Goal: Contribute content: Contribute content

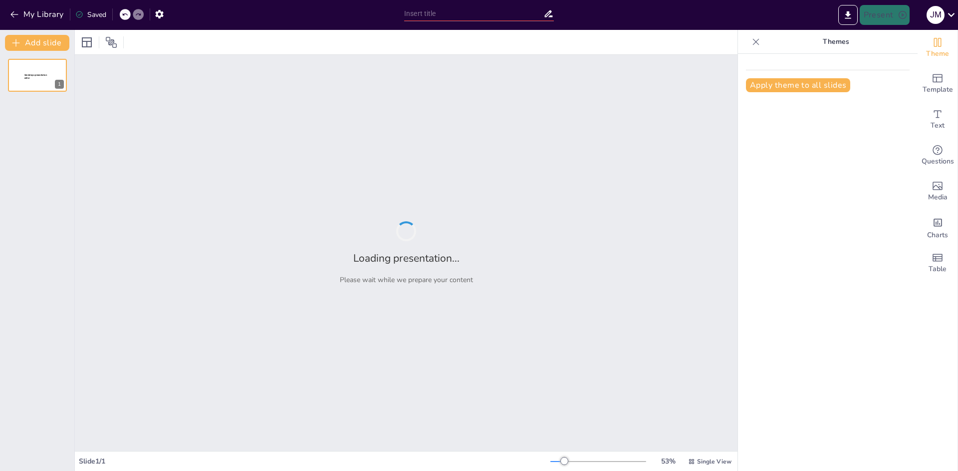
type input "Aspectos Técnicos y de Seguridad en la Instalación de Aire Acondicionado Tipo S…"
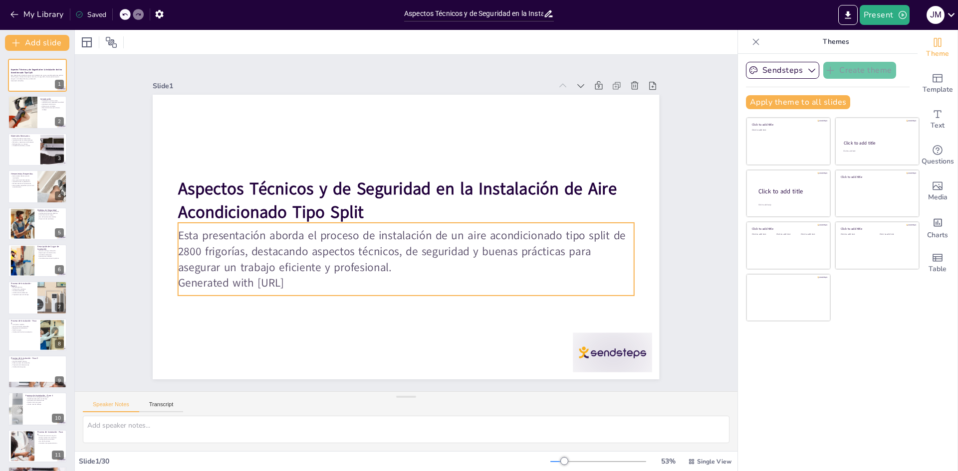
checkbox input "true"
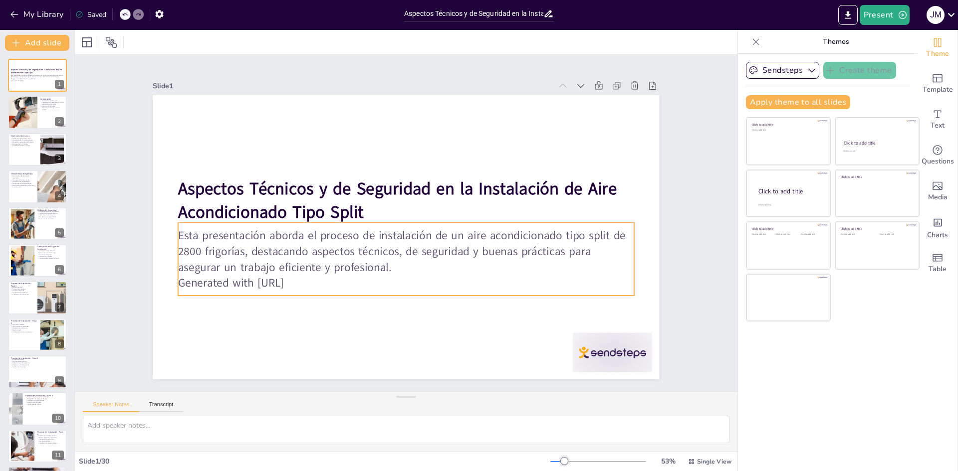
checkbox input "true"
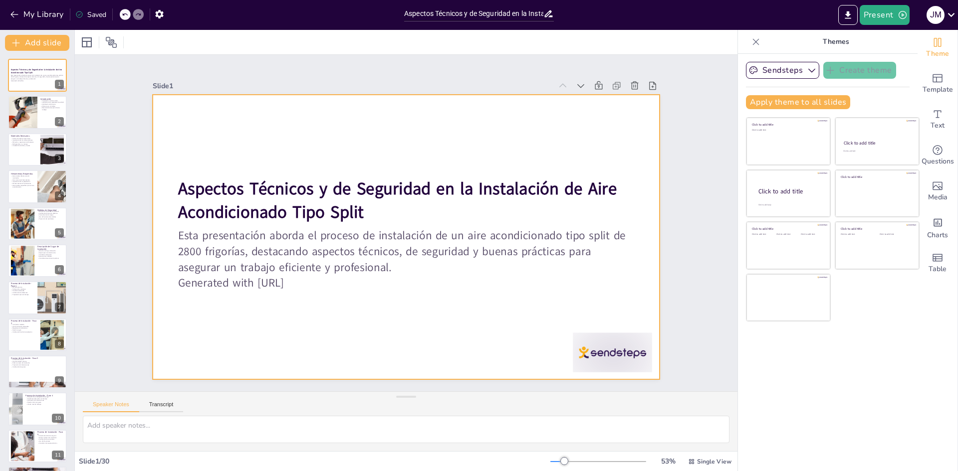
checkbox input "true"
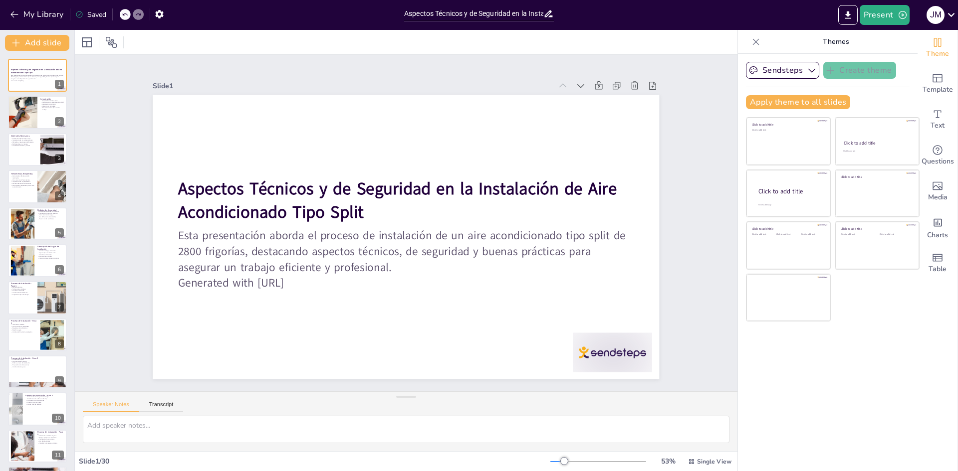
checkbox input "true"
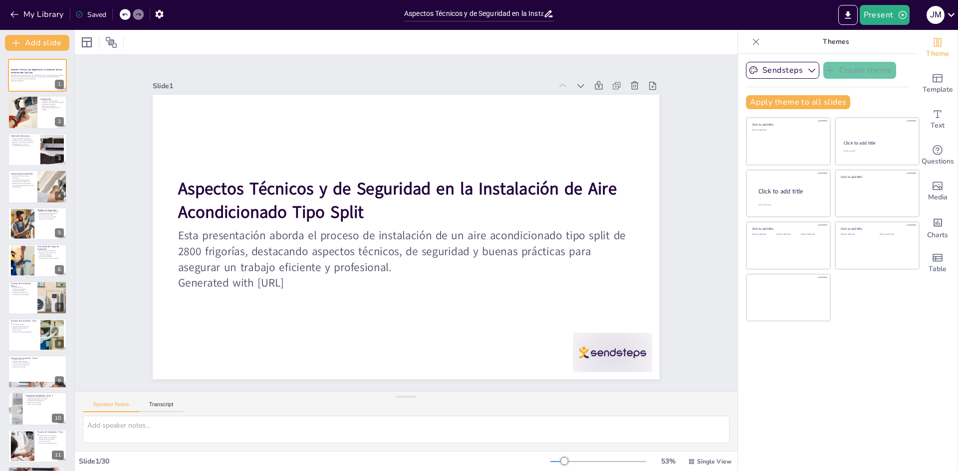
checkbox input "true"
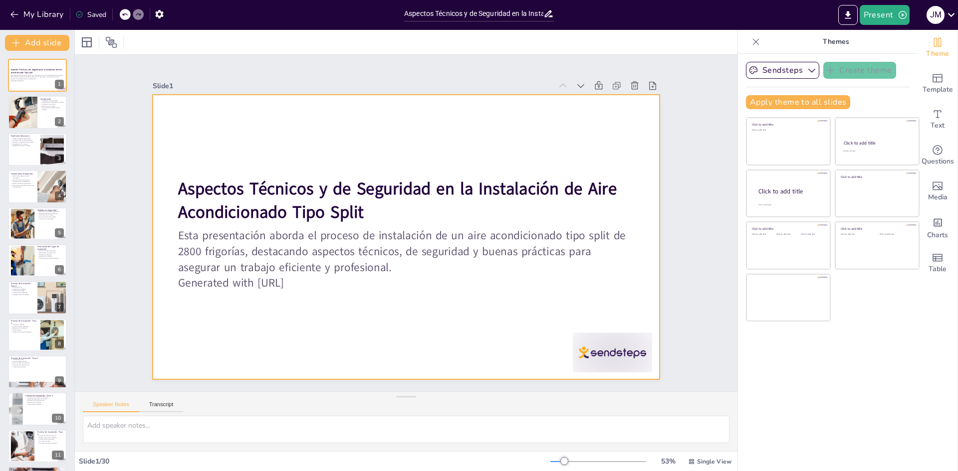
checkbox input "true"
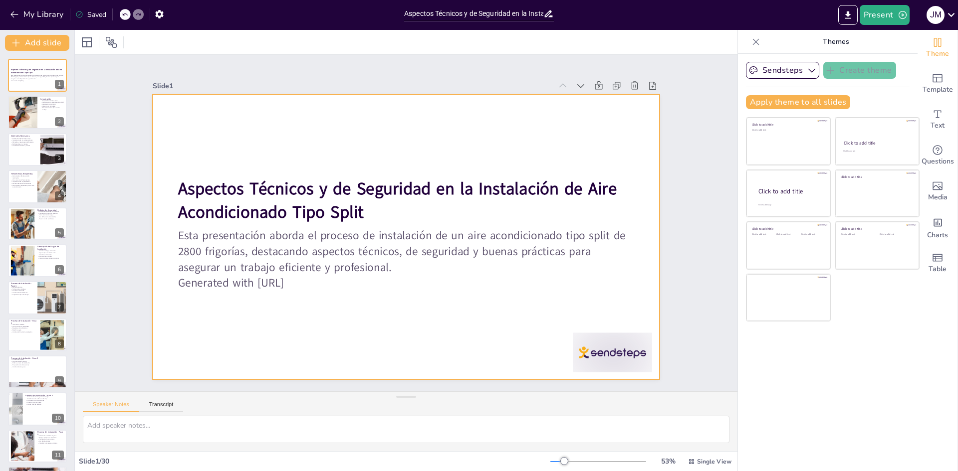
checkbox input "true"
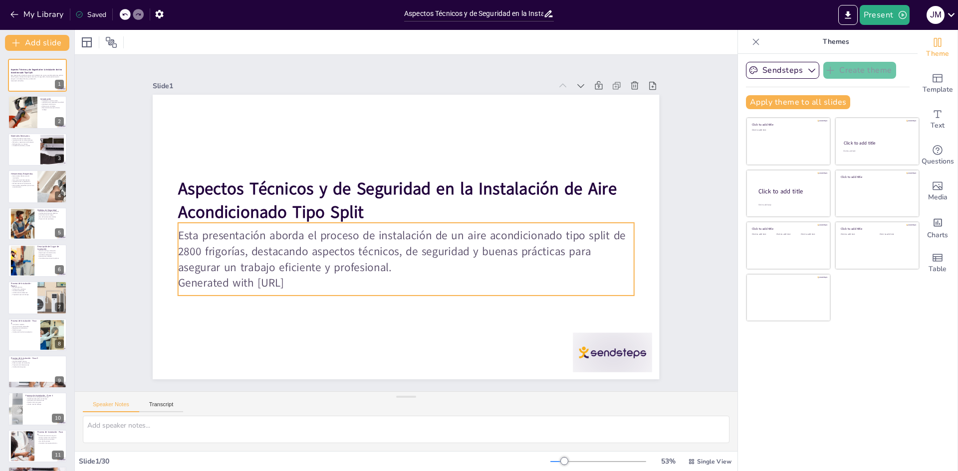
checkbox input "true"
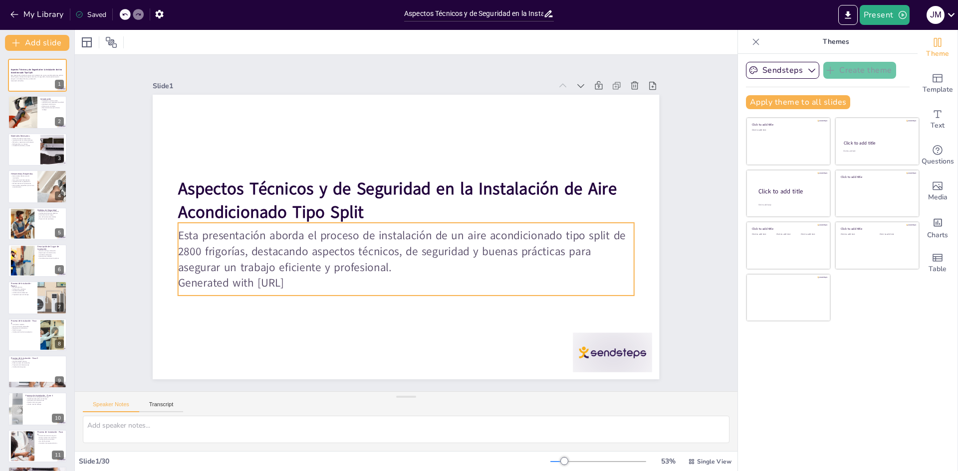
checkbox input "true"
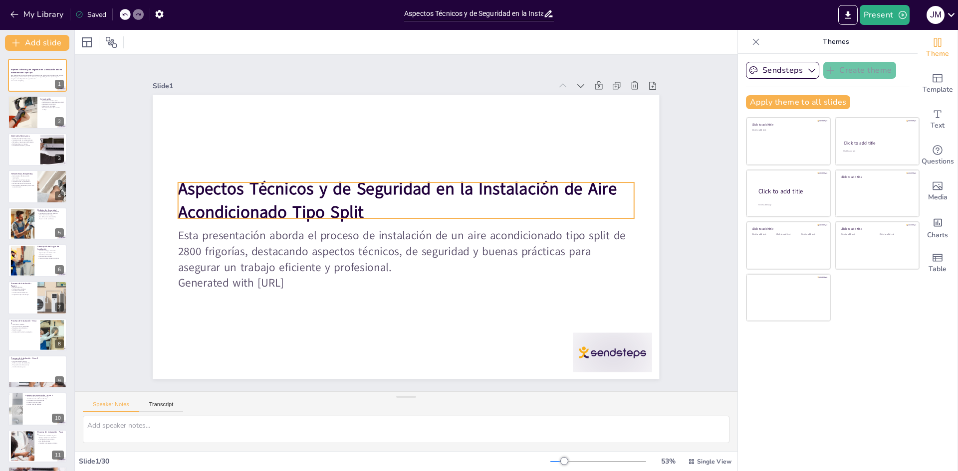
checkbox input "true"
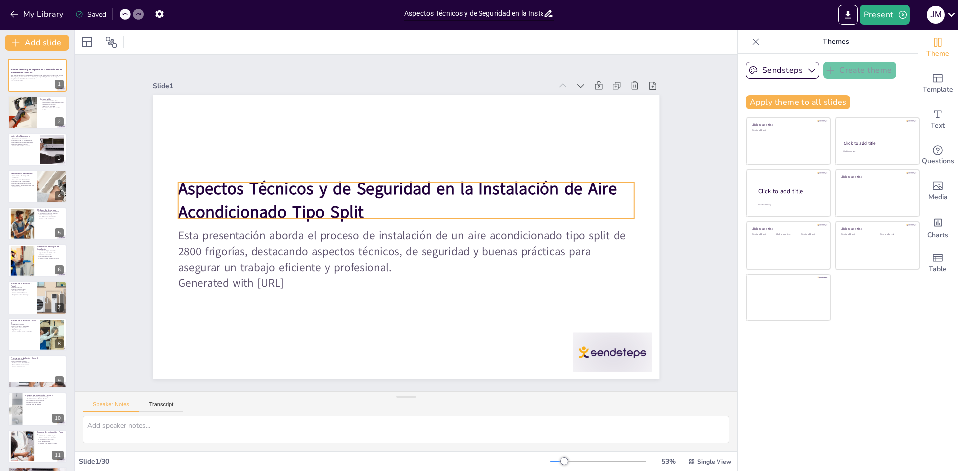
checkbox input "true"
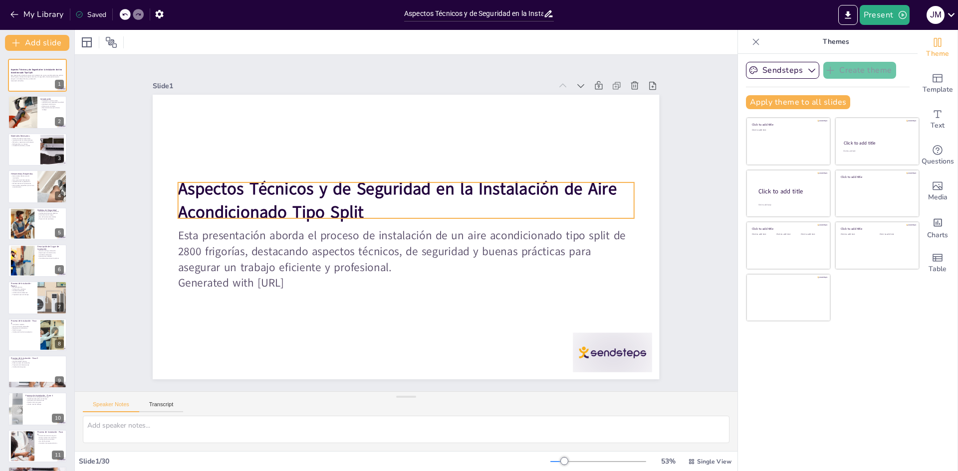
checkbox input "true"
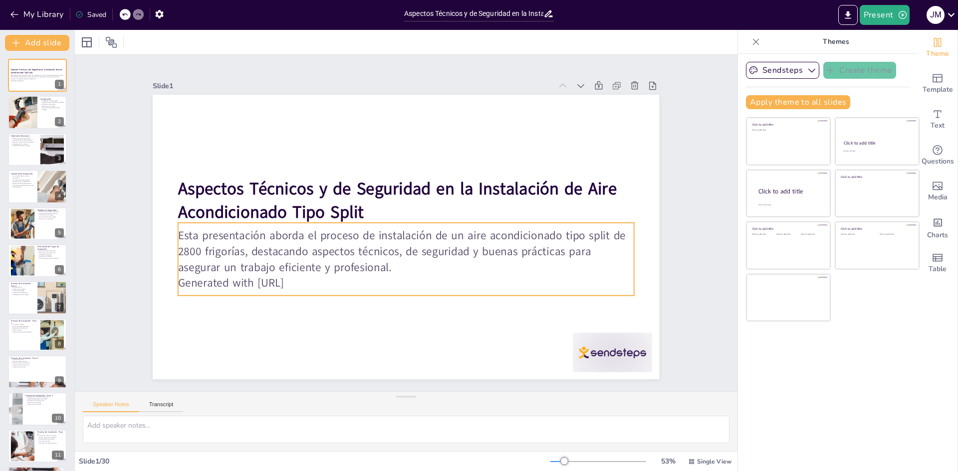
checkbox input "true"
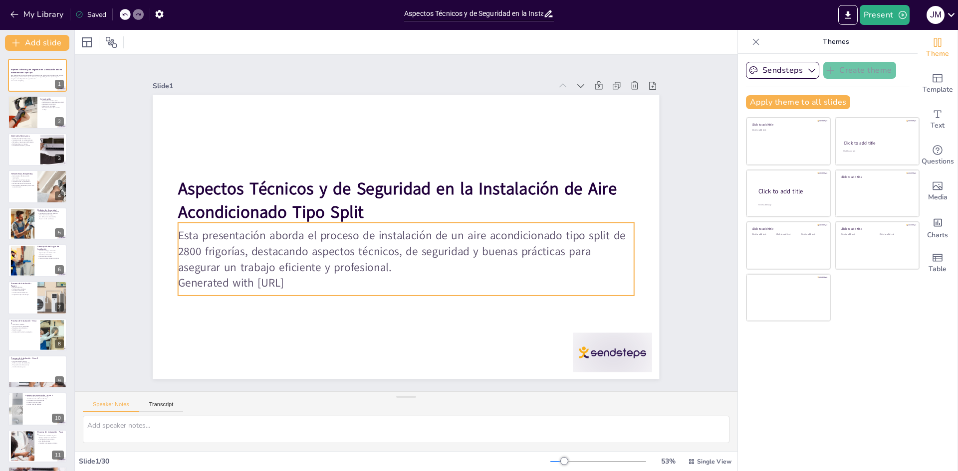
checkbox input "true"
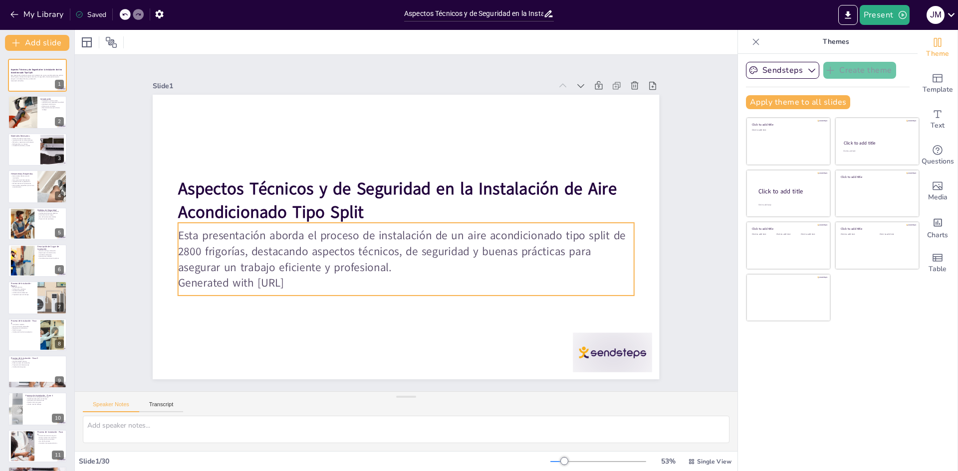
click at [345, 278] on p "Generated with [URL]" at bounding box center [400, 282] width 455 height 63
checkbox input "true"
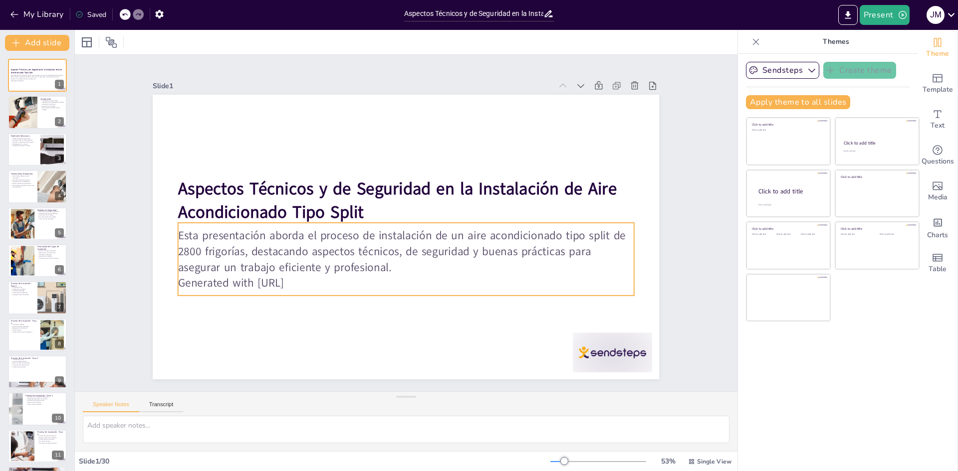
checkbox input "true"
click at [324, 280] on p "Generated with [URL]" at bounding box center [400, 282] width 455 height 63
checkbox input "true"
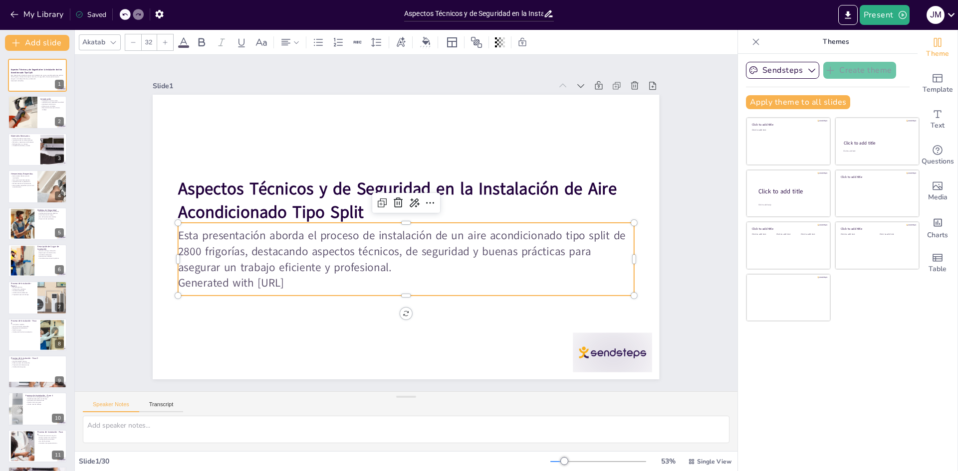
checkbox input "true"
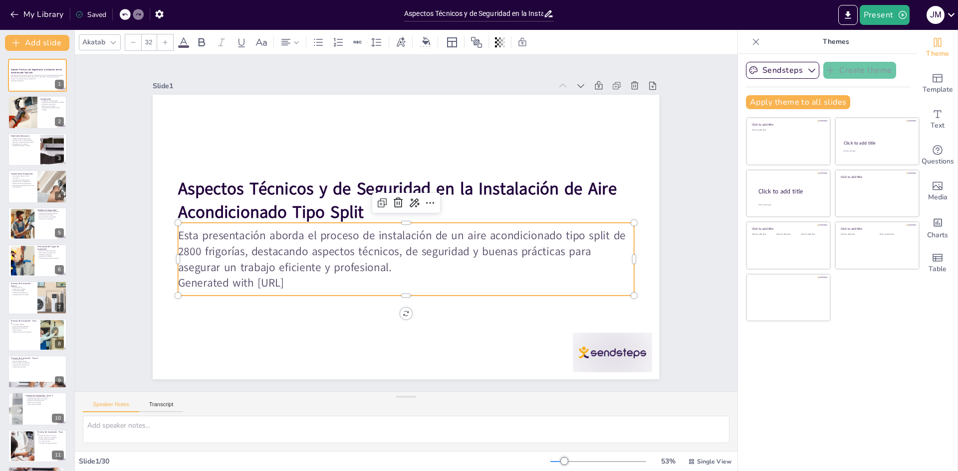
checkbox input "true"
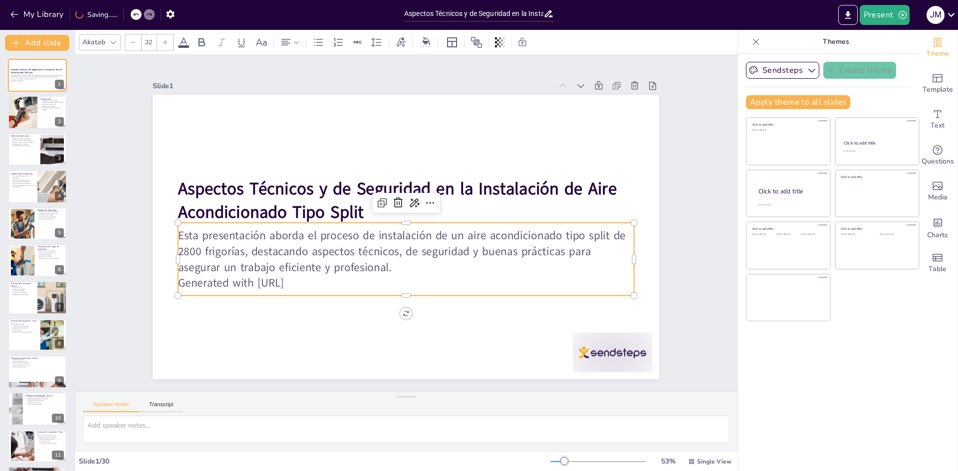
checkbox input "true"
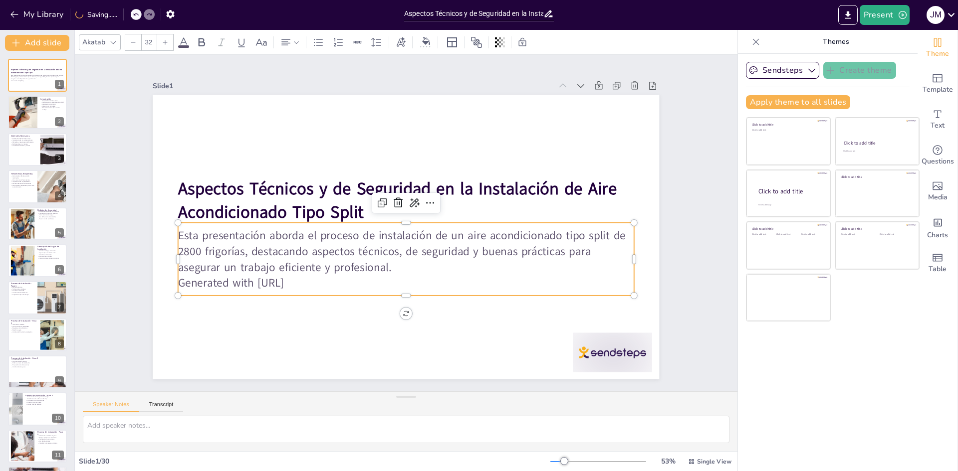
checkbox input "true"
click at [312, 282] on p "Generated with [URL]" at bounding box center [400, 282] width 455 height 63
checkbox input "true"
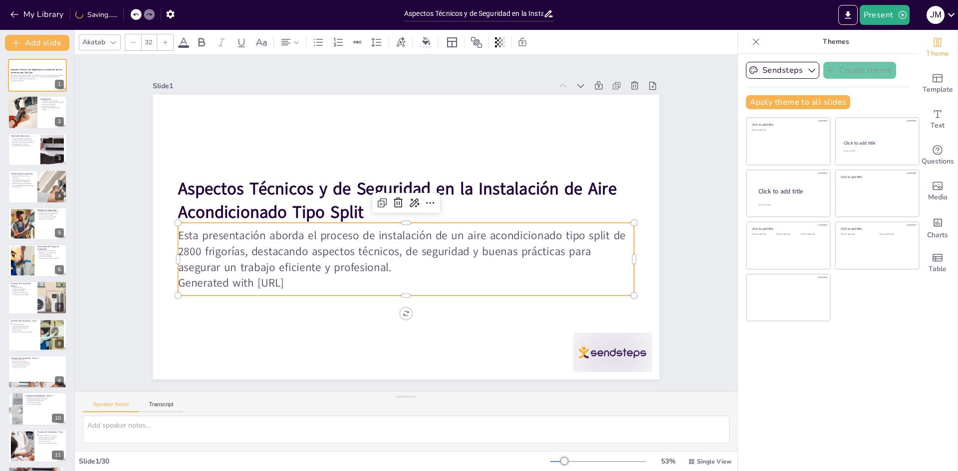
checkbox input "true"
click at [312, 282] on p "Generated with [URL]" at bounding box center [406, 284] width 456 height 16
checkbox input "true"
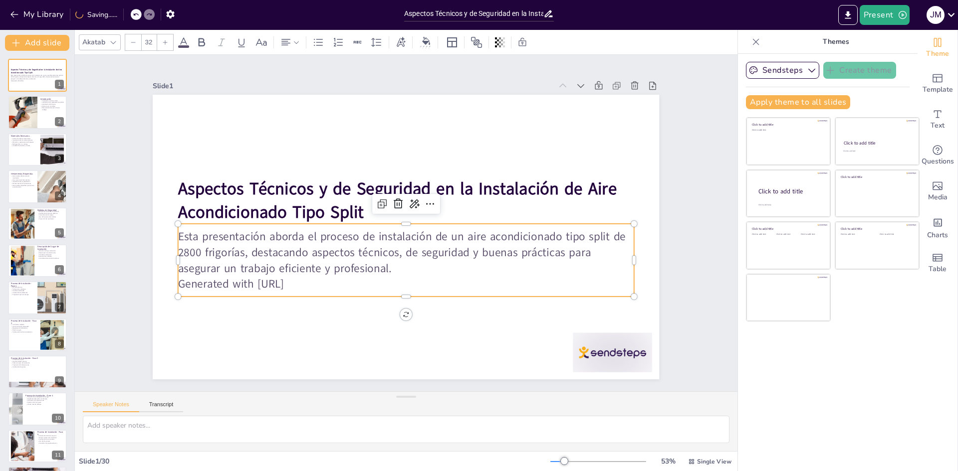
checkbox input "true"
click at [312, 282] on p "Generated with [URL]" at bounding box center [406, 284] width 456 height 16
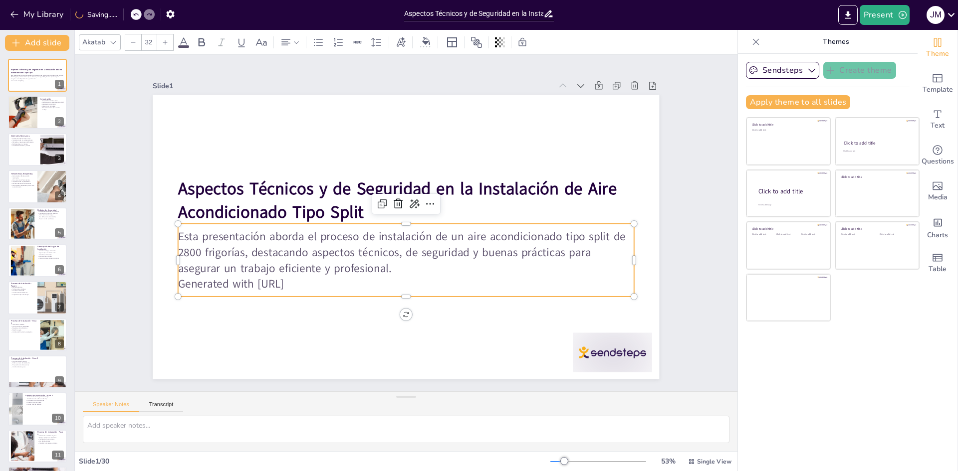
checkbox input "true"
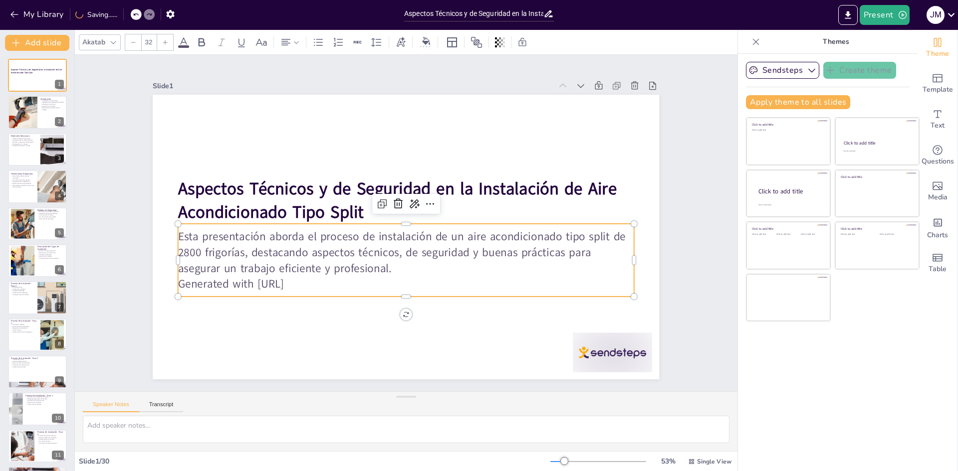
click at [312, 282] on p "Generated with [URL]" at bounding box center [352, 253] width 241 height 403
checkbox input "true"
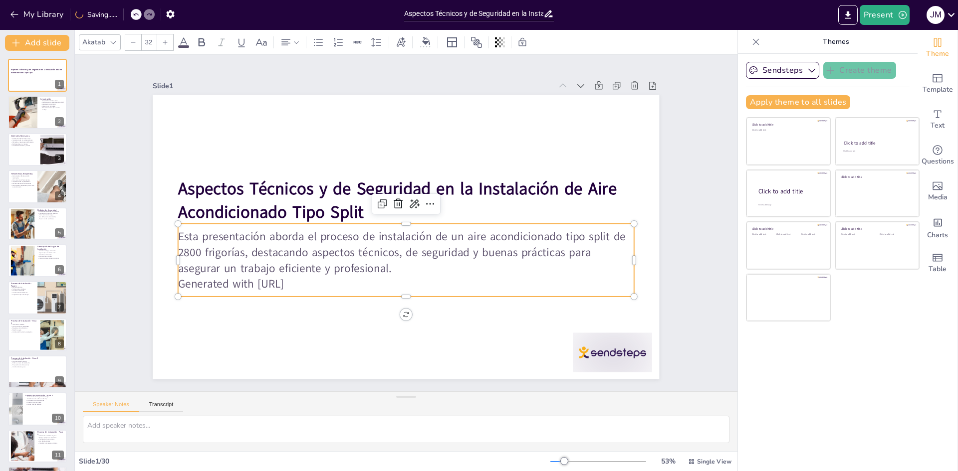
checkbox input "true"
drag, startPoint x: 319, startPoint y: 282, endPoint x: 162, endPoint y: 282, distance: 157.1
click at [162, 282] on div "Aspectos Técnicos y de Seguridad en la Instalación de Aire Acondicionado Tipo S…" at bounding box center [403, 237] width 555 height 384
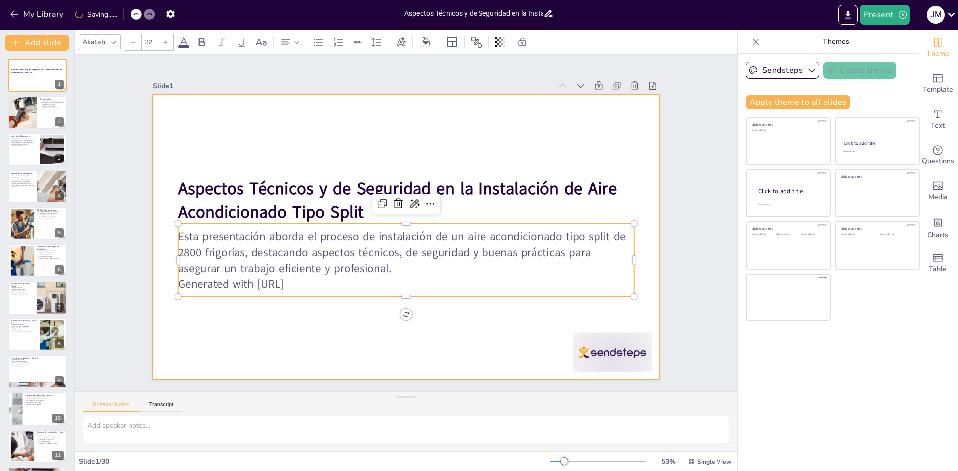
checkbox input "true"
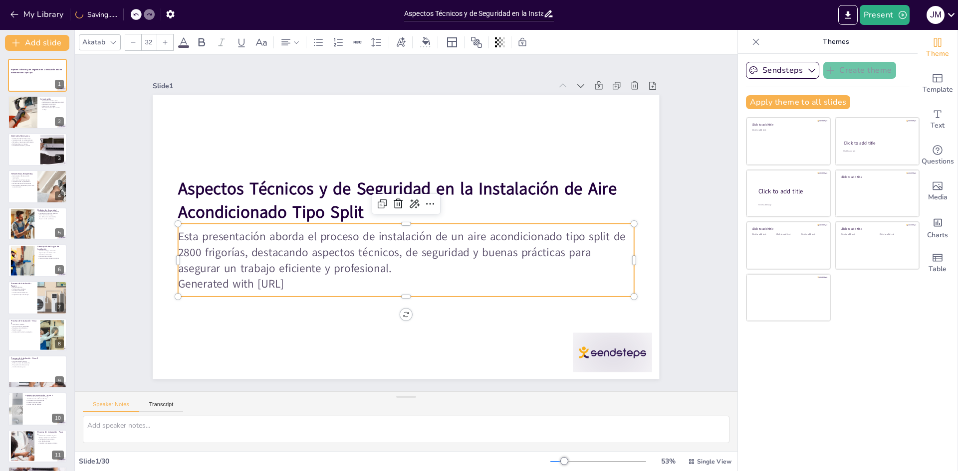
checkbox input "true"
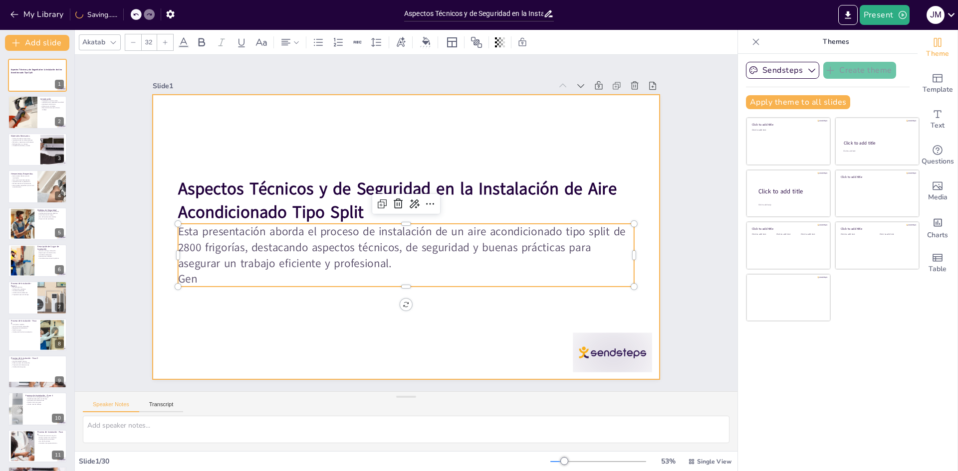
checkbox input "true"
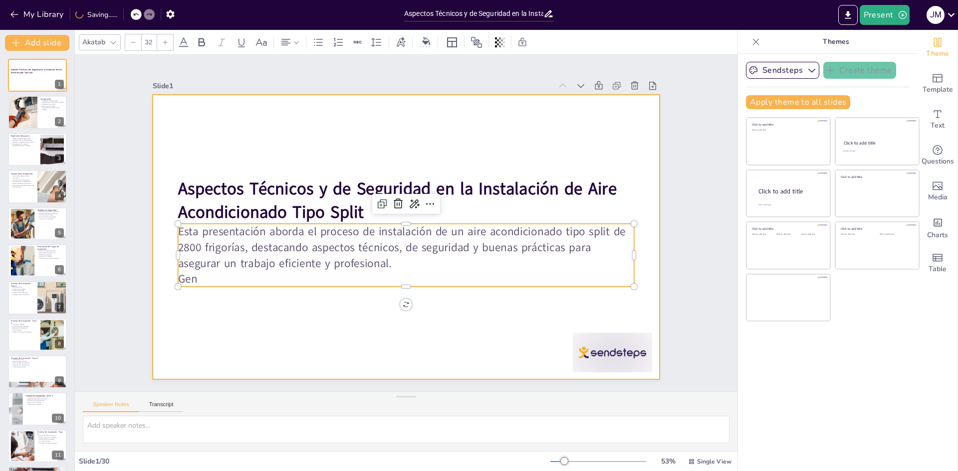
checkbox input "true"
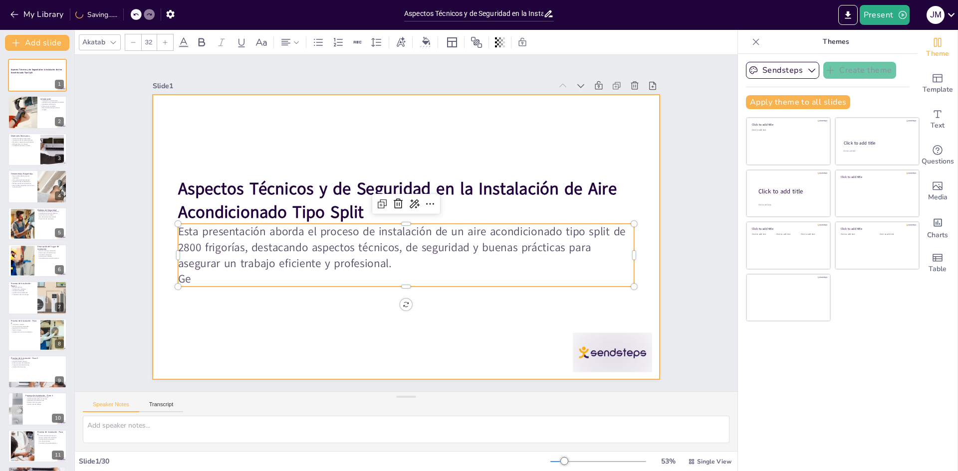
checkbox input "true"
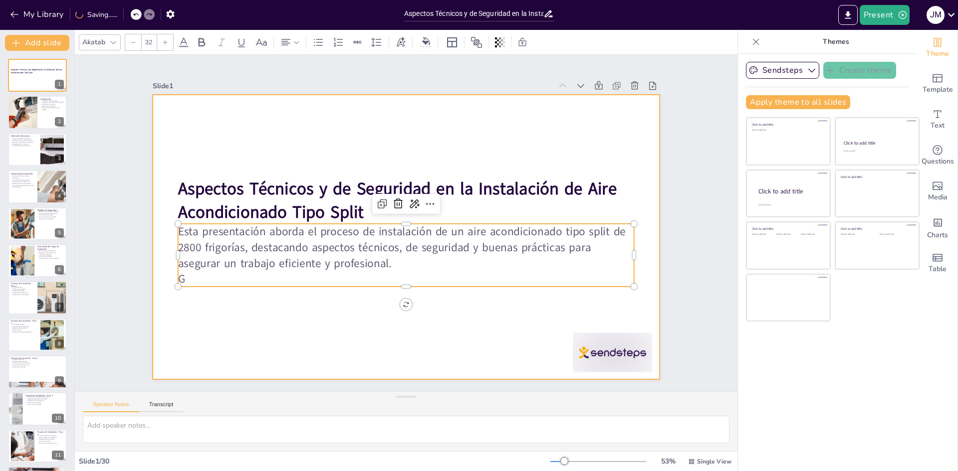
checkbox input "true"
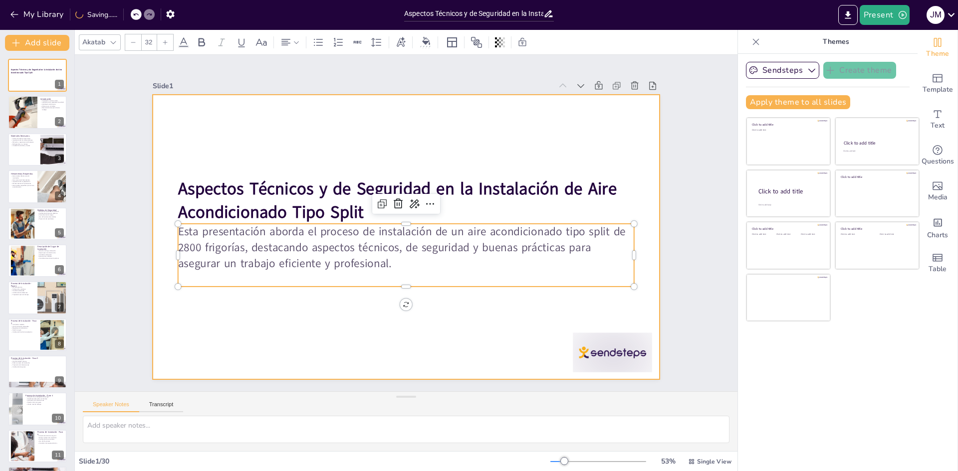
checkbox input "true"
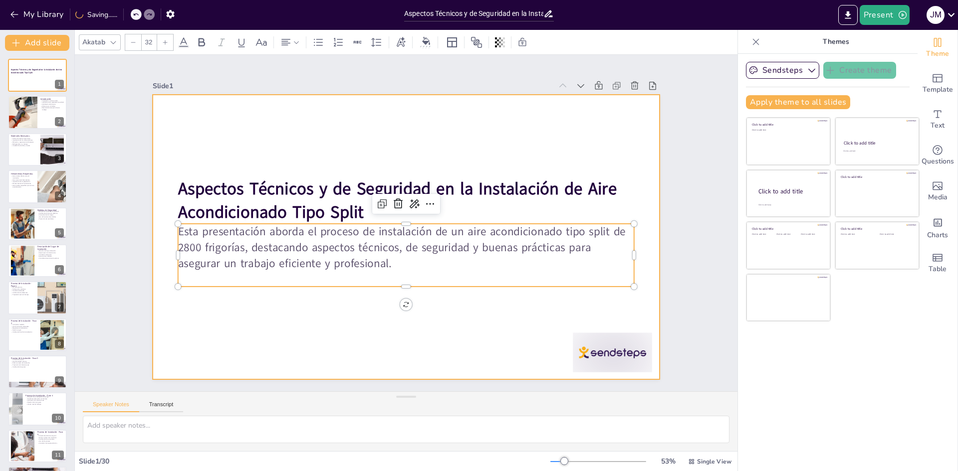
checkbox input "true"
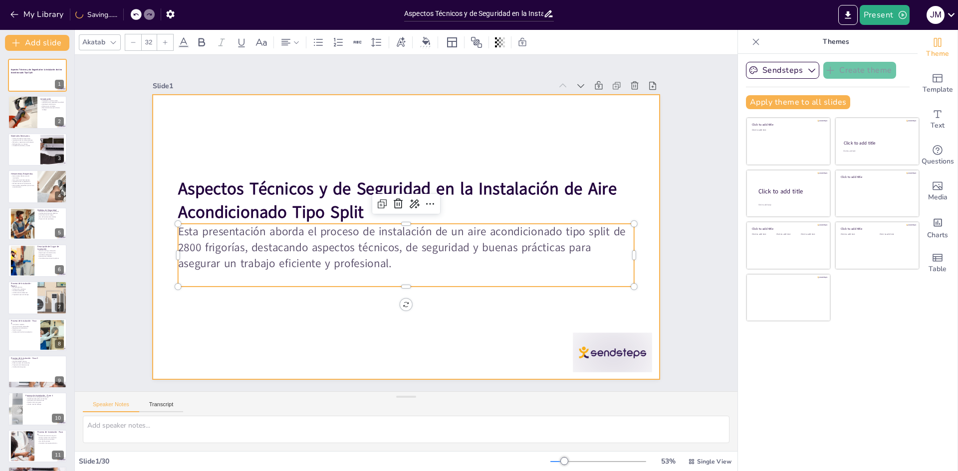
checkbox input "true"
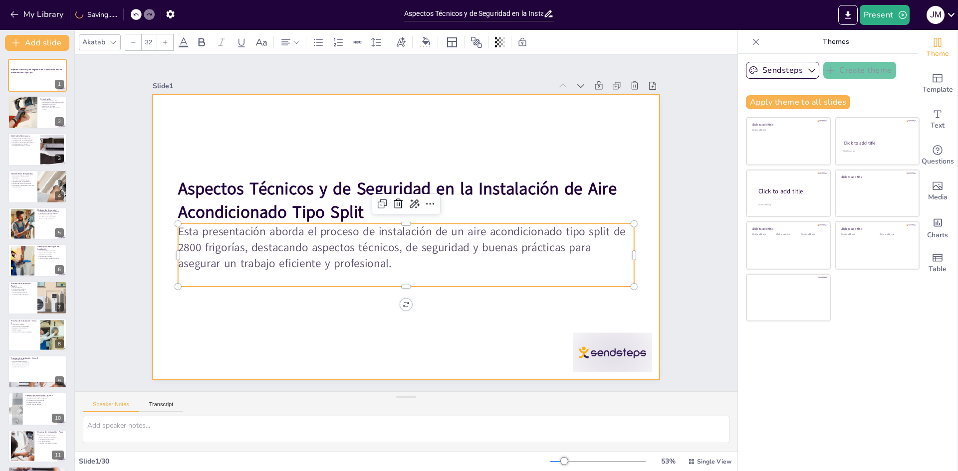
checkbox input "true"
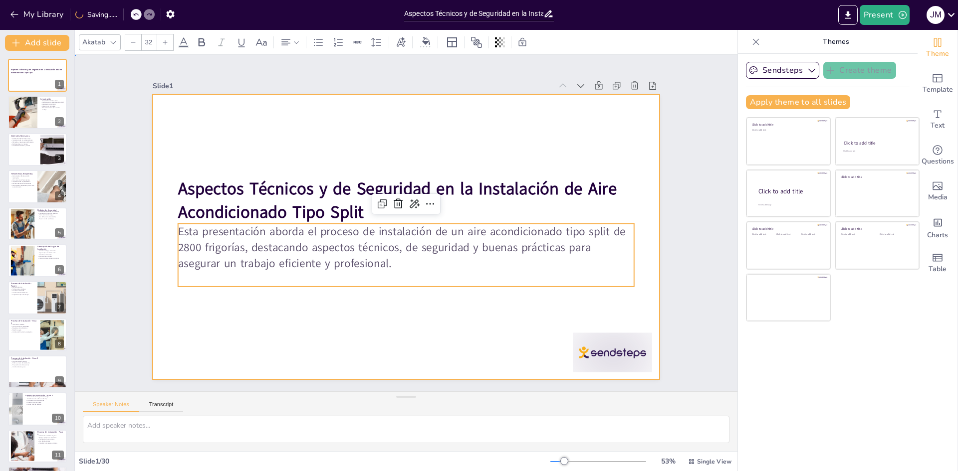
checkbox input "true"
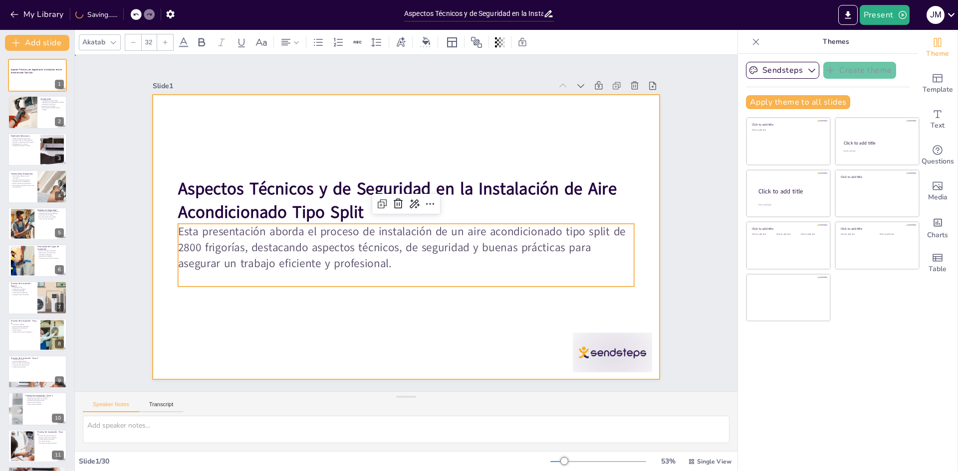
checkbox input "true"
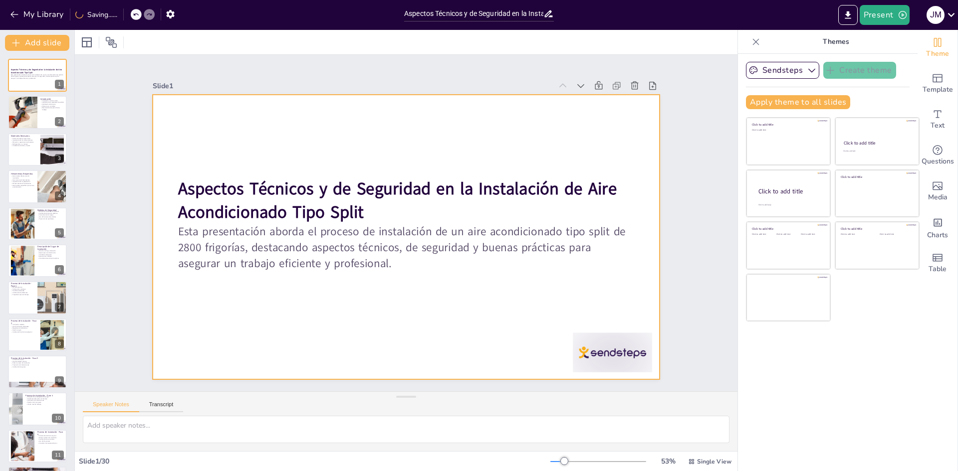
checkbox input "true"
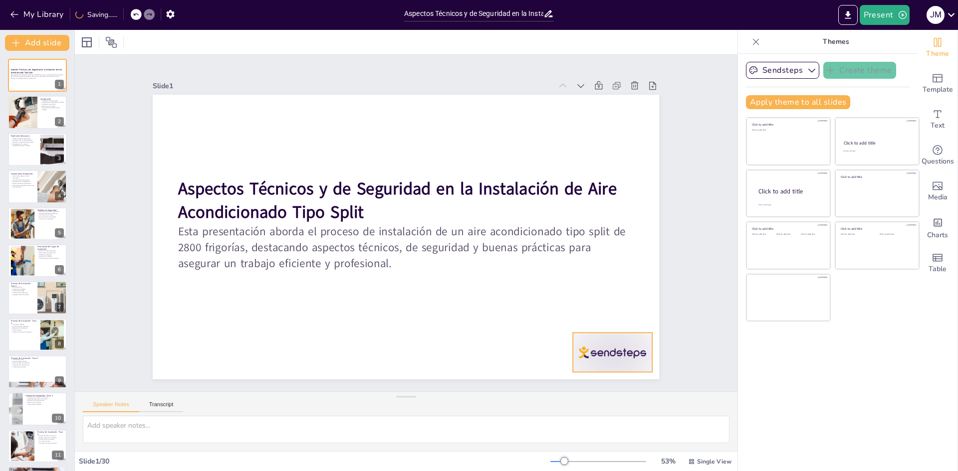
checkbox input "true"
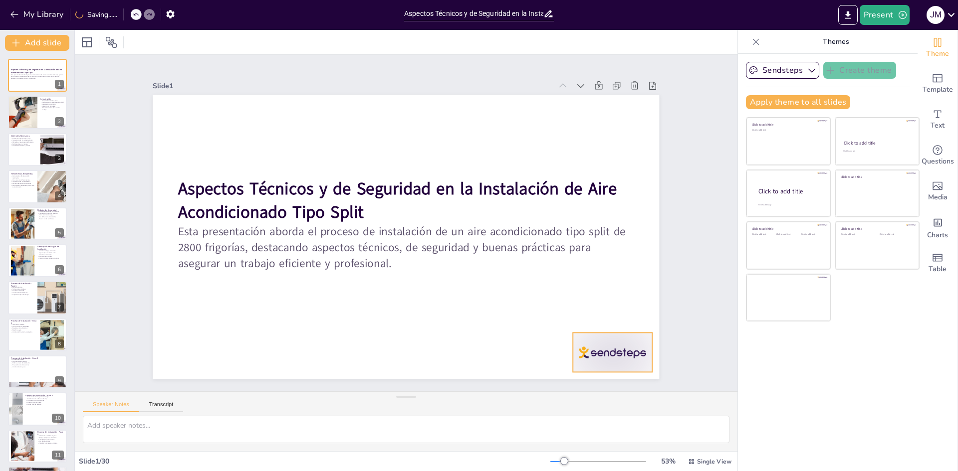
click at [580, 365] on div at bounding box center [581, 392] width 86 height 55
checkbox input "true"
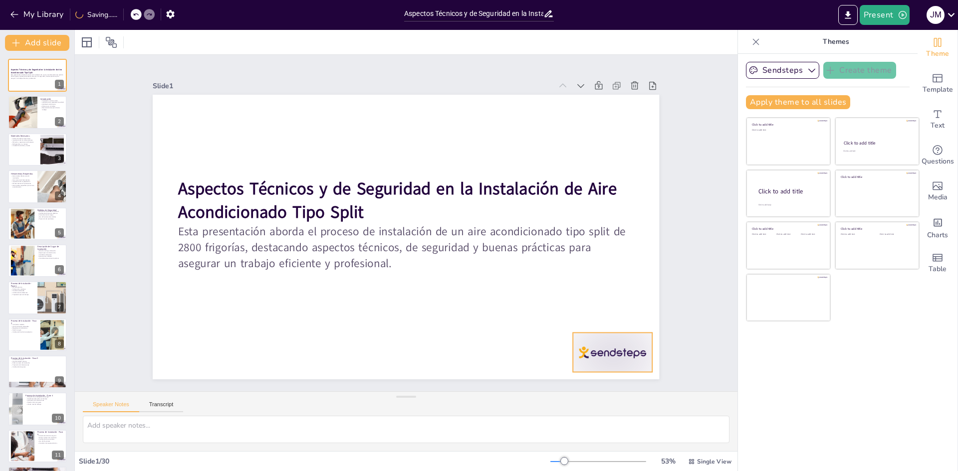
checkbox input "true"
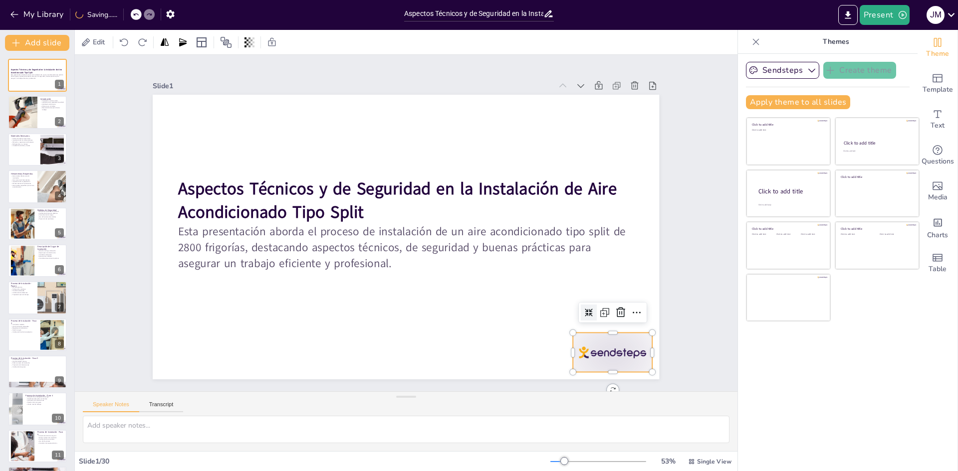
checkbox input "true"
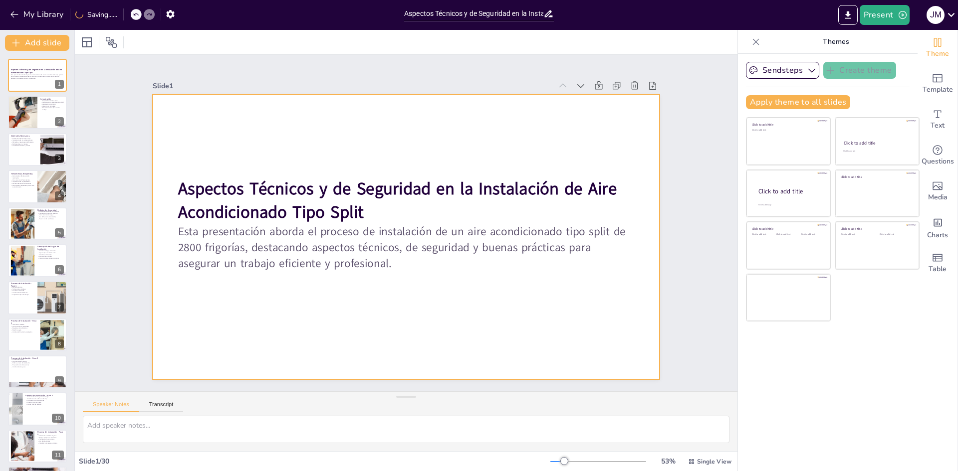
checkbox input "true"
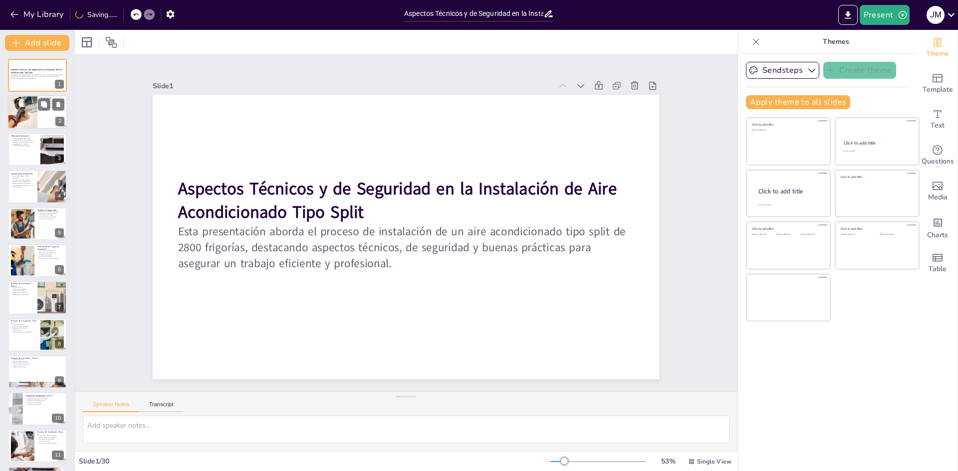
click at [51, 123] on div at bounding box center [37, 113] width 60 height 34
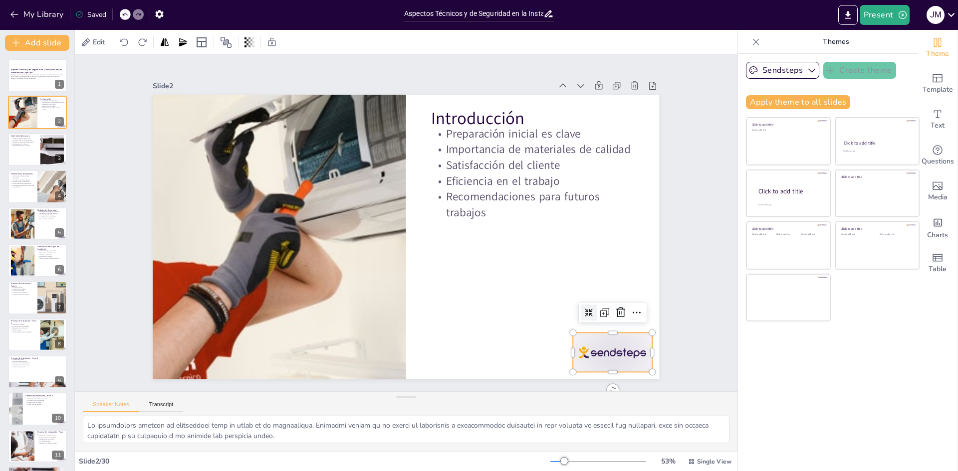
click at [607, 365] on div at bounding box center [581, 392] width 86 height 55
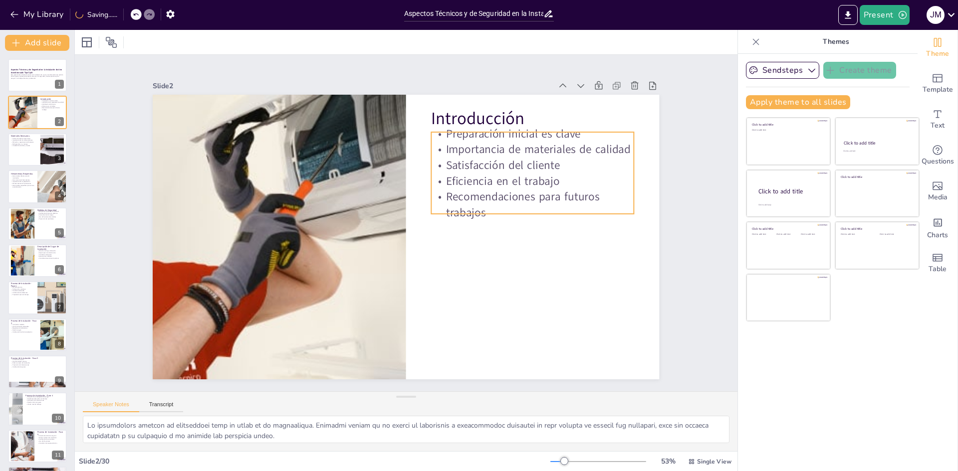
click at [444, 192] on p "Recomendaciones para futuros trabajos" at bounding box center [534, 218] width 205 height 52
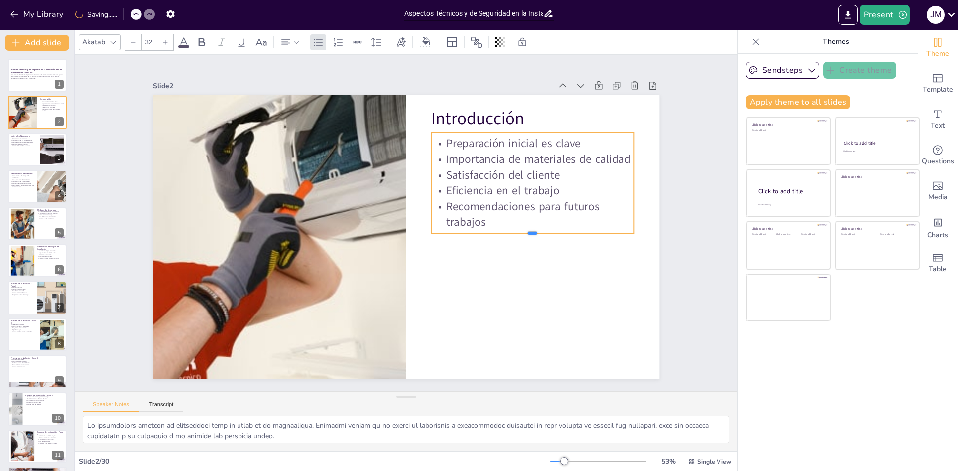
drag, startPoint x: 528, startPoint y: 211, endPoint x: 522, endPoint y: 230, distance: 20.5
click at [522, 248] on div at bounding box center [491, 319] width 156 height 142
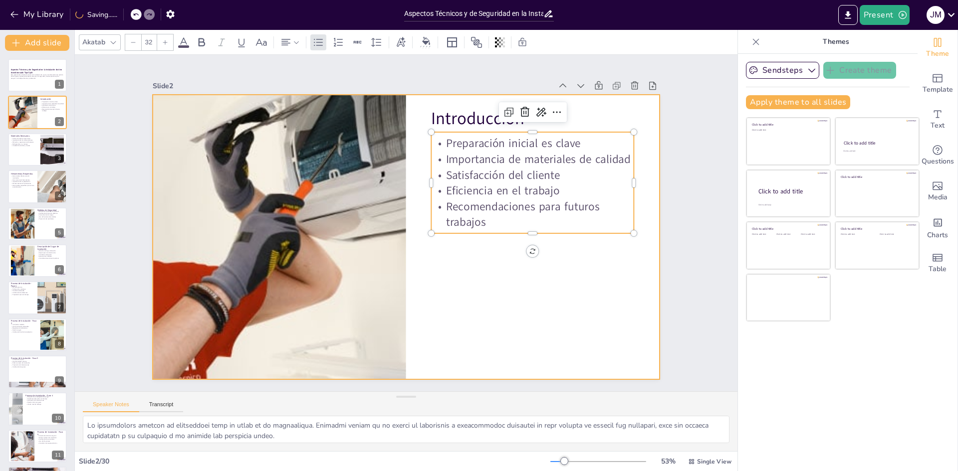
click at [474, 294] on div at bounding box center [404, 237] width 533 height 336
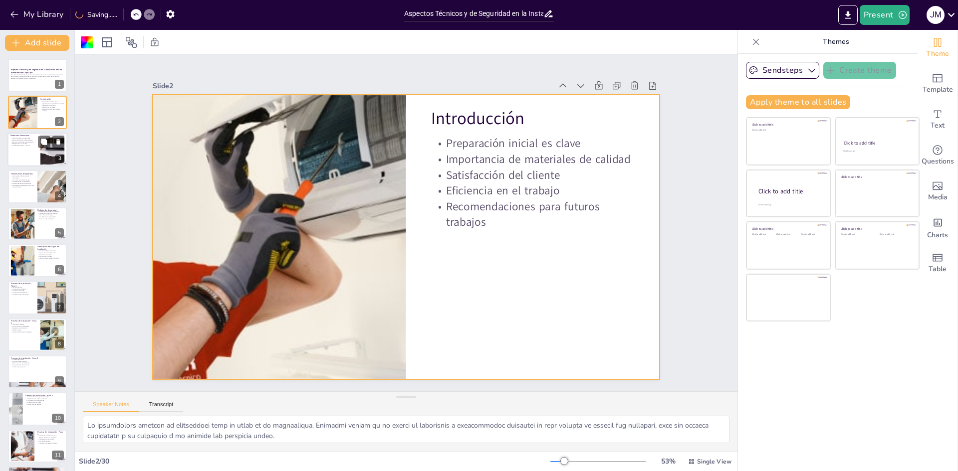
click at [36, 149] on div at bounding box center [37, 150] width 60 height 34
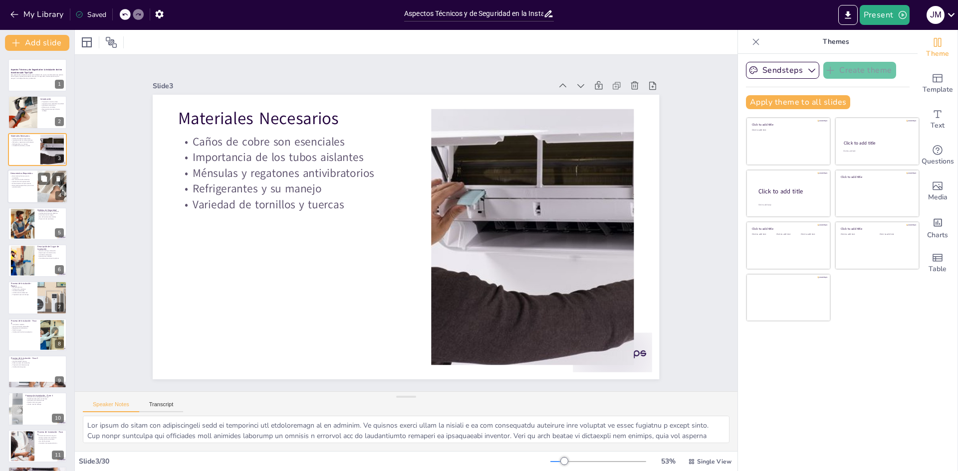
click at [23, 188] on p "Herramientas específicas para el aire acondicionado" at bounding box center [22, 186] width 24 height 3
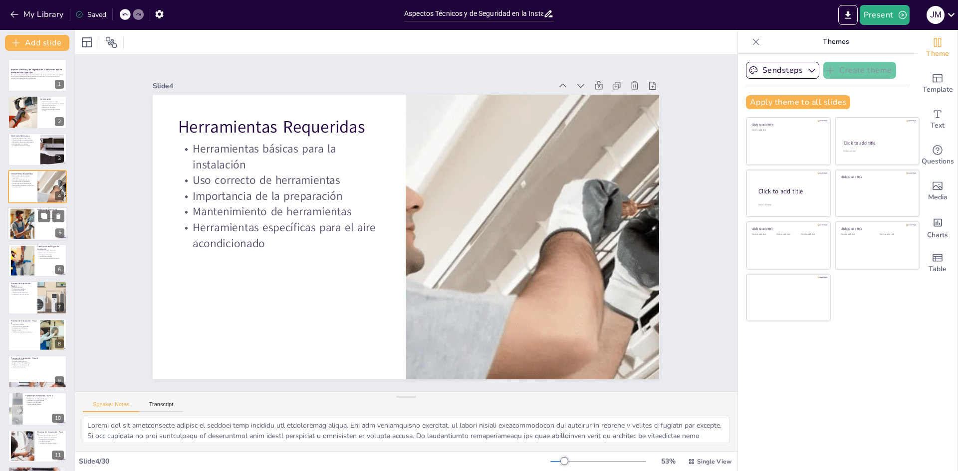
click at [17, 224] on div at bounding box center [22, 224] width 30 height 30
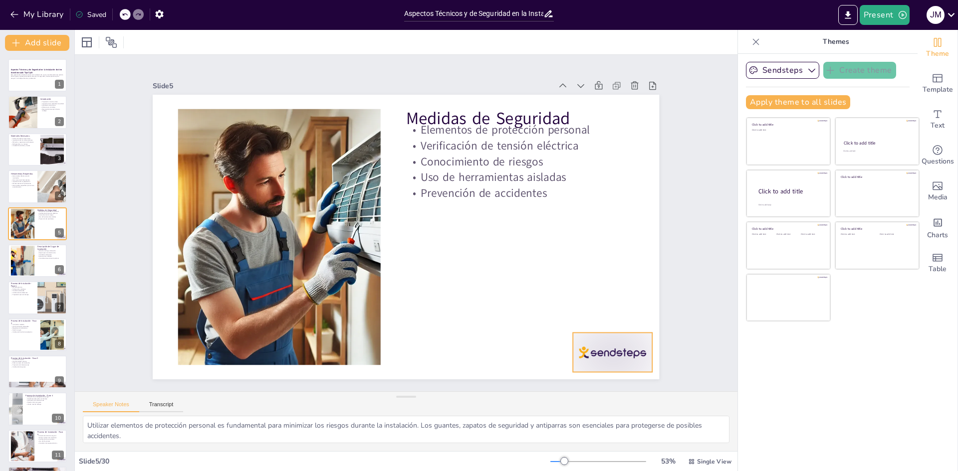
click at [489, 421] on div at bounding box center [448, 463] width 82 height 85
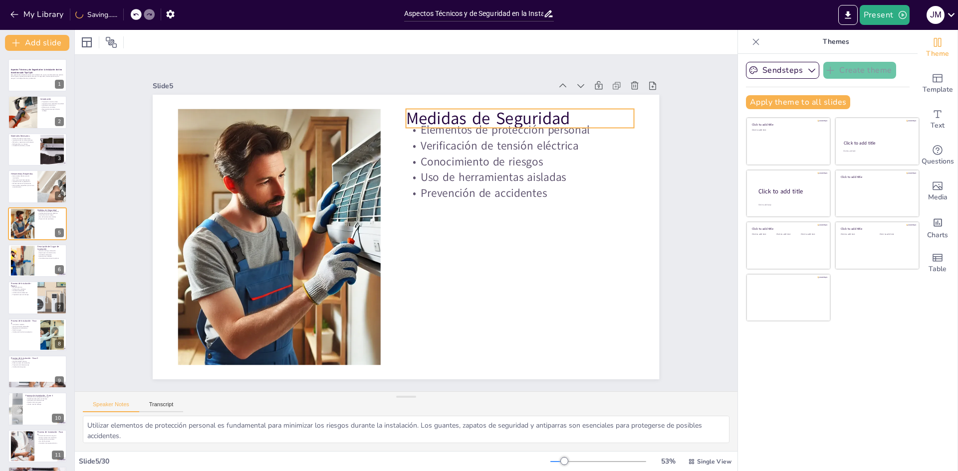
click at [446, 261] on p "Medidas de Seguridad" at bounding box center [455, 370] width 114 height 218
click at [450, 133] on div at bounding box center [542, 172] width 219 height 78
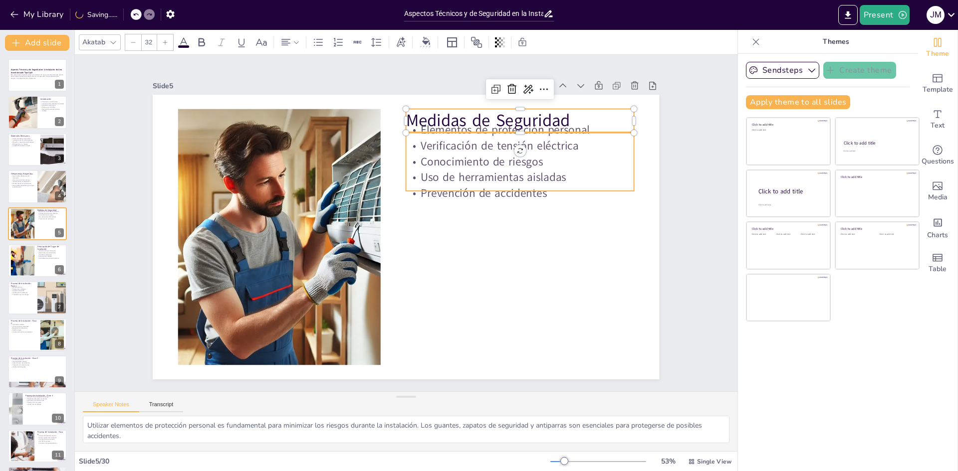
click at [449, 245] on p "Uso de herramientas aisladas" at bounding box center [376, 342] width 147 height 194
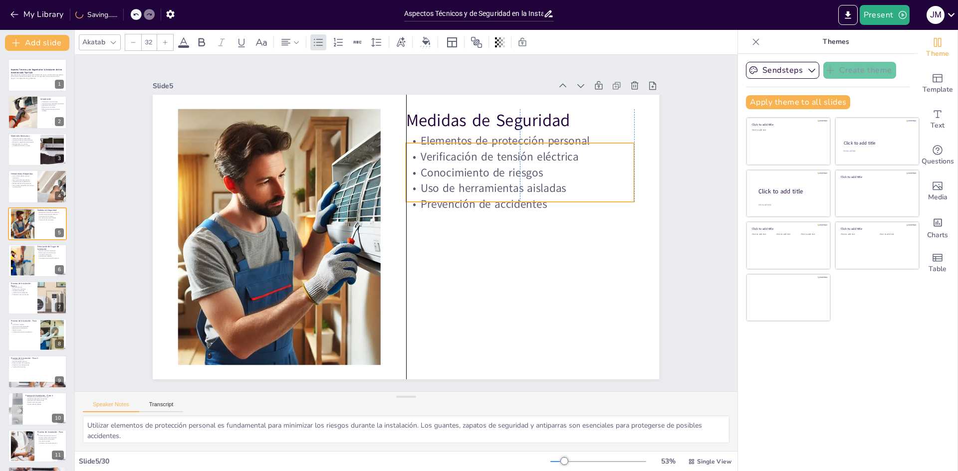
drag, startPoint x: 478, startPoint y: 171, endPoint x: 477, endPoint y: 182, distance: 11.0
click at [477, 198] on p "Uso de herramientas aisladas" at bounding box center [501, 295] width 147 height 194
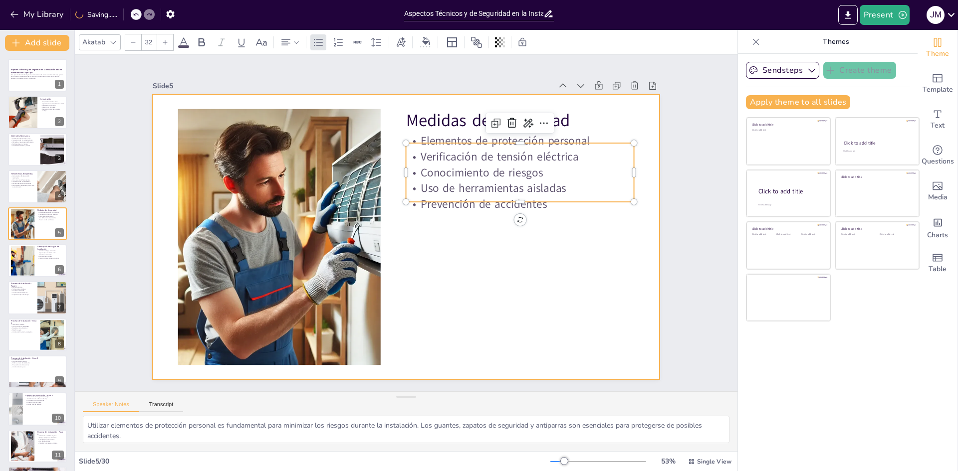
click at [488, 260] on div at bounding box center [396, 234] width 567 height 551
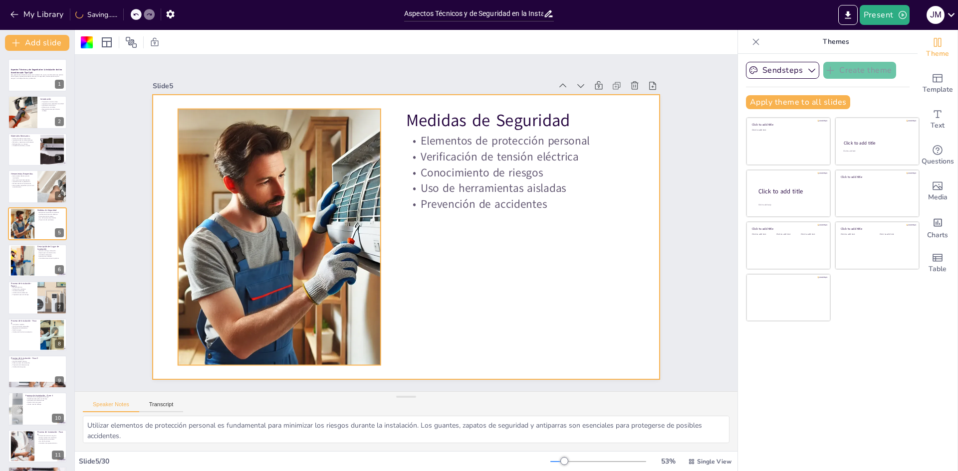
click at [319, 199] on div at bounding box center [281, 197] width 323 height 323
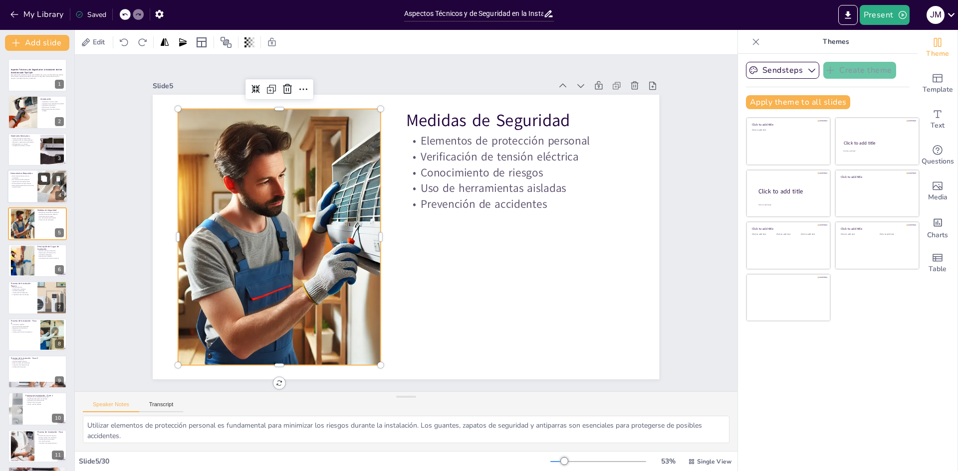
click at [46, 177] on icon at bounding box center [43, 179] width 7 height 7
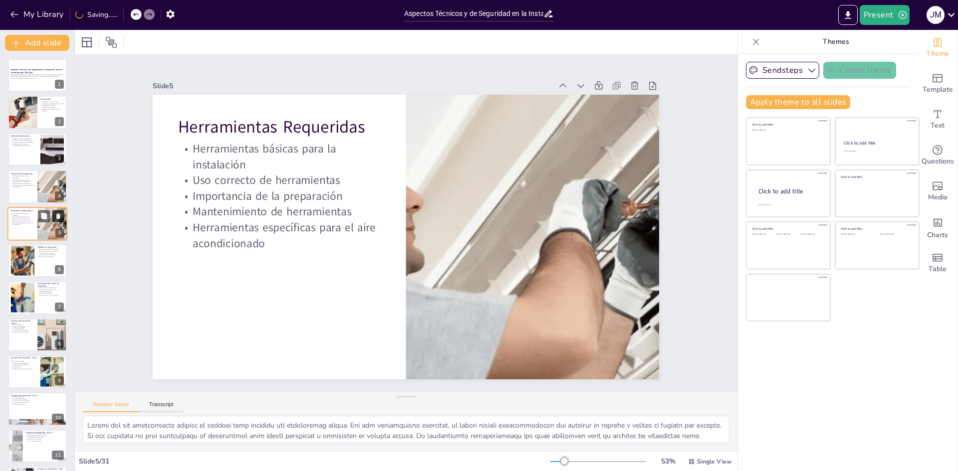
click at [57, 216] on icon at bounding box center [58, 216] width 4 height 5
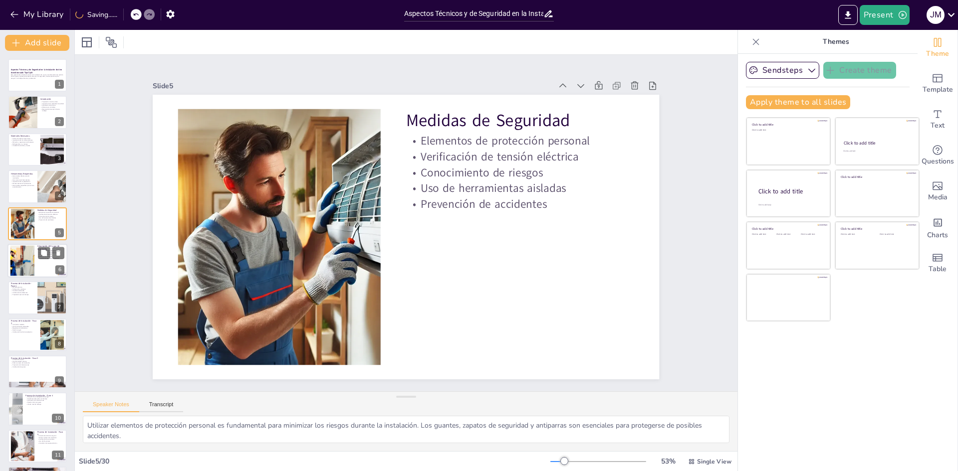
click at [34, 253] on div at bounding box center [37, 261] width 60 height 34
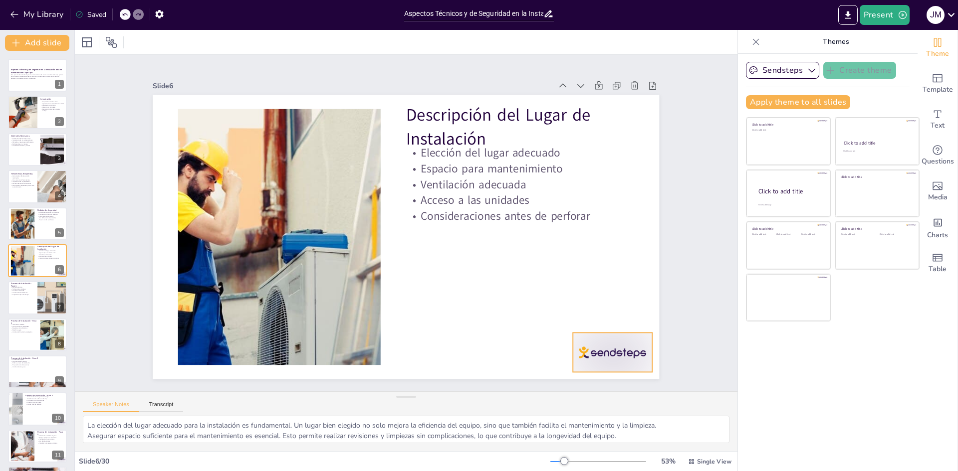
click at [293, 67] on div at bounding box center [249, 36] width 87 height 62
click at [25, 301] on div at bounding box center [37, 298] width 60 height 34
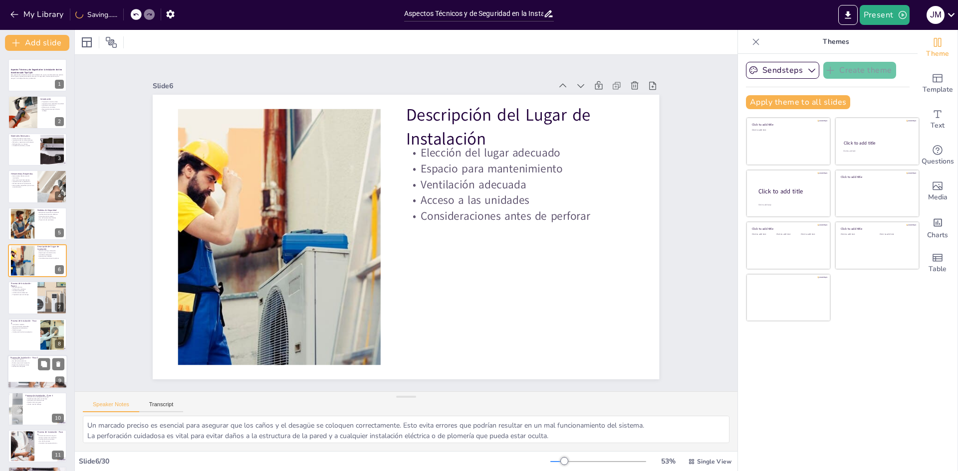
scroll to position [37, 0]
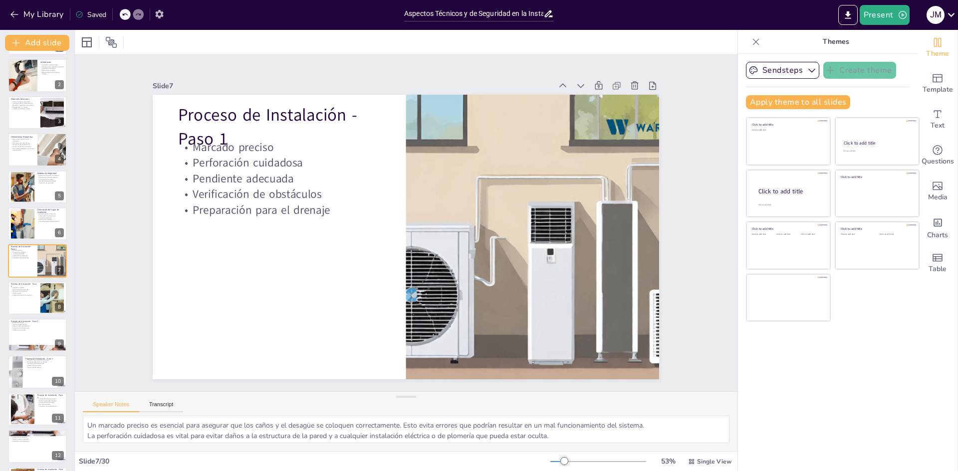
click at [160, 19] on icon "button" at bounding box center [159, 14] width 10 height 10
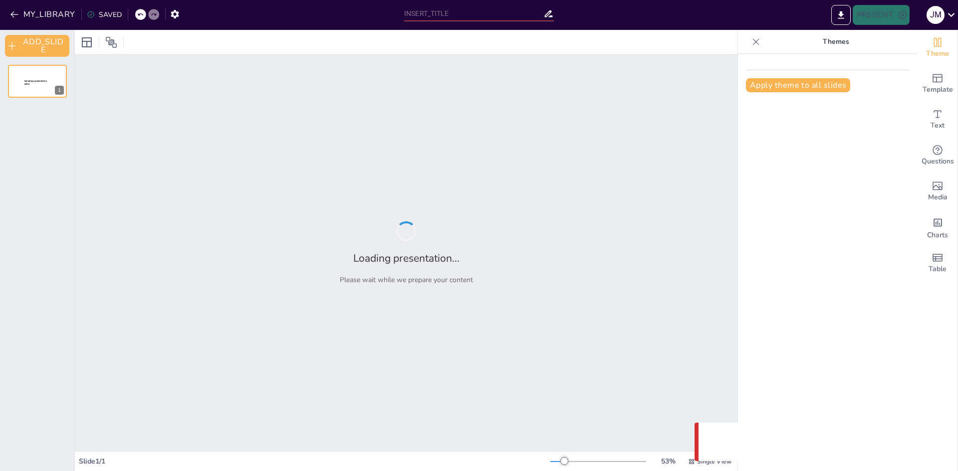
type input "Aspectos Técnicos y de Seguridad en la Instalación de Aire Acondicionado Tipo S…"
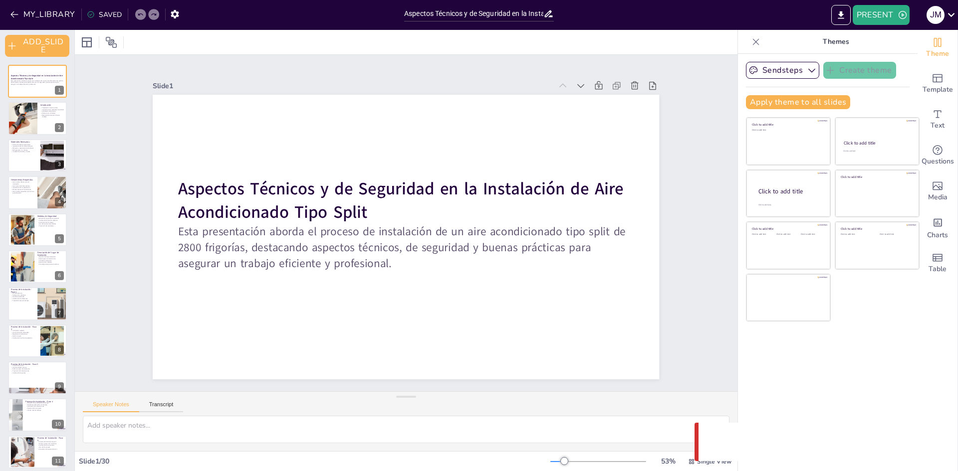
checkbox input "true"
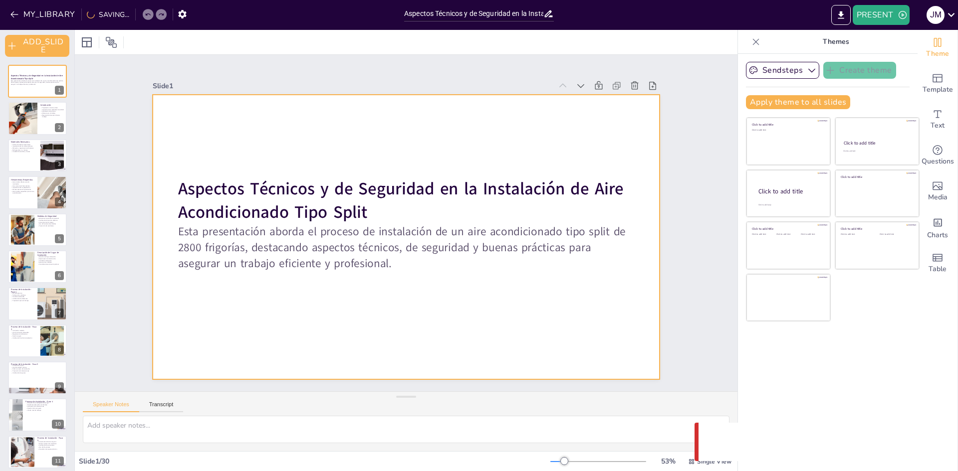
checkbox input "true"
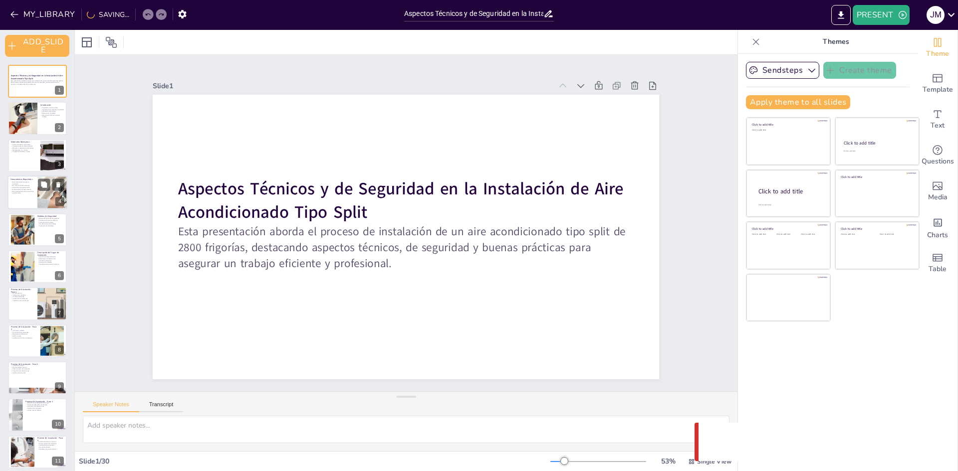
checkbox input "true"
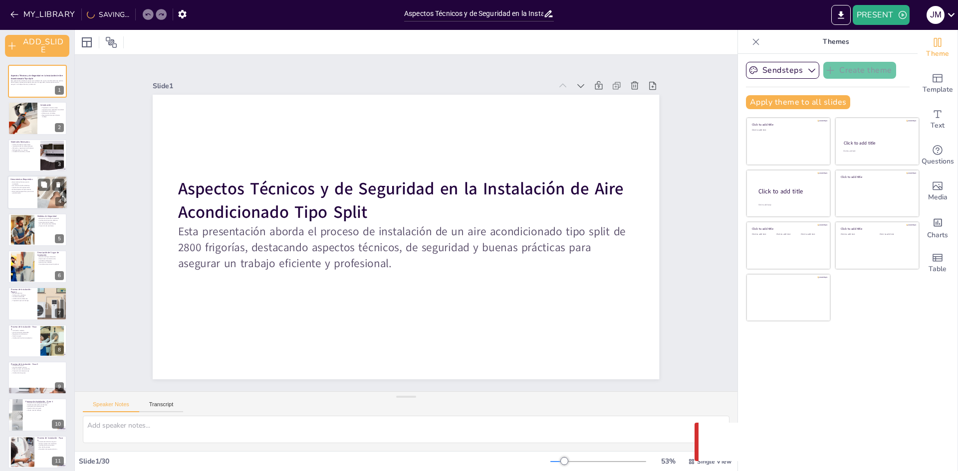
checkbox input "true"
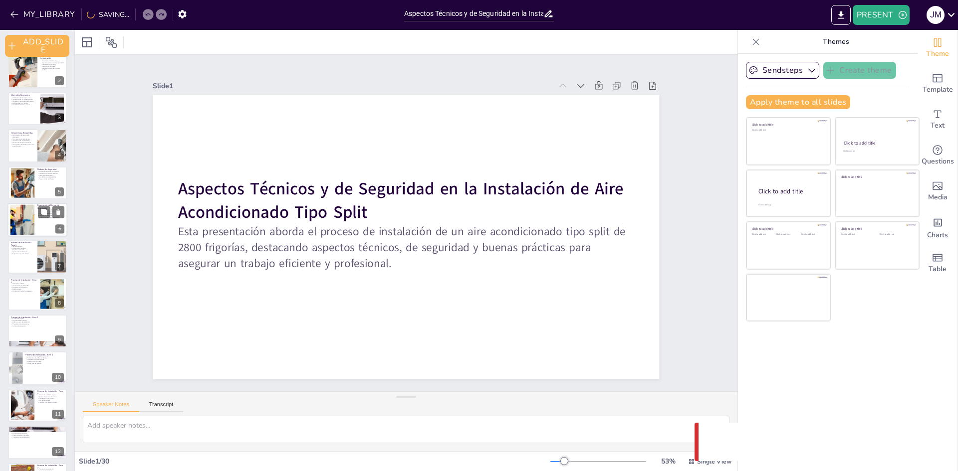
checkbox input "true"
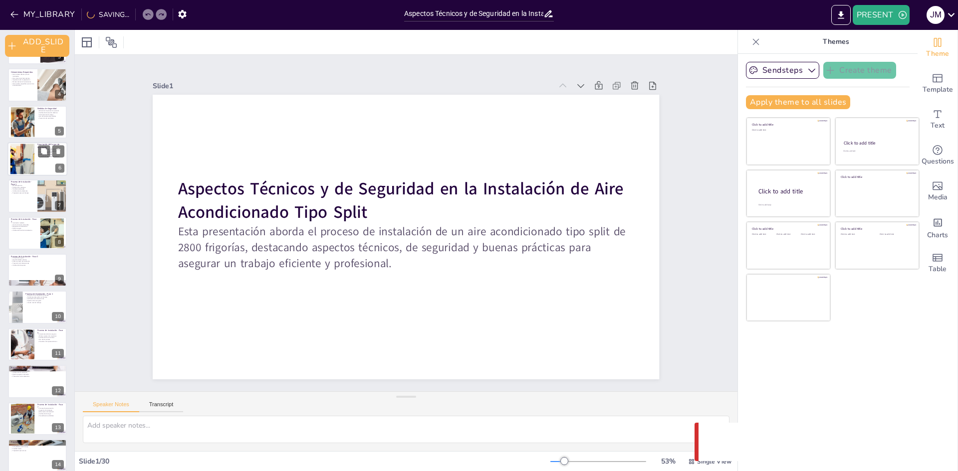
checkbox input "true"
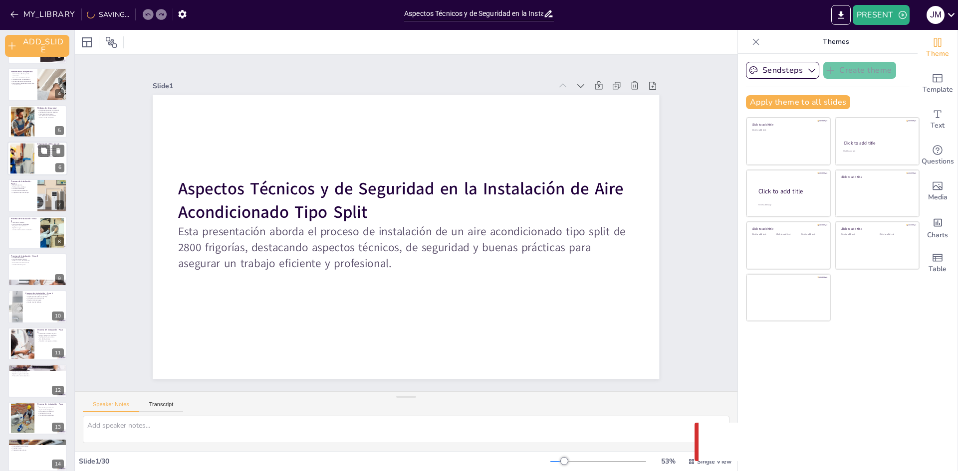
checkbox input "true"
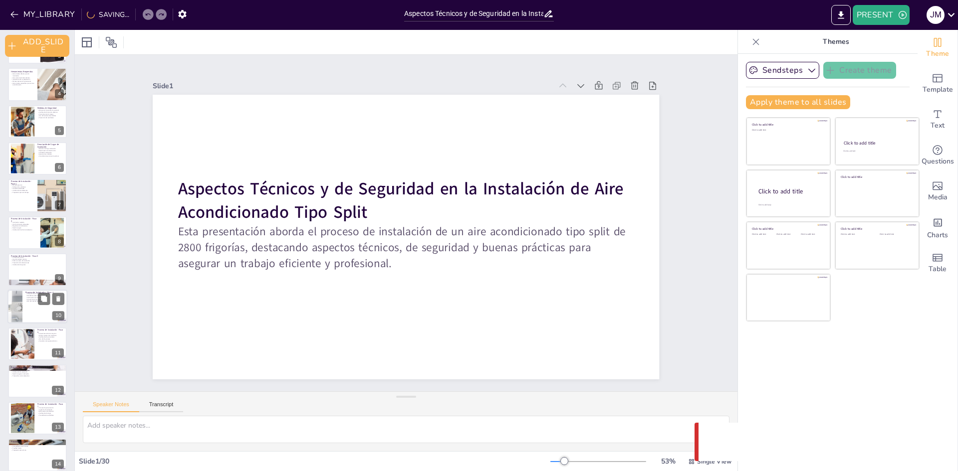
checkbox input "true"
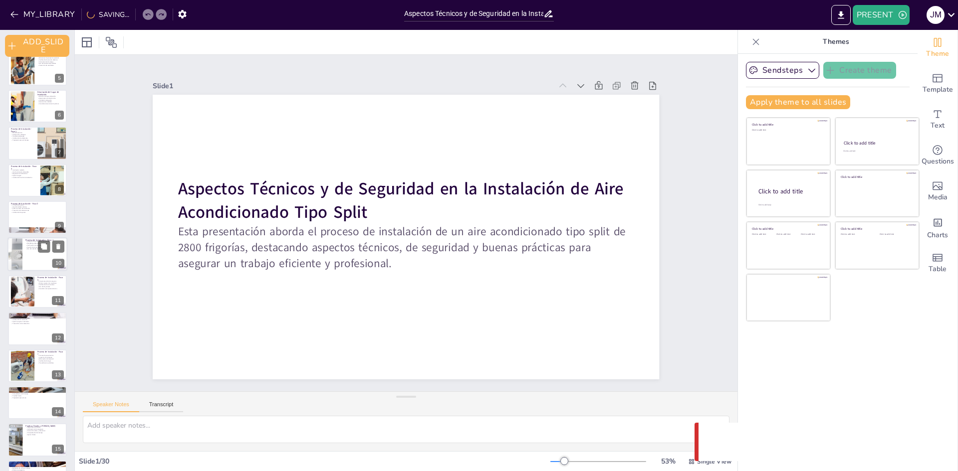
checkbox input "true"
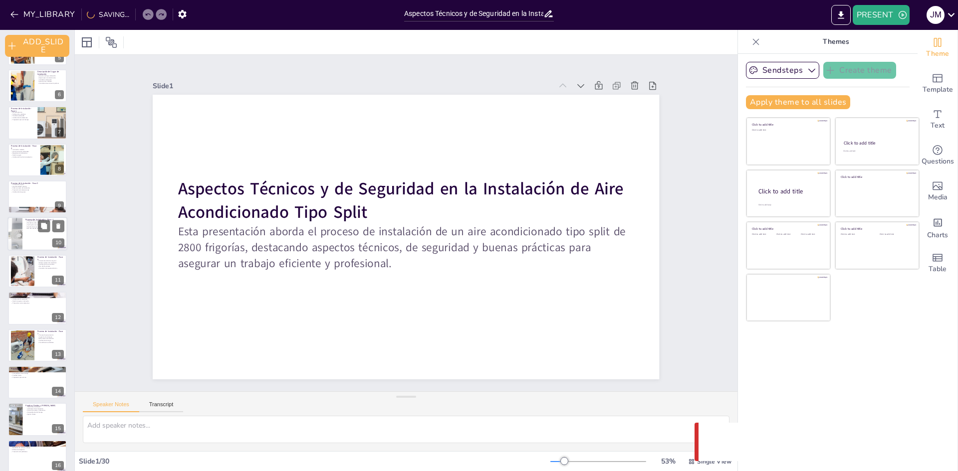
checkbox input "true"
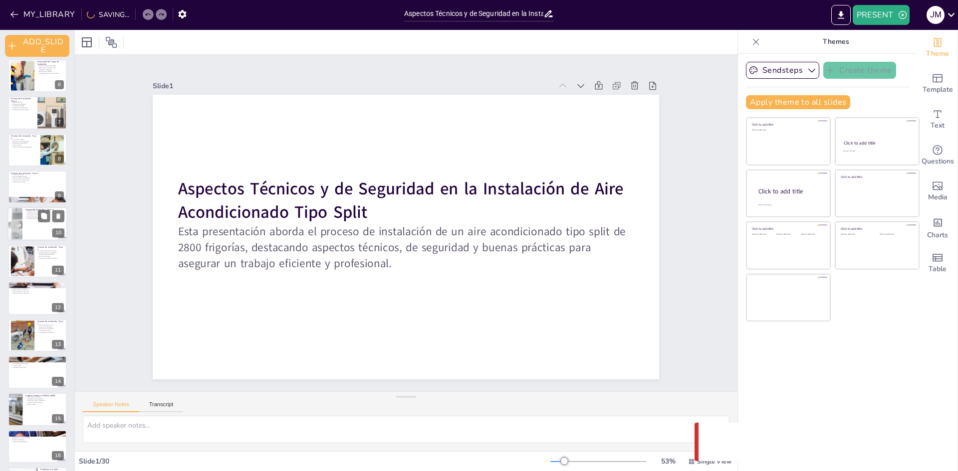
checkbox input "true"
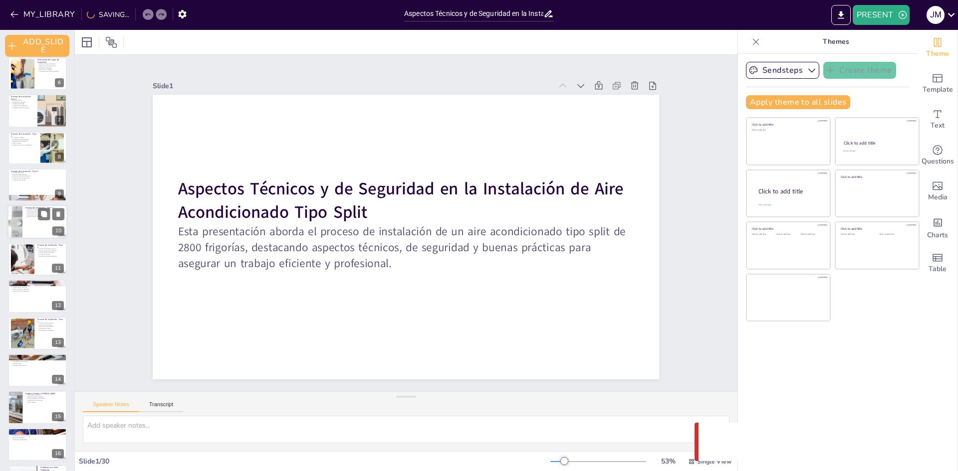
checkbox input "true"
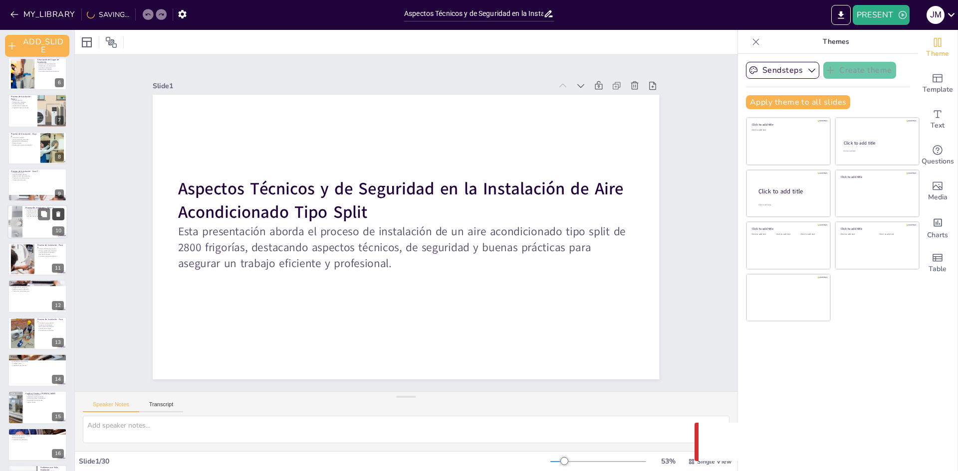
checkbox input "true"
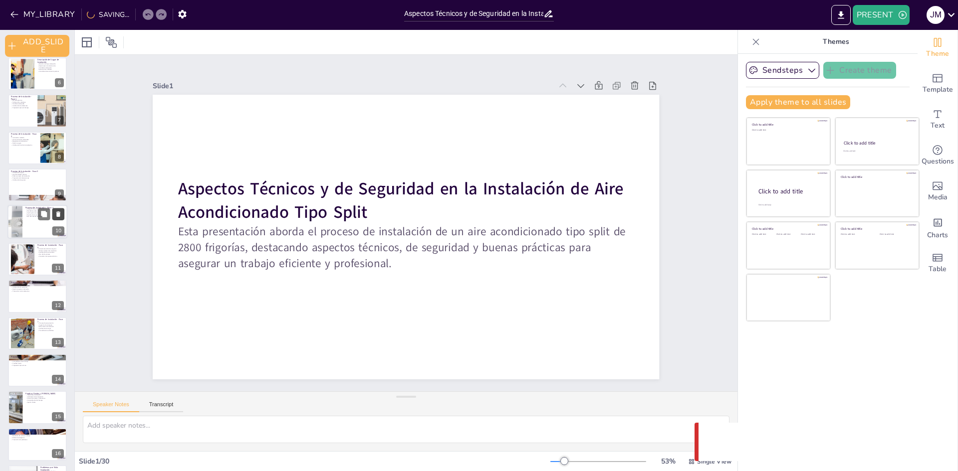
scroll to position [200, 0]
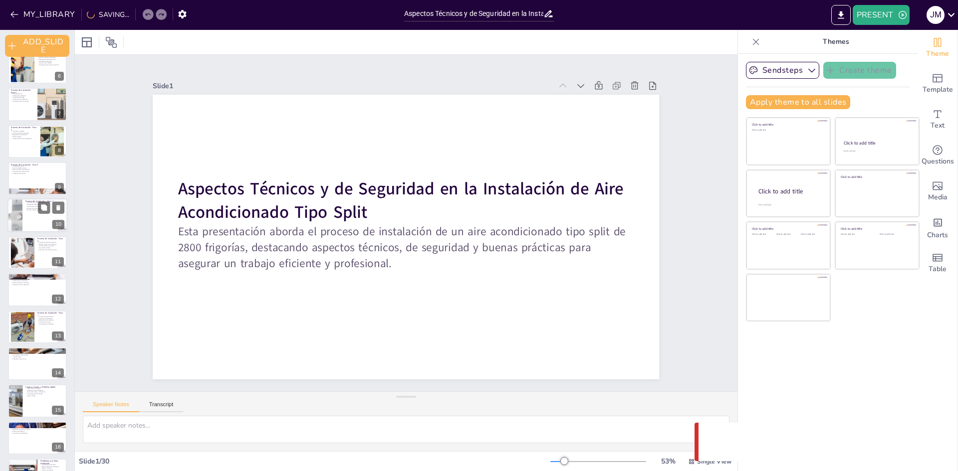
checkbox input "true"
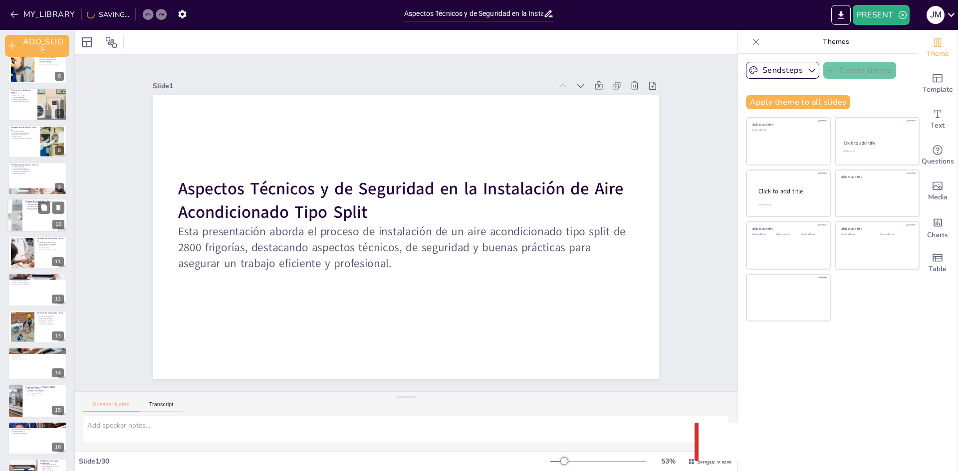
checkbox input "true"
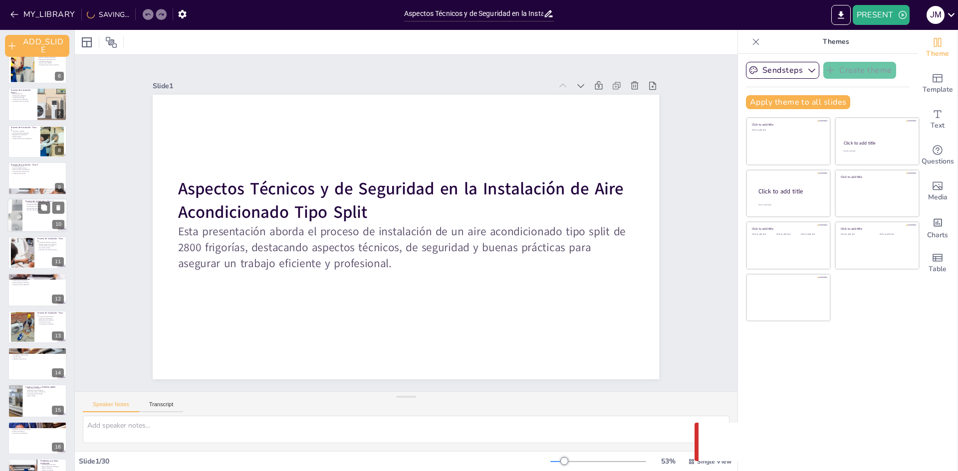
checkbox input "true"
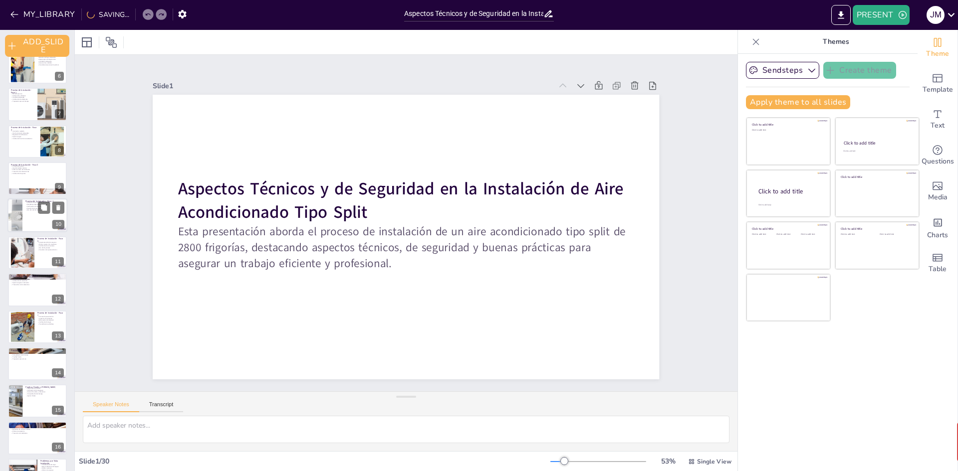
checkbox input "true"
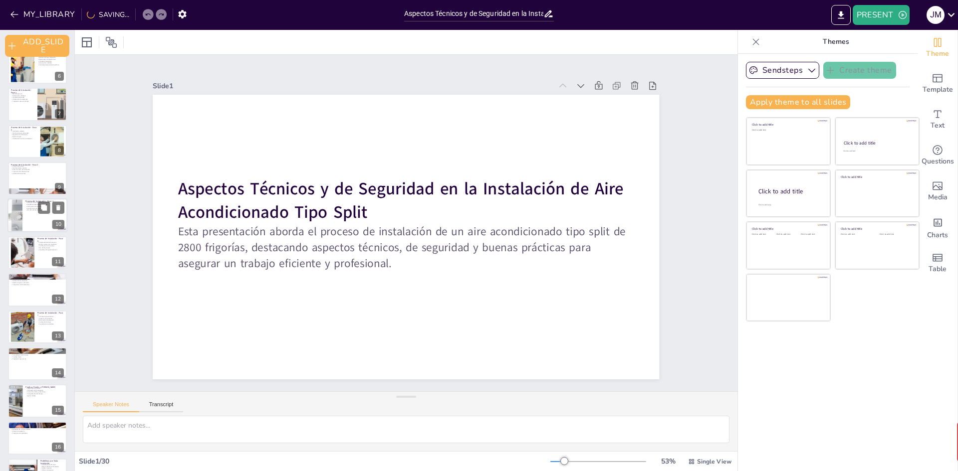
checkbox input "true"
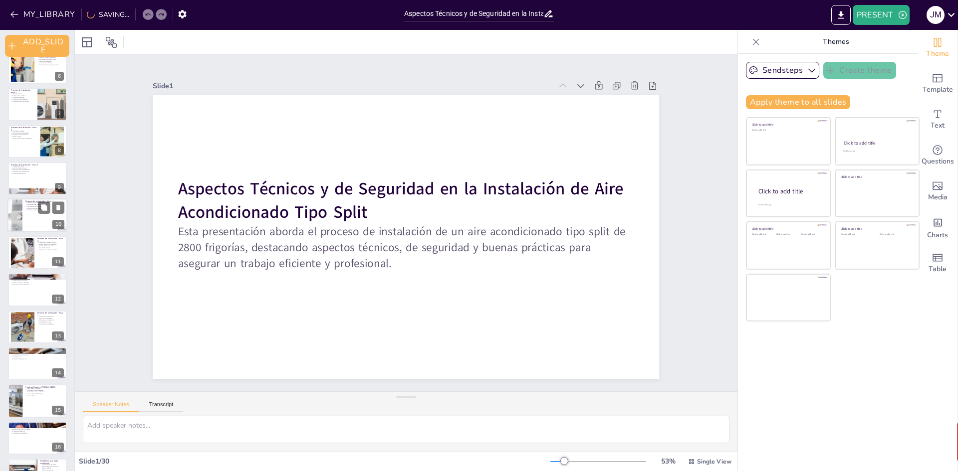
checkbox input "true"
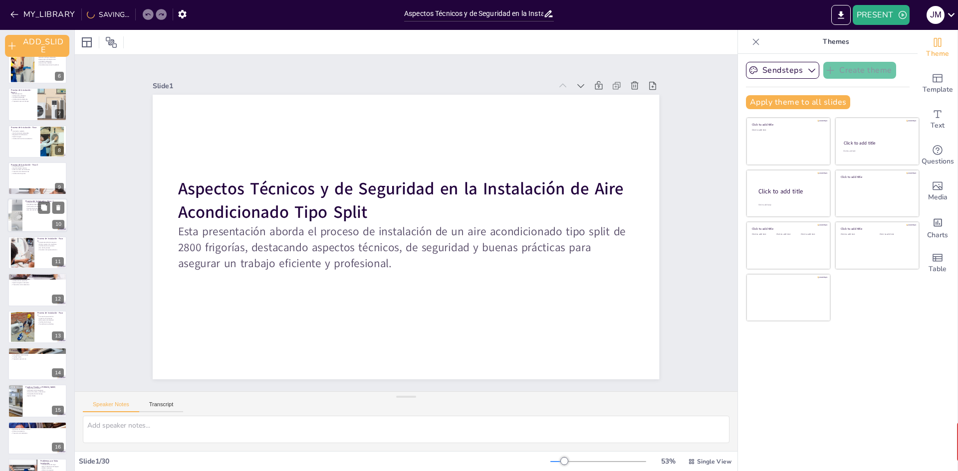
checkbox input "true"
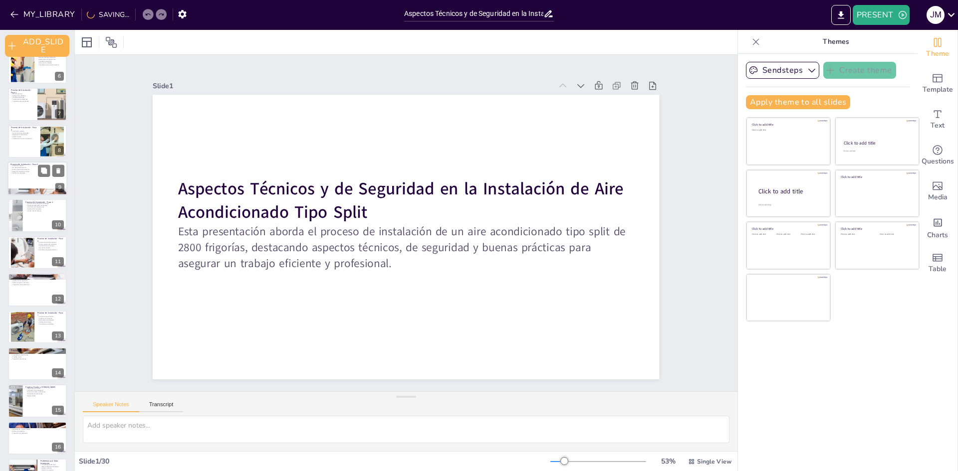
click at [20, 216] on div at bounding box center [15, 215] width 53 height 33
type textarea "La conexión adecuada de la manguera de drenaje es esencial para asegurar que el…"
checkbox input "true"
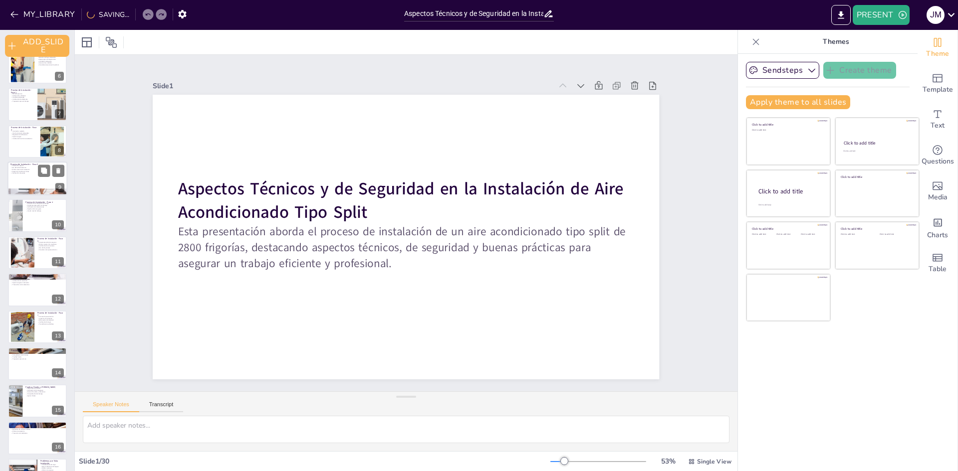
checkbox input "true"
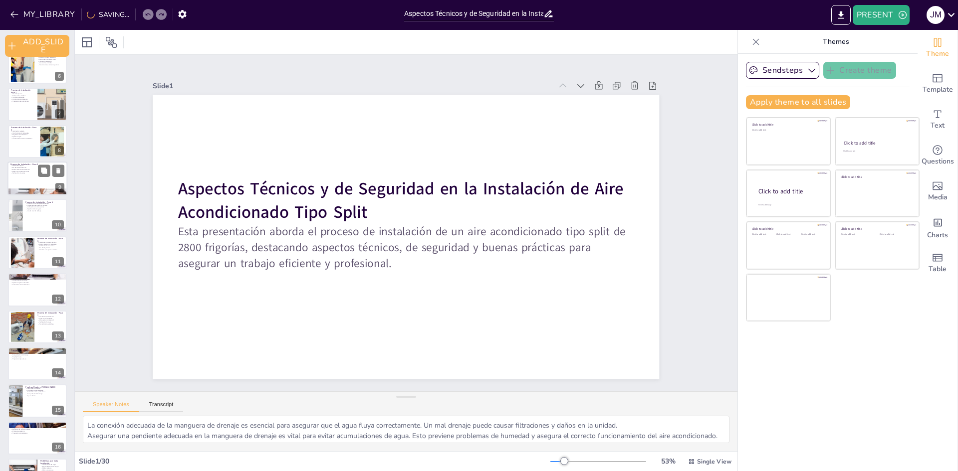
scroll to position [151, 0]
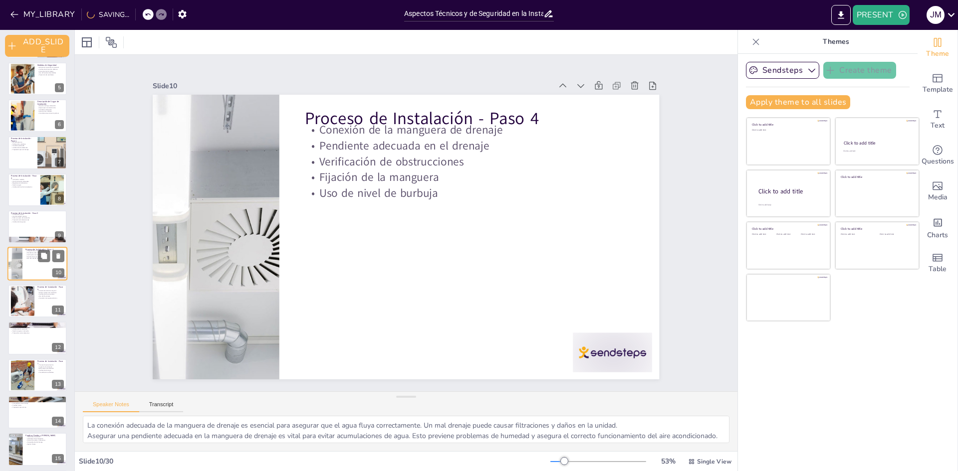
checkbox input "true"
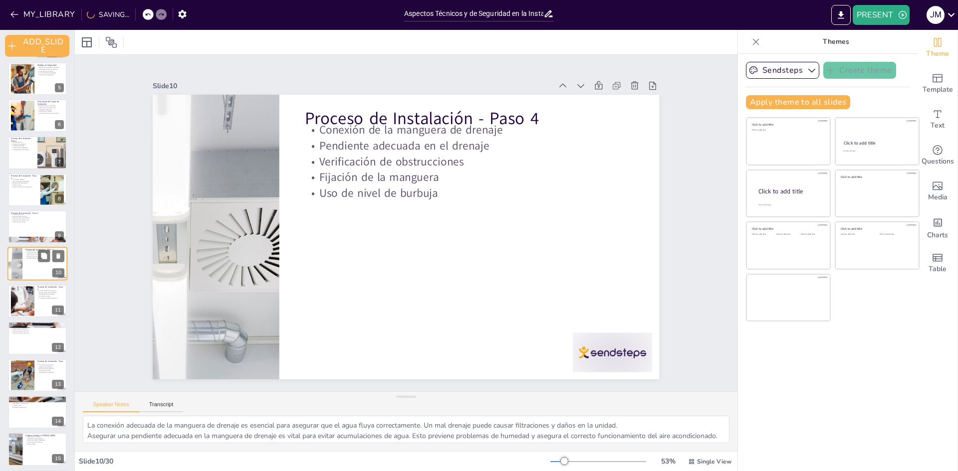
checkbox input "true"
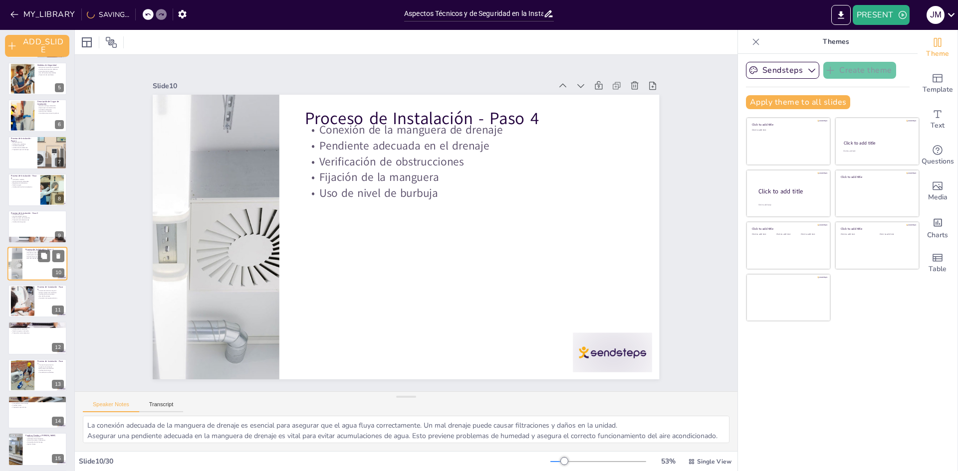
checkbox input "true"
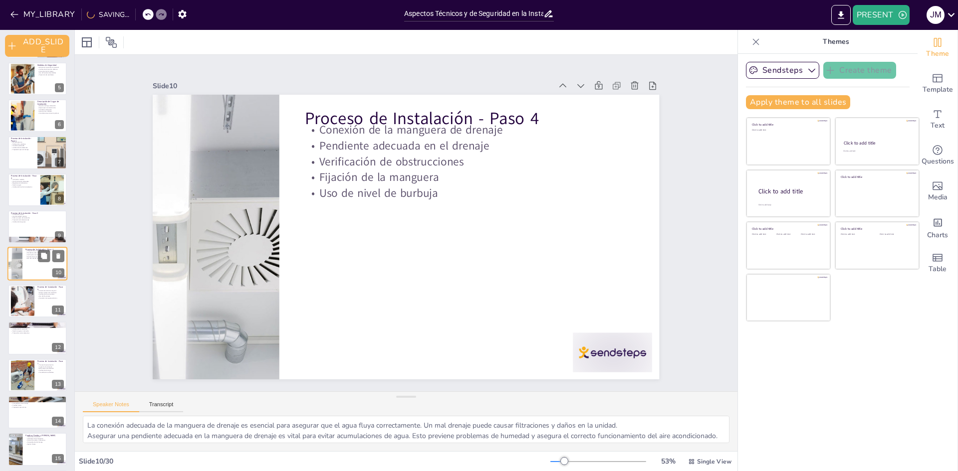
checkbox input "true"
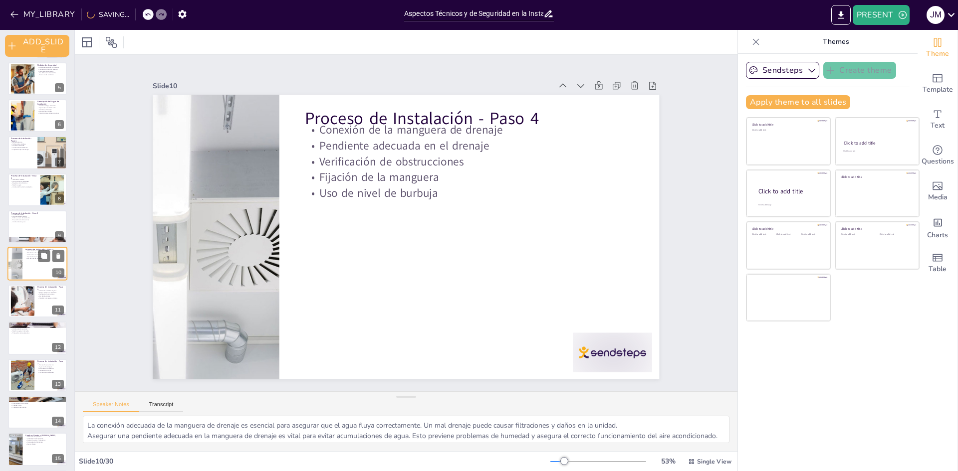
checkbox input "true"
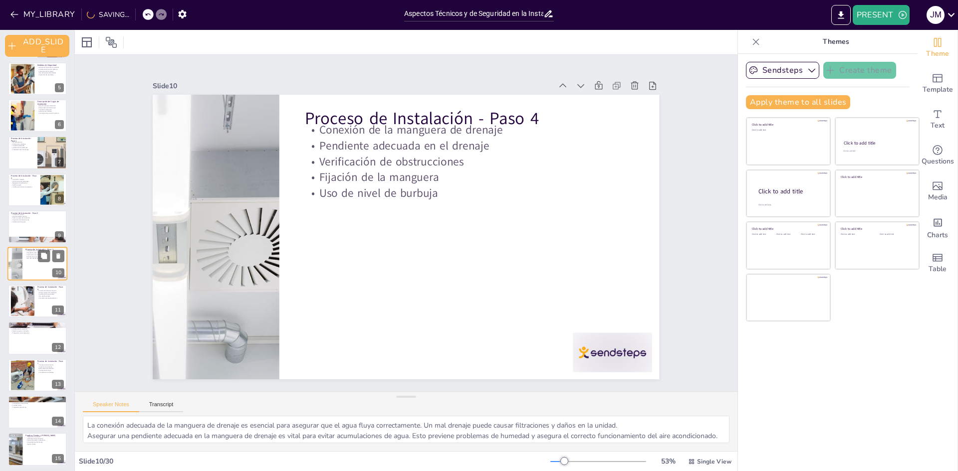
checkbox input "true"
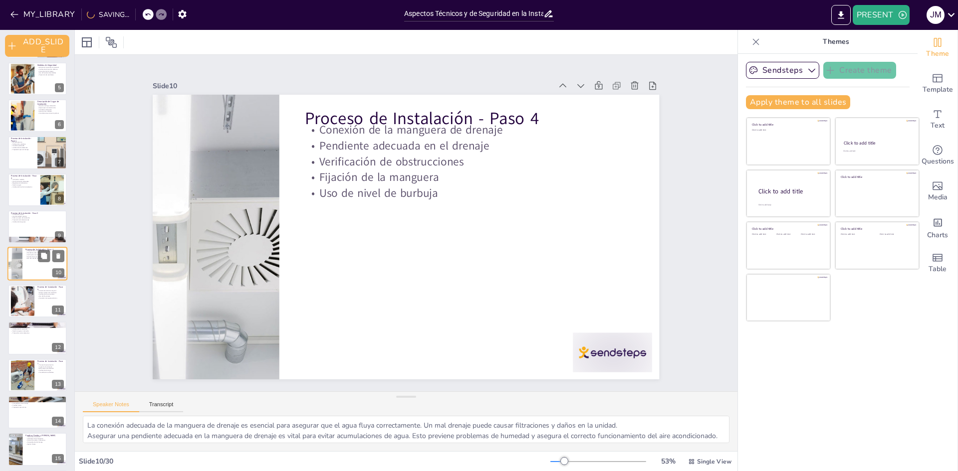
checkbox input "true"
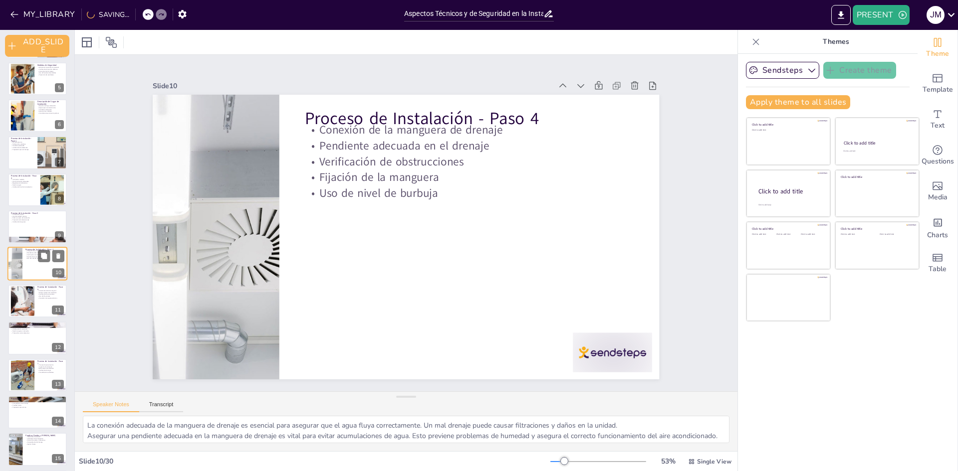
checkbox input "true"
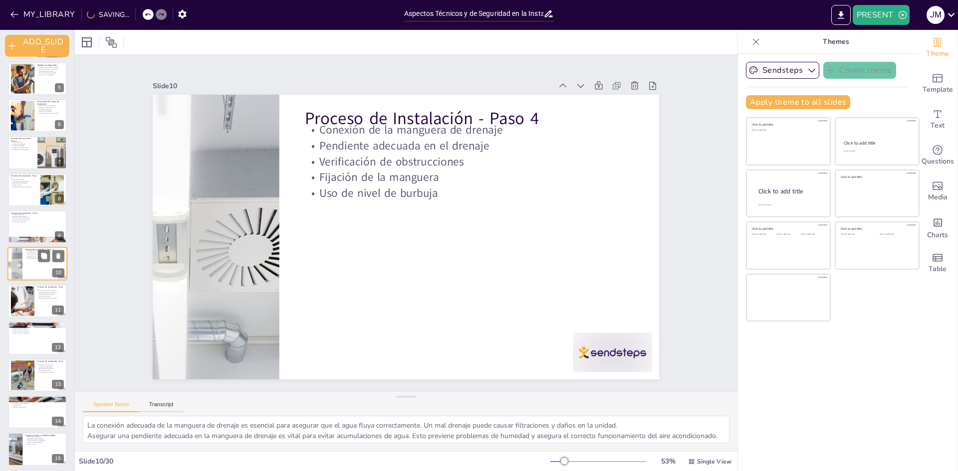
checkbox input "true"
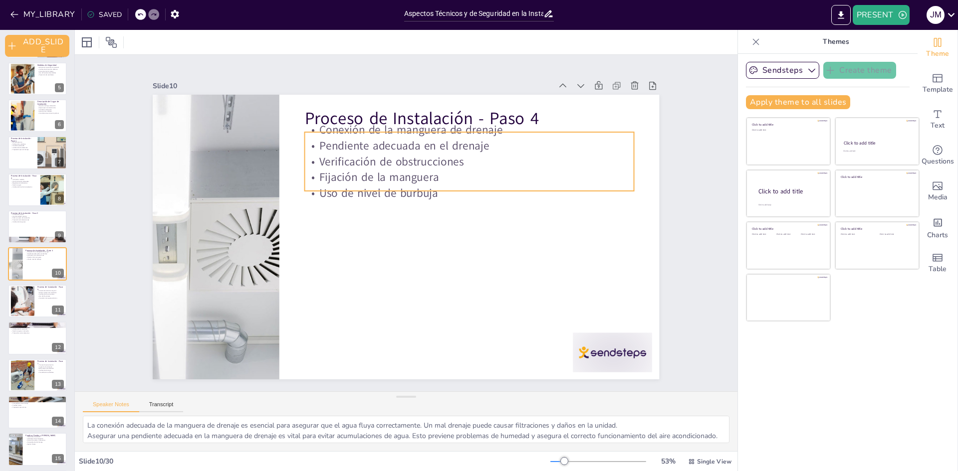
checkbox input "true"
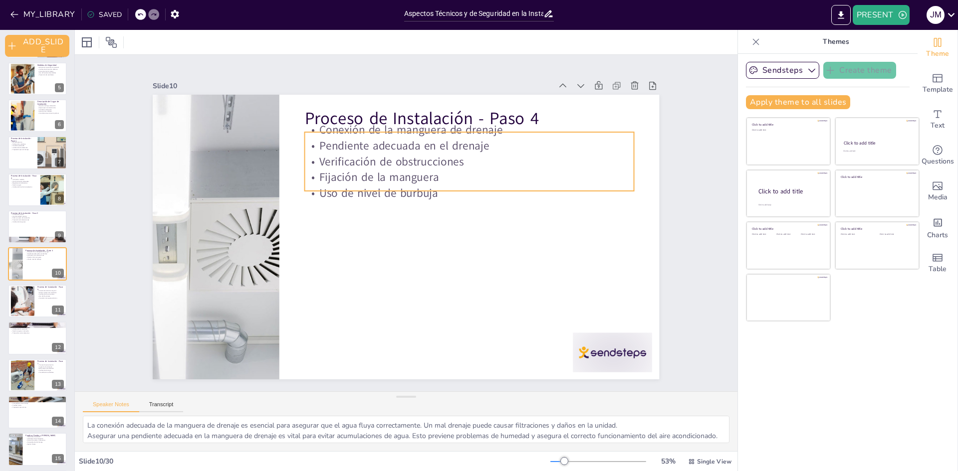
checkbox input "true"
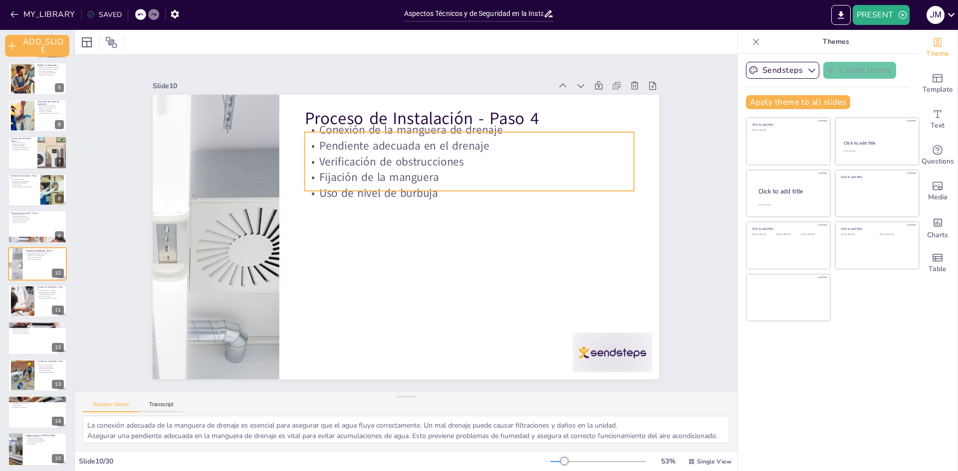
checkbox input "true"
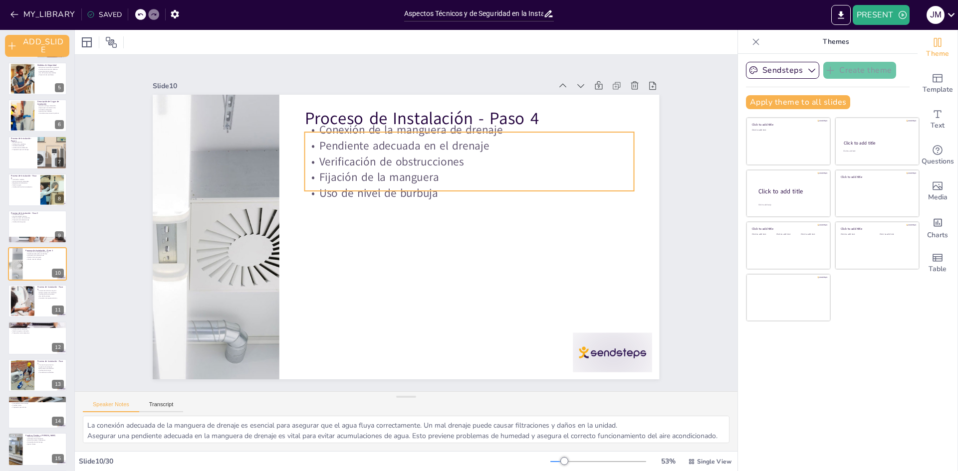
checkbox input "true"
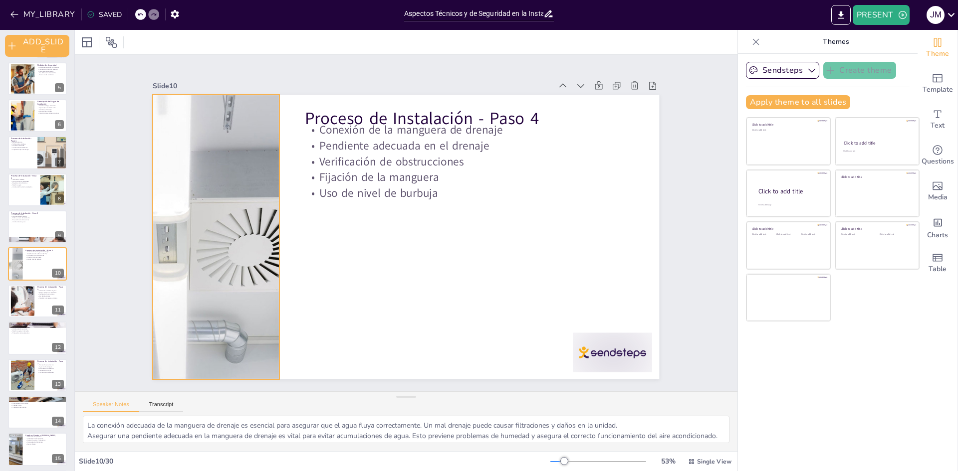
checkbox input "true"
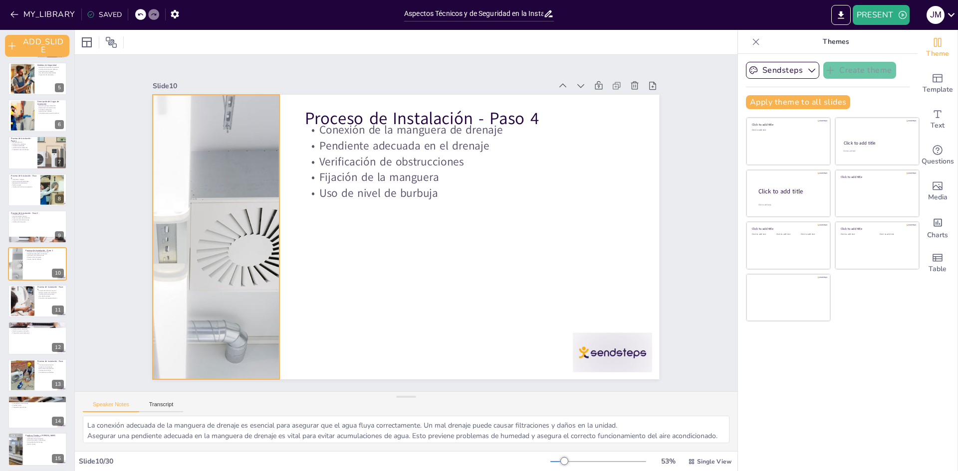
checkbox input "true"
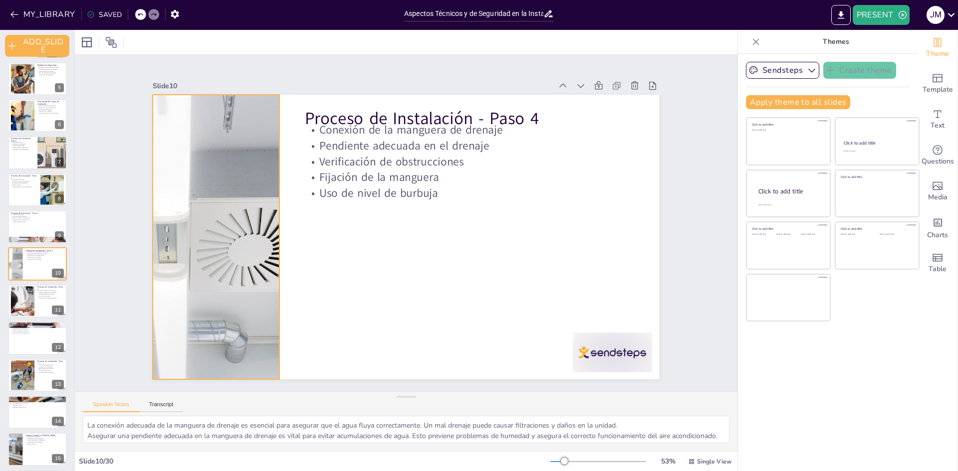
checkbox input "true"
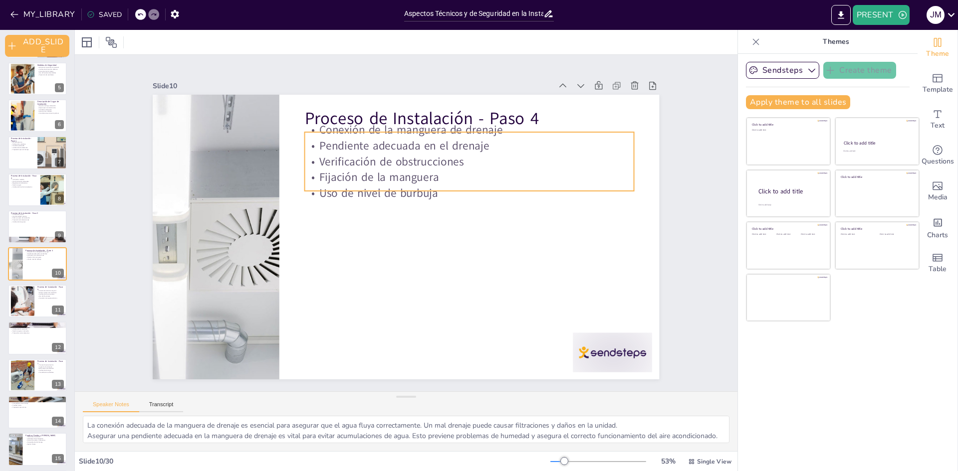
checkbox input "true"
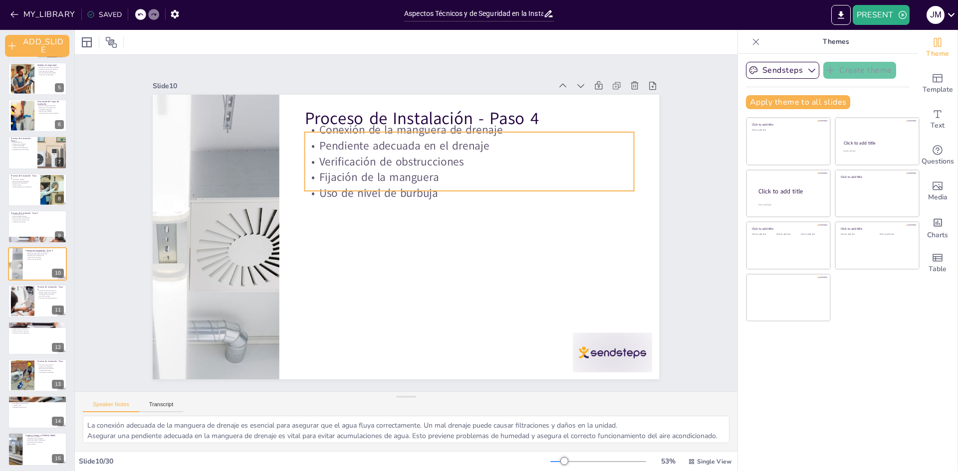
checkbox input "true"
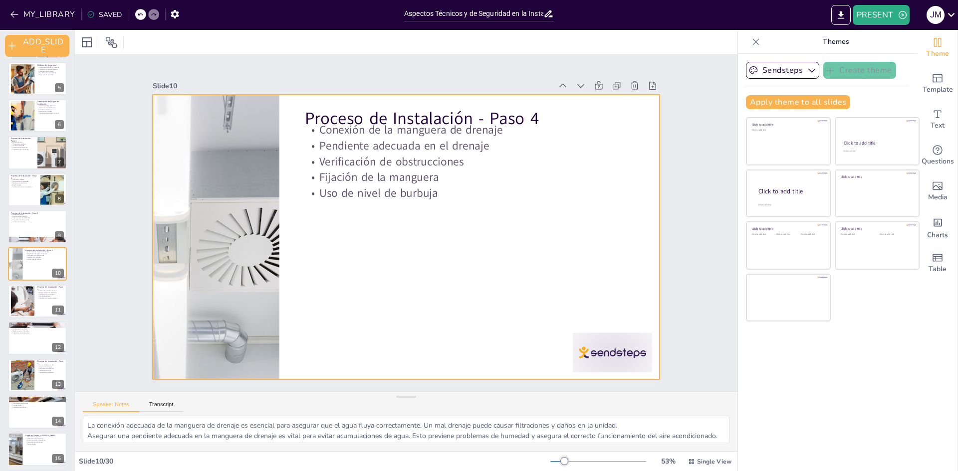
checkbox input "true"
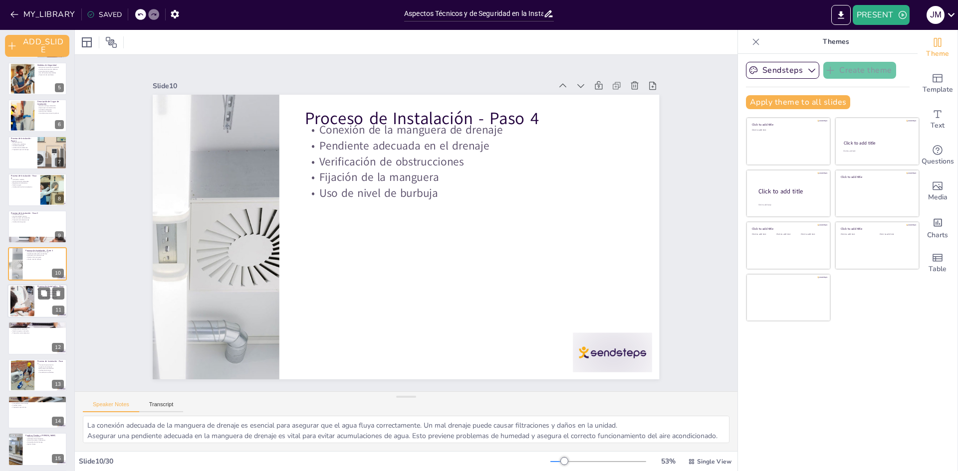
click at [33, 302] on div at bounding box center [23, 301] width 54 height 30
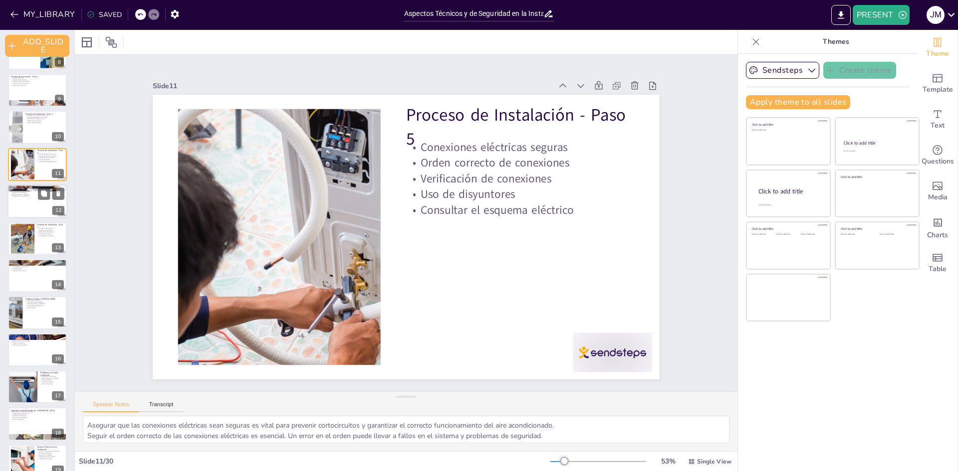
click at [22, 207] on div at bounding box center [37, 202] width 60 height 34
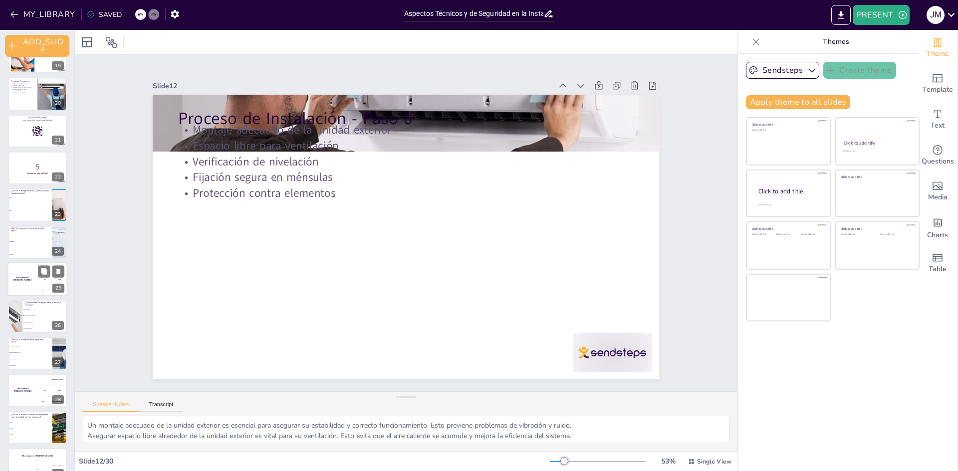
scroll to position [710, 0]
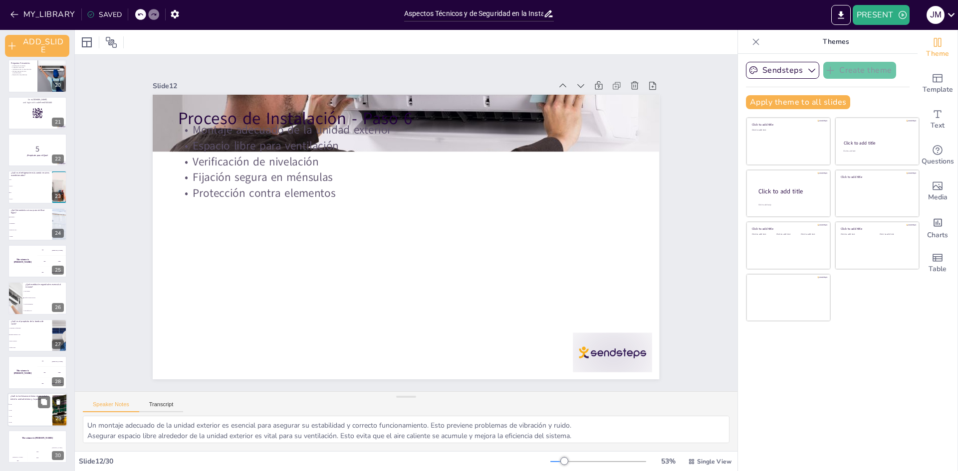
click at [21, 401] on div "¿Cuál es la distancia mínima recomendada entre la unidad interior y la pared?" at bounding box center [29, 398] width 39 height 6
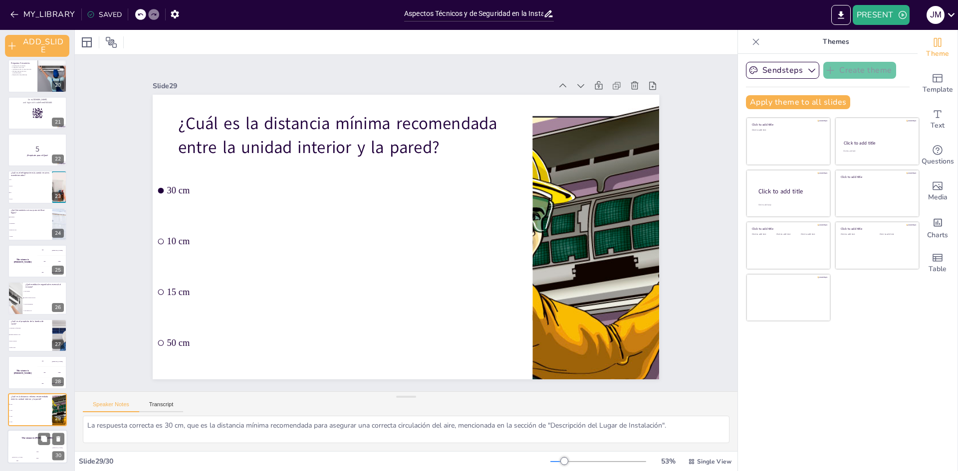
click at [25, 445] on div "The winner is Niels 🏆" at bounding box center [37, 438] width 60 height 17
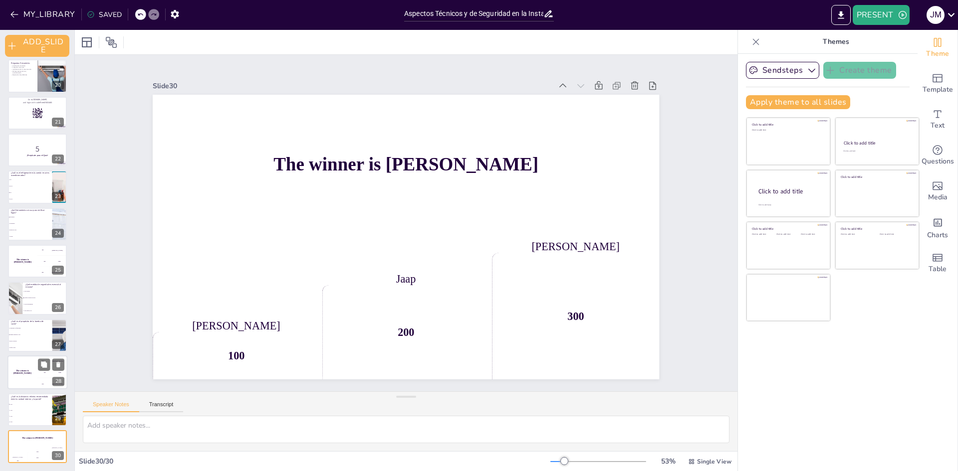
click at [21, 370] on div "The winner is Niels 🏆" at bounding box center [22, 373] width 30 height 34
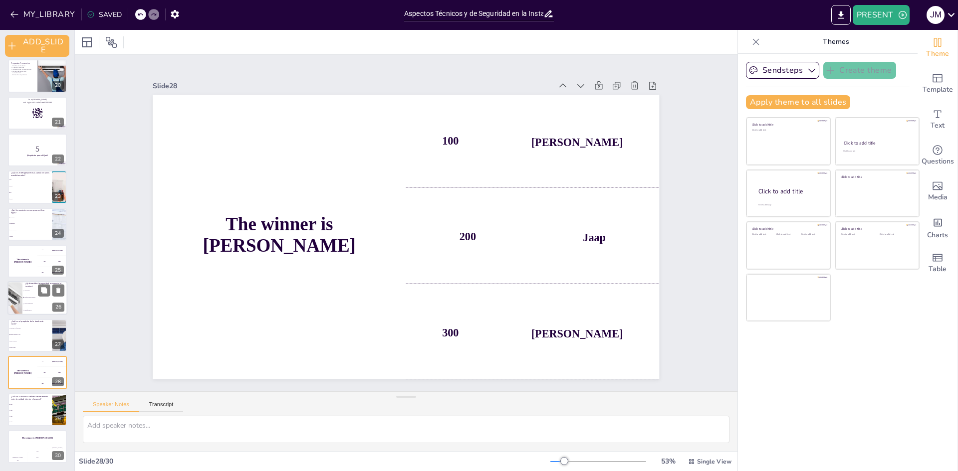
click at [31, 313] on li "Usar gafas de sol" at bounding box center [44, 311] width 45 height 6
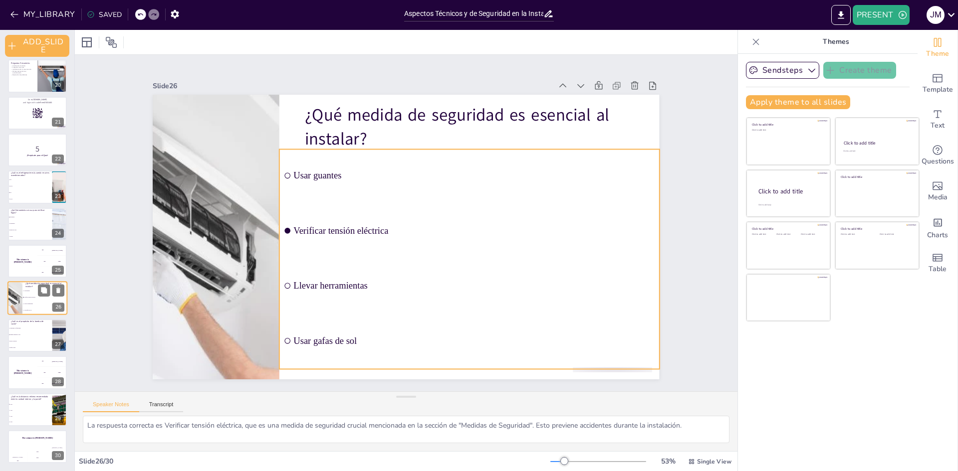
click at [22, 296] on li "Verificar tensión eléctrica" at bounding box center [44, 298] width 45 height 6
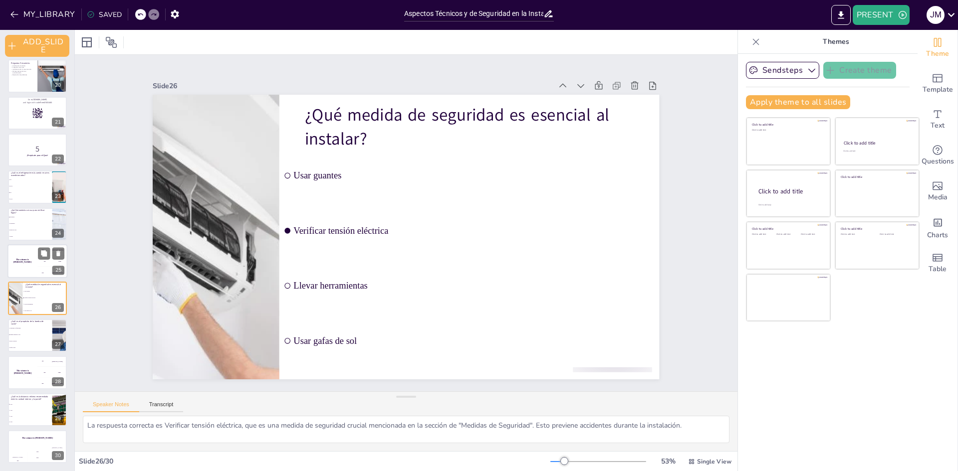
click at [22, 265] on div "The winner is Niels 🏆" at bounding box center [22, 261] width 30 height 34
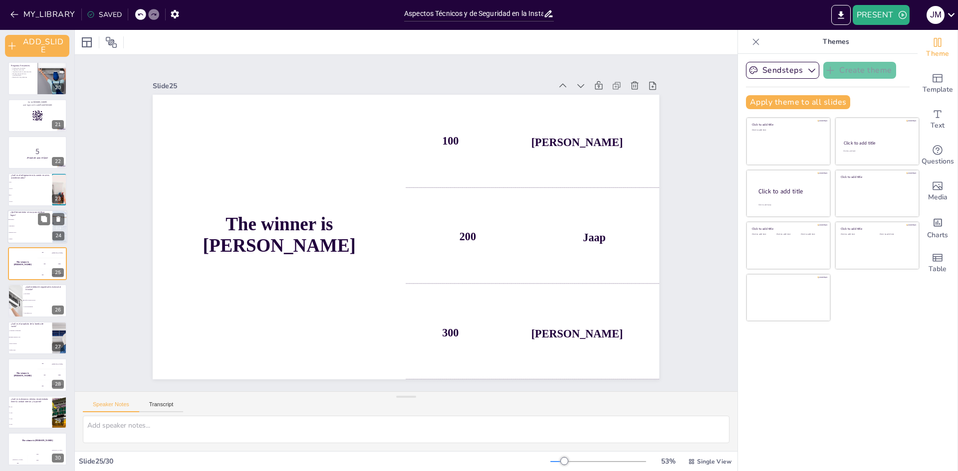
click at [31, 223] on li "Termómetro" at bounding box center [29, 226] width 45 height 6
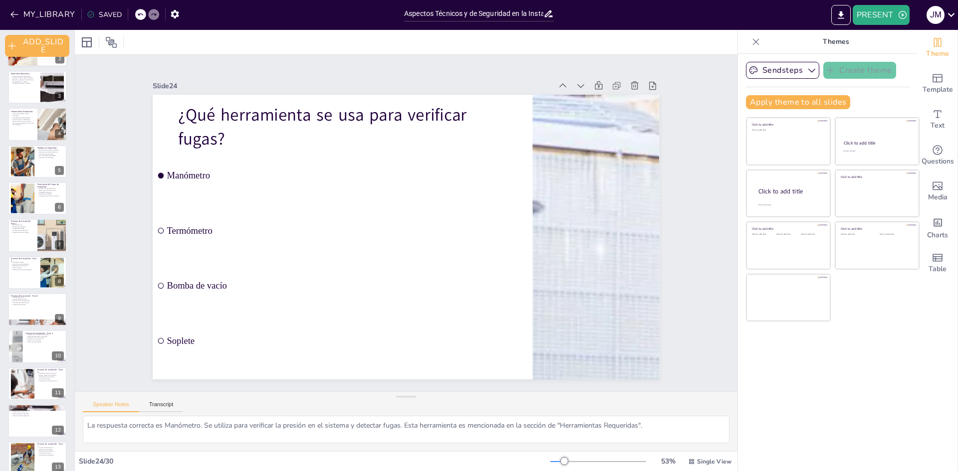
scroll to position [0, 0]
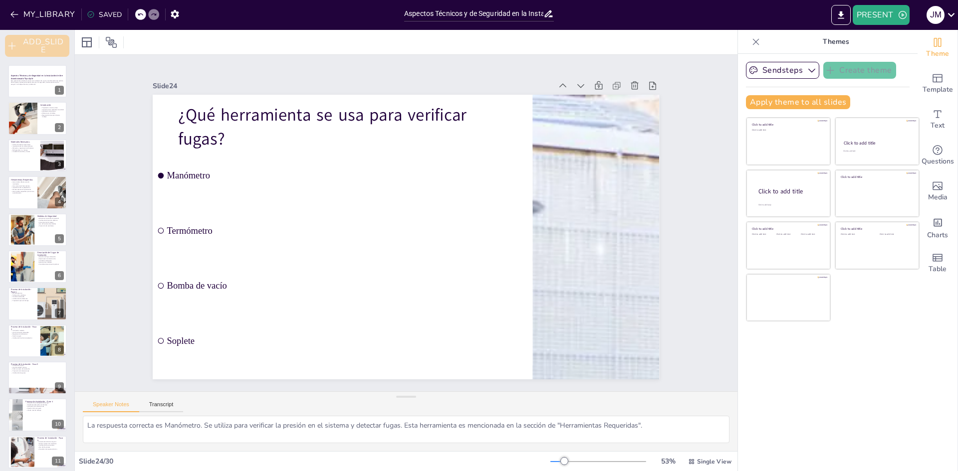
click at [56, 46] on button "ADD_SLIDE" at bounding box center [37, 46] width 64 height 22
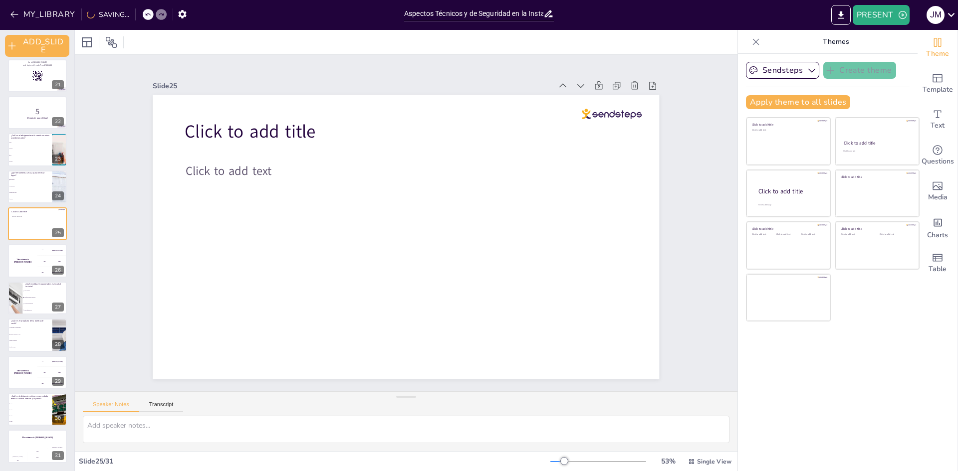
scroll to position [448, 0]
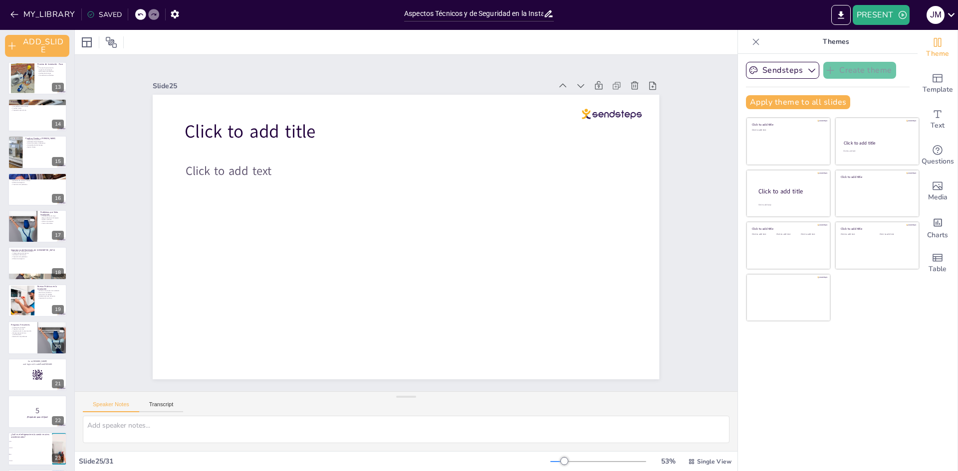
click at [834, 42] on p "Themes" at bounding box center [836, 42] width 144 height 24
click at [21, 15] on button "MY_LIBRARY" at bounding box center [43, 14] width 72 height 16
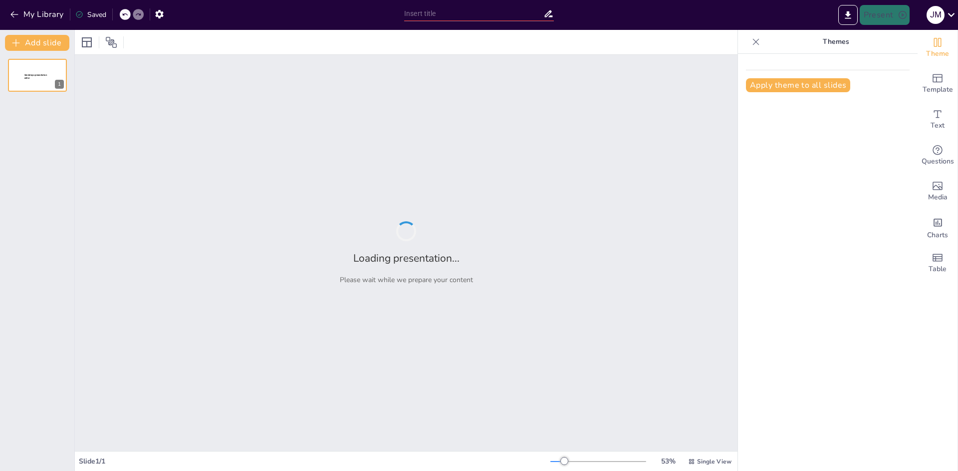
type input "Informe Detallado sobre la Instalación de Sistemas de Aire Acondicionado Tipo S…"
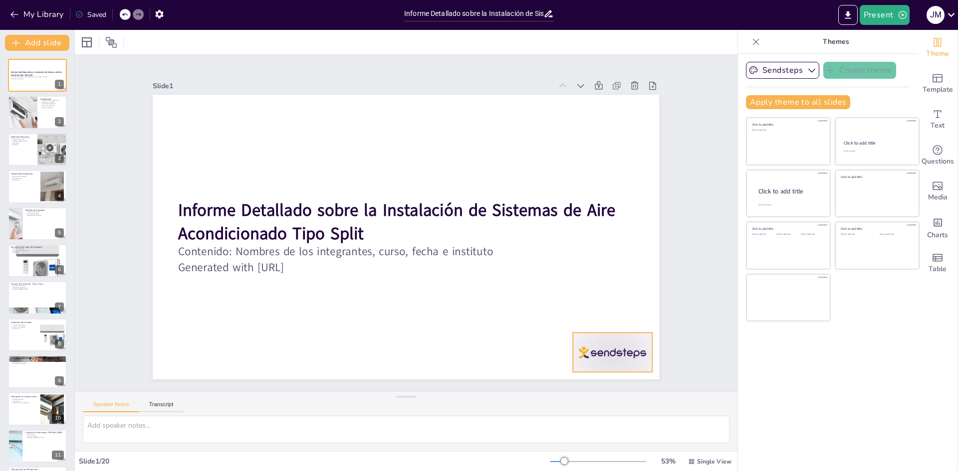
click at [378, 416] on div at bounding box center [347, 459] width 62 height 87
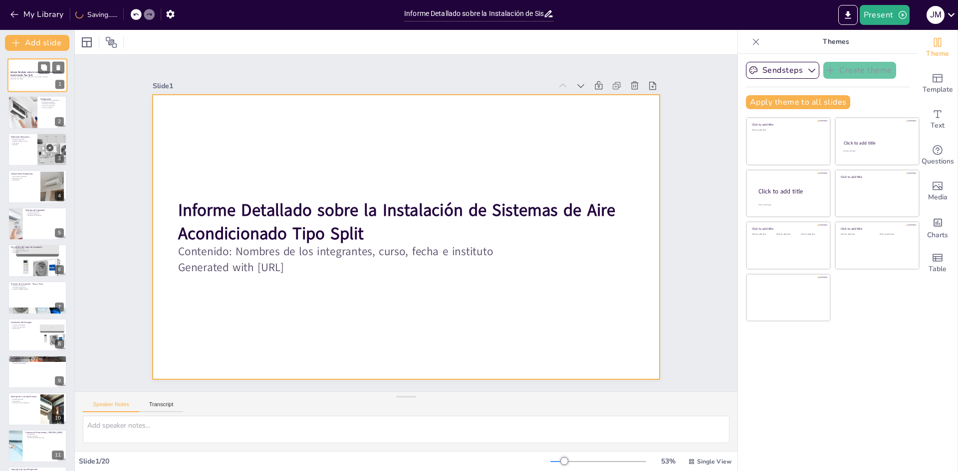
click at [10, 91] on div at bounding box center [37, 75] width 60 height 34
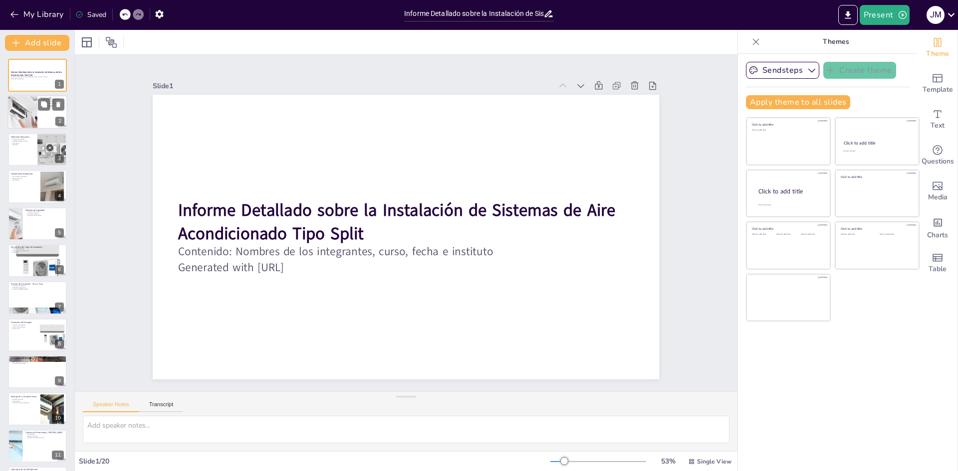
click at [28, 109] on div at bounding box center [22, 113] width 71 height 34
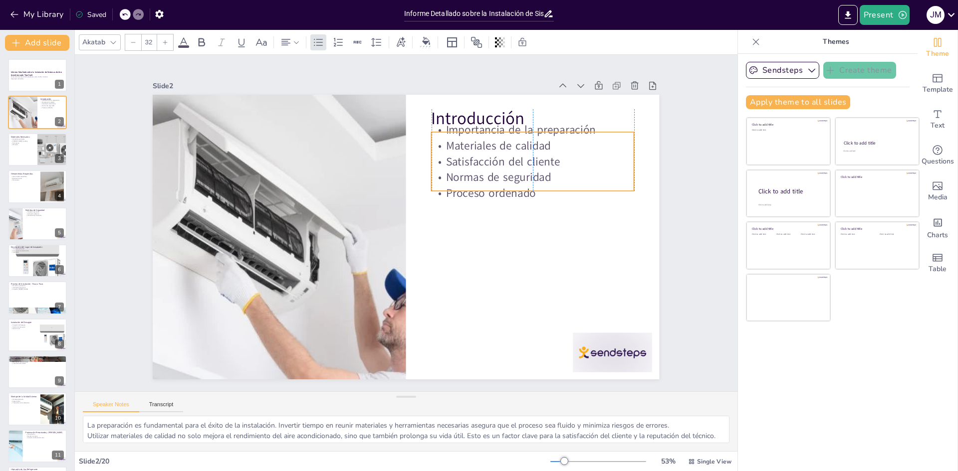
click at [366, 173] on p "Normas de seguridad" at bounding box center [347, 101] width 37 height 203
click at [497, 248] on div at bounding box center [501, 349] width 8 height 203
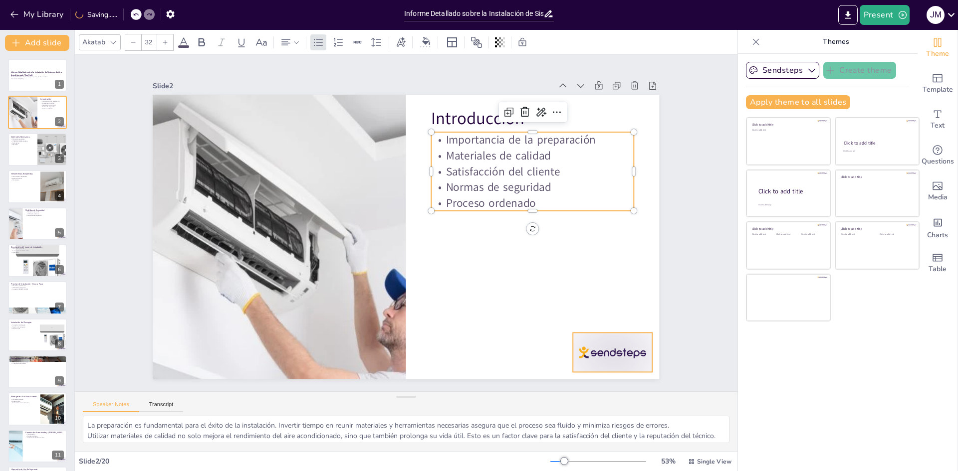
click at [296, 390] on div at bounding box center [276, 429] width 39 height 79
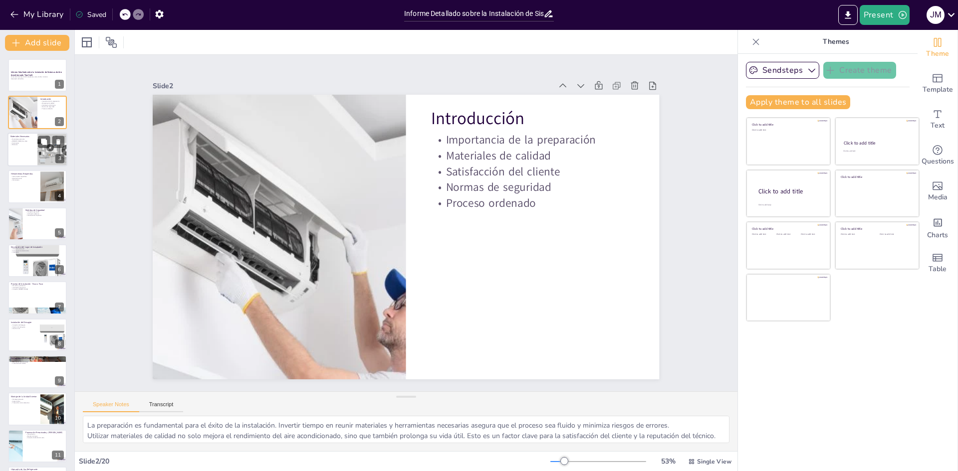
click at [33, 149] on div at bounding box center [37, 150] width 60 height 34
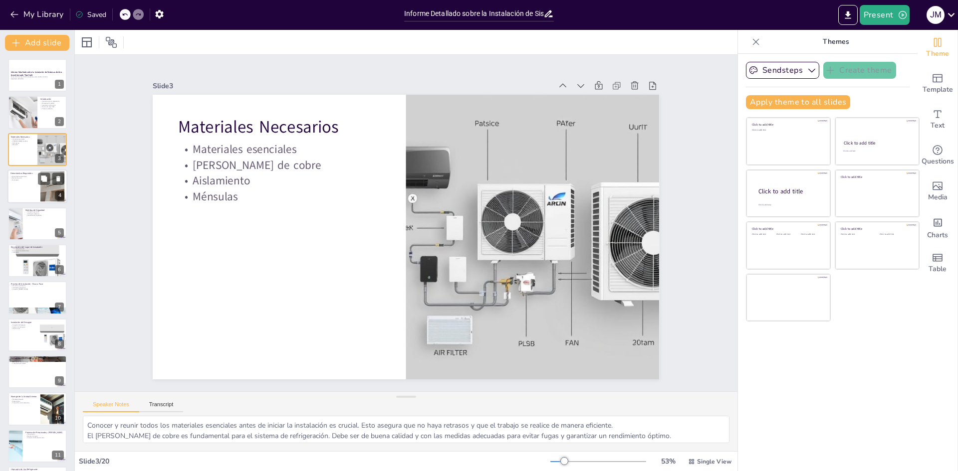
click at [35, 193] on div at bounding box center [37, 187] width 60 height 34
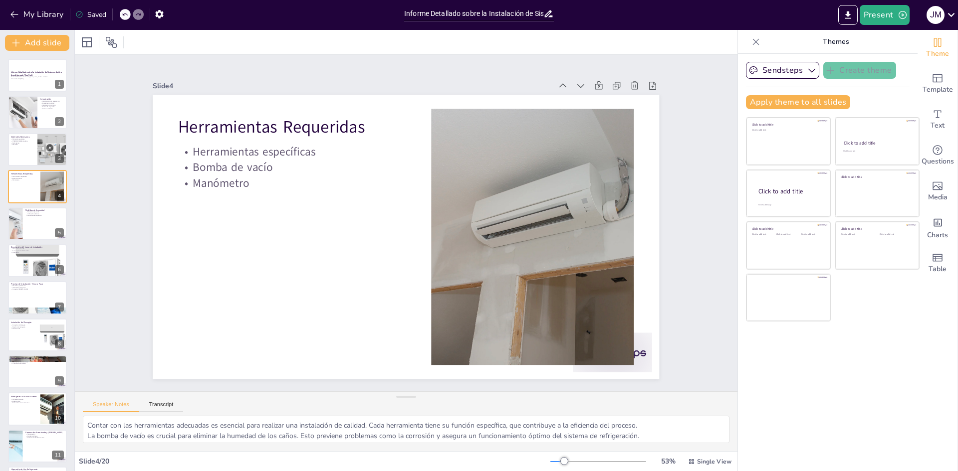
click at [12, 396] on p "Montaje de la Unidad Exterior" at bounding box center [24, 396] width 26 height 3
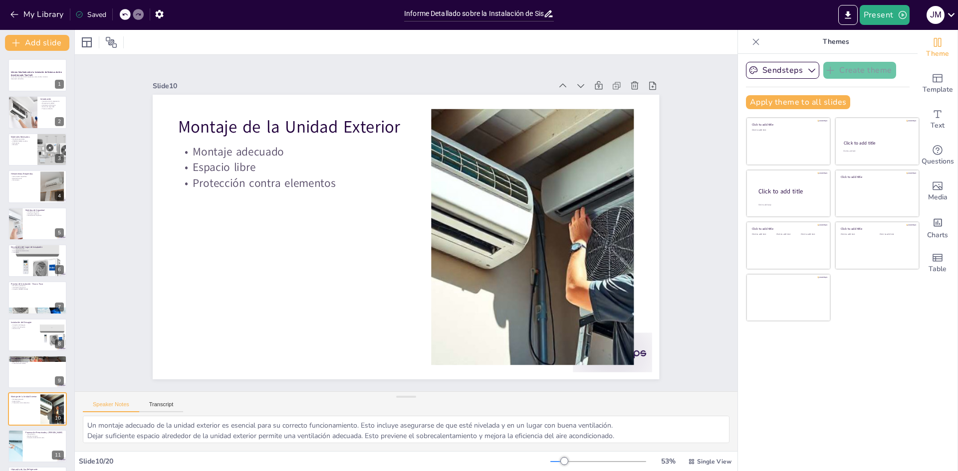
scroll to position [148, 0]
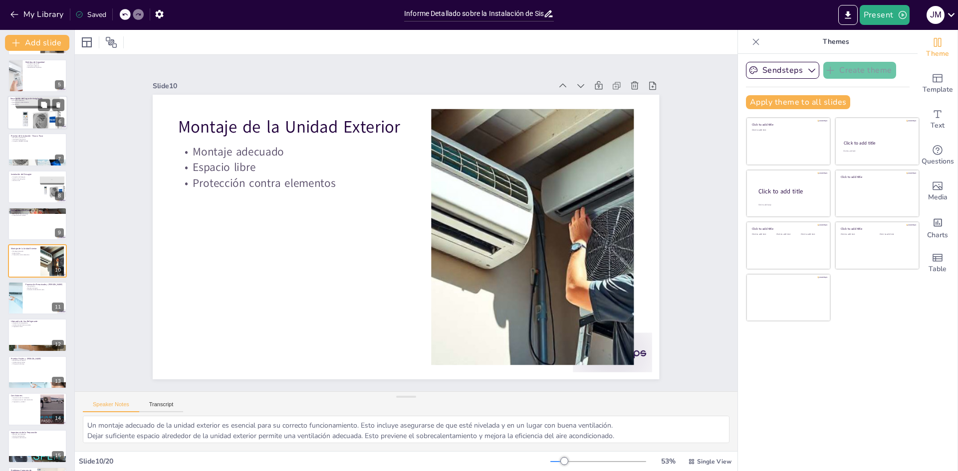
click at [39, 118] on div at bounding box center [37, 113] width 60 height 60
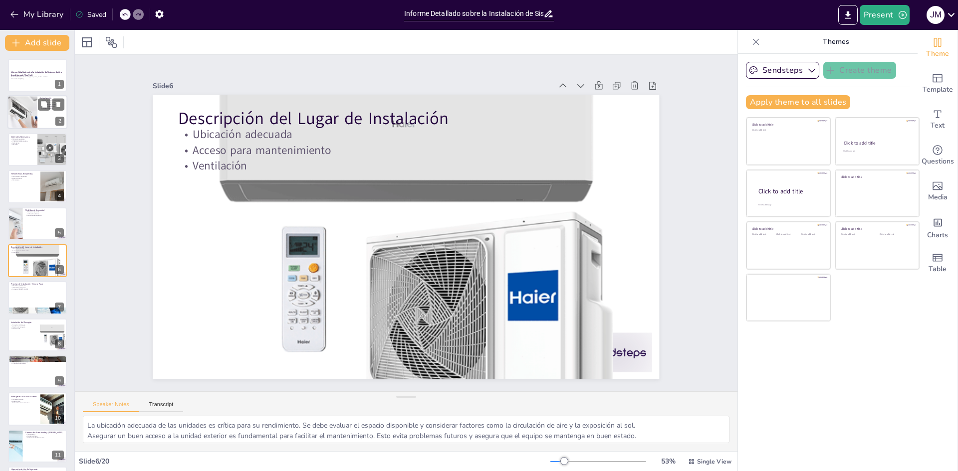
click at [21, 119] on div at bounding box center [22, 113] width 71 height 34
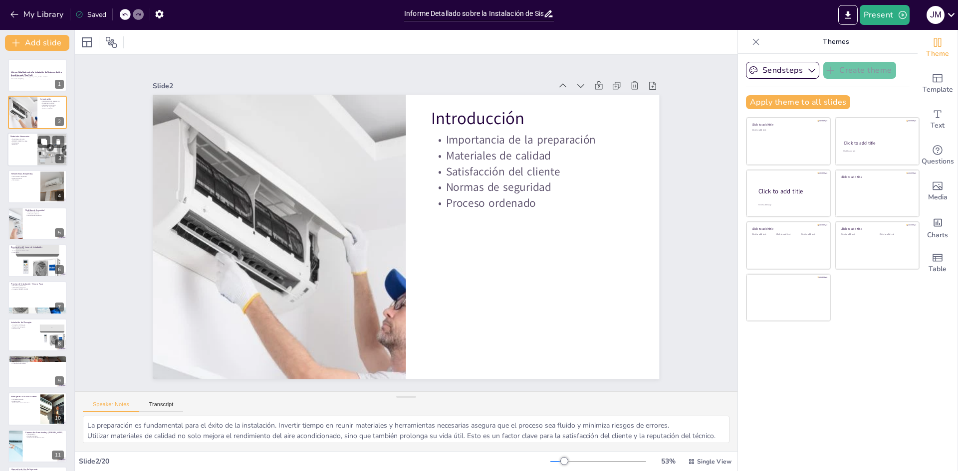
click at [19, 163] on div at bounding box center [37, 150] width 60 height 34
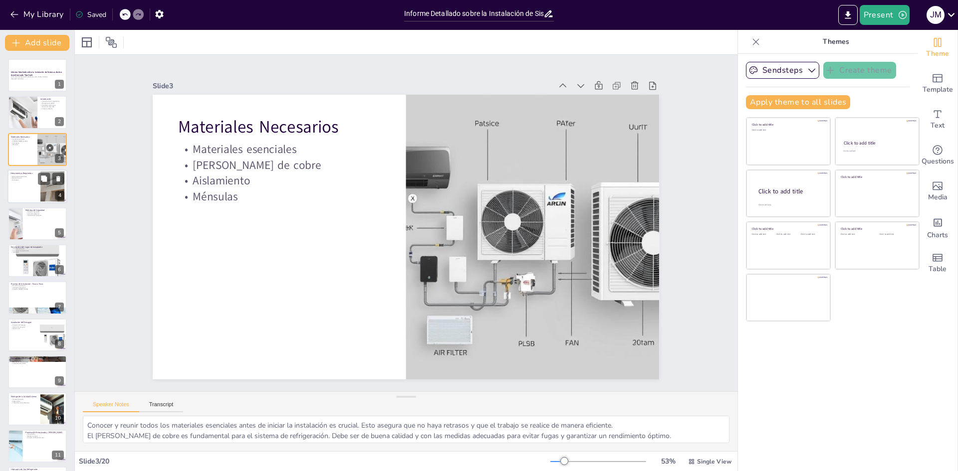
click at [17, 197] on div at bounding box center [37, 187] width 60 height 34
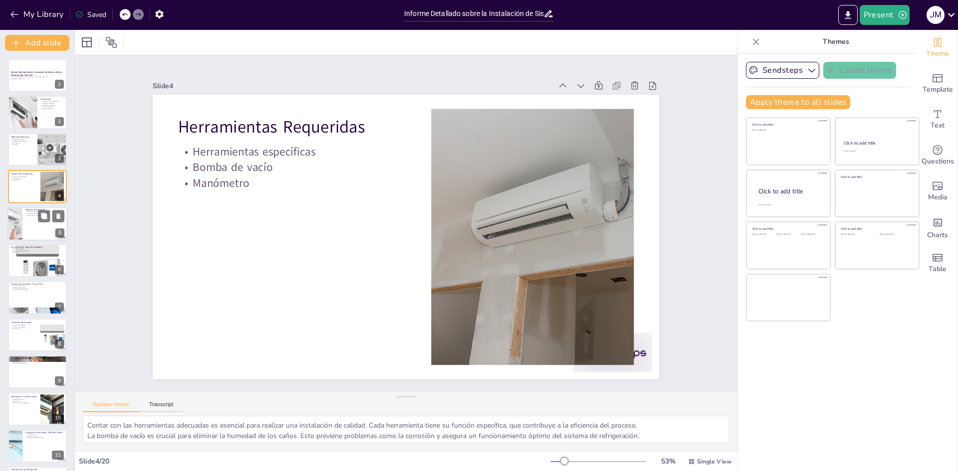
click at [26, 222] on div at bounding box center [37, 224] width 60 height 34
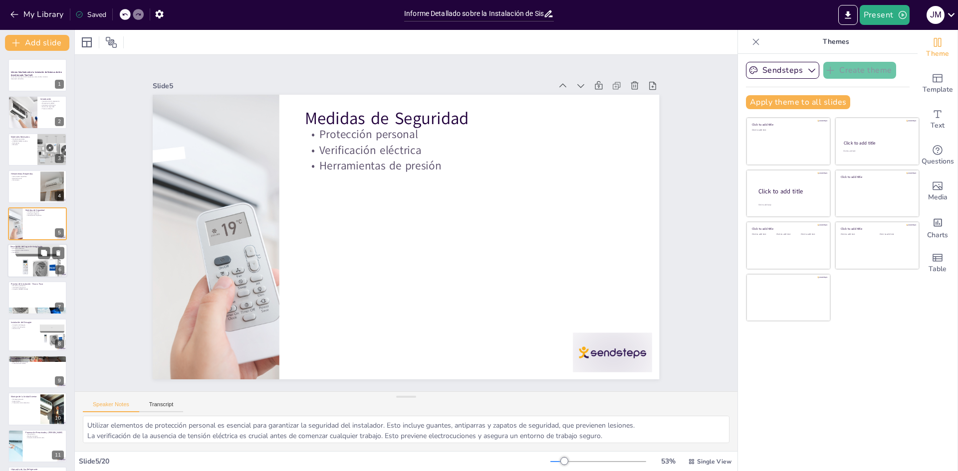
click at [30, 253] on div at bounding box center [37, 261] width 60 height 60
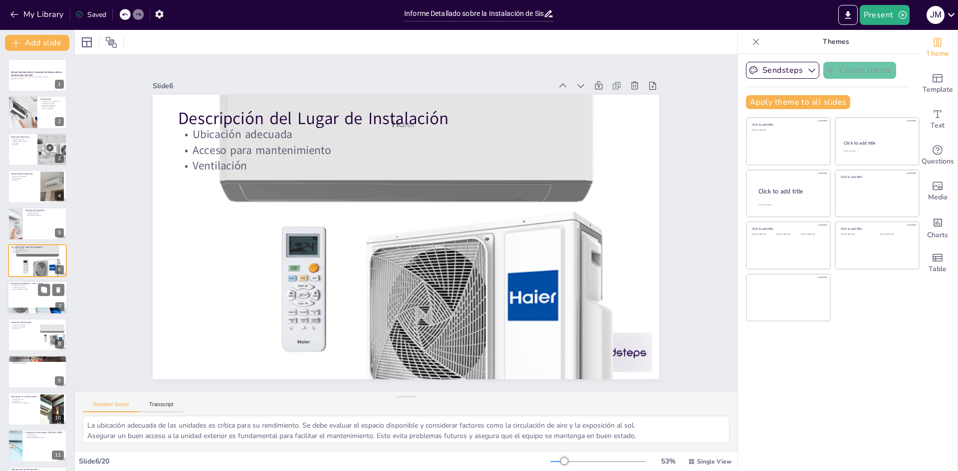
click at [38, 302] on div at bounding box center [37, 298] width 60 height 34
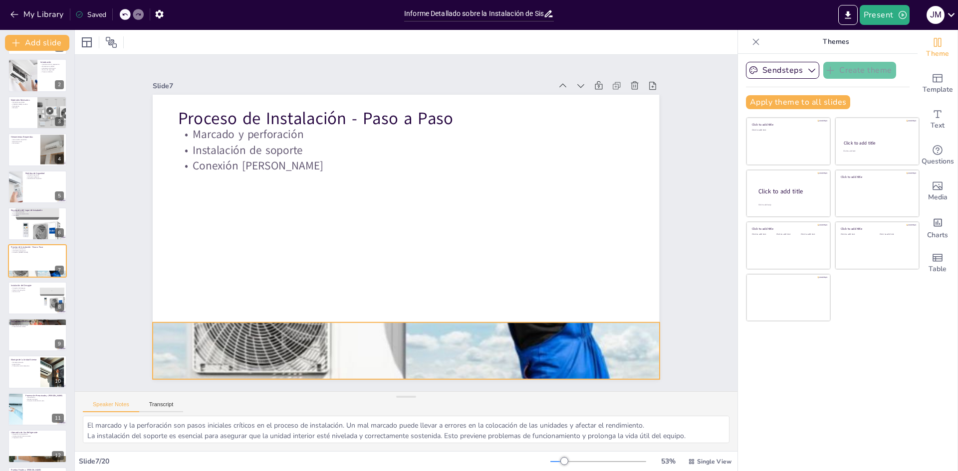
click at [297, 364] on div at bounding box center [501, 308] width 715 height 715
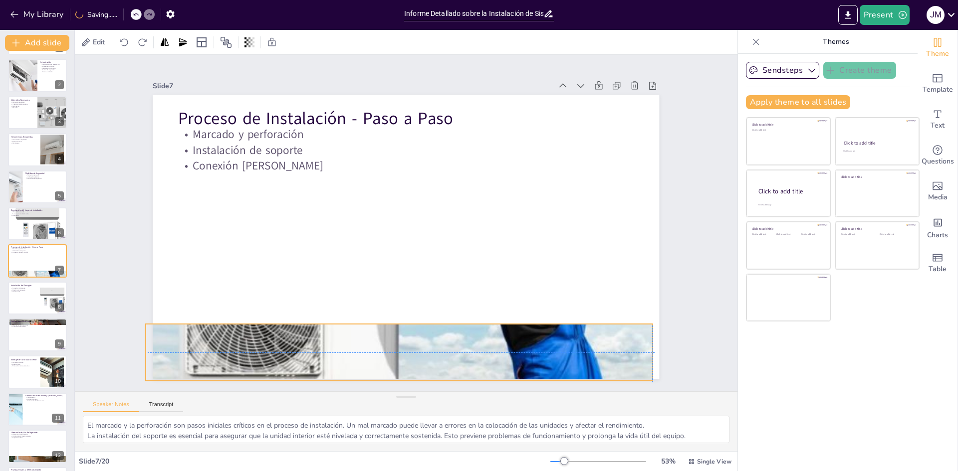
drag, startPoint x: 299, startPoint y: 360, endPoint x: 294, endPoint y: 363, distance: 5.8
click at [294, 363] on div at bounding box center [278, 202] width 557 height 557
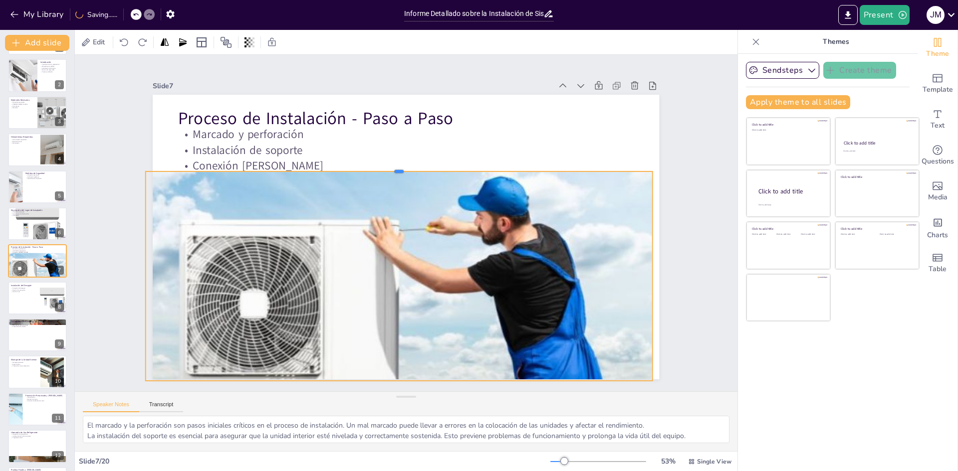
drag, startPoint x: 394, startPoint y: 318, endPoint x: 533, endPoint y: 166, distance: 206.9
click at [533, 247] on div at bounding box center [419, 277] width 504 height 61
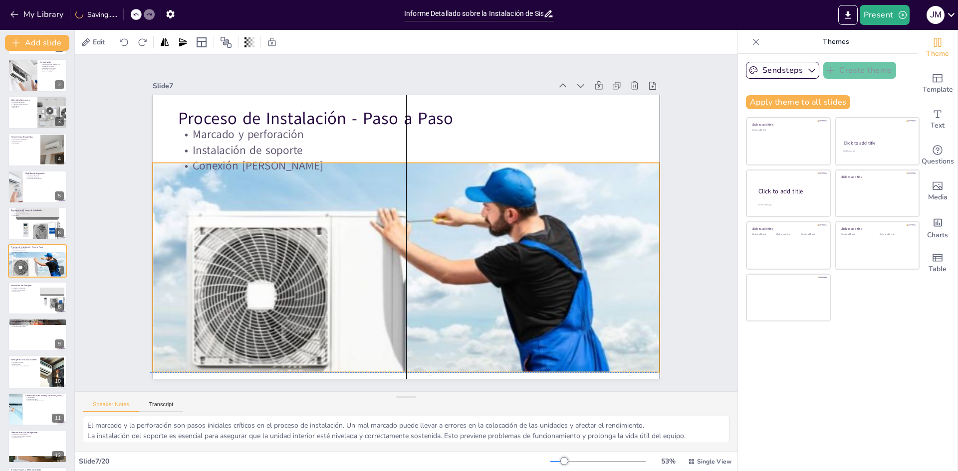
drag, startPoint x: 366, startPoint y: 246, endPoint x: 371, endPoint y: 236, distance: 10.5
click at [371, 236] on div at bounding box center [476, 125] width 707 height 707
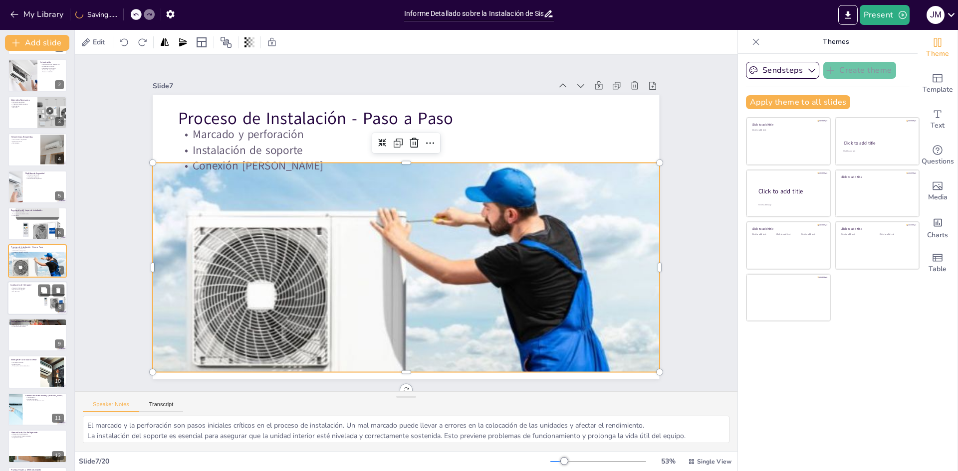
click at [26, 303] on div at bounding box center [37, 298] width 60 height 34
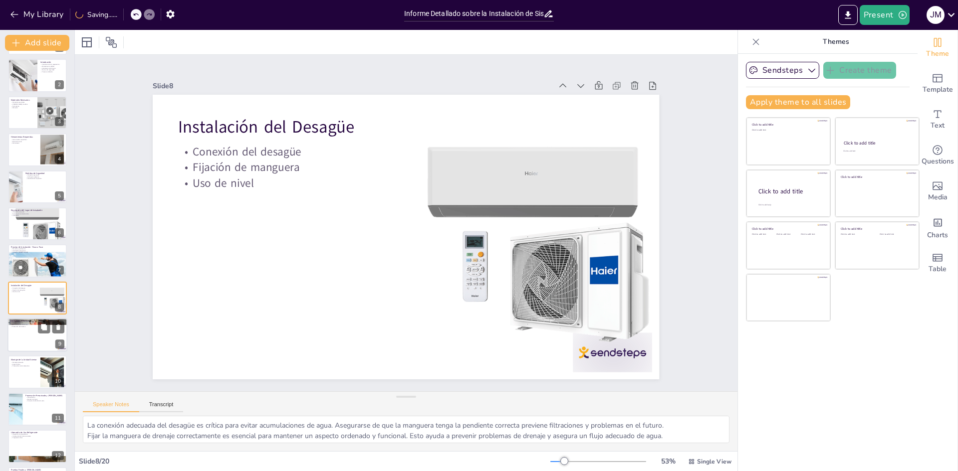
scroll to position [74, 0]
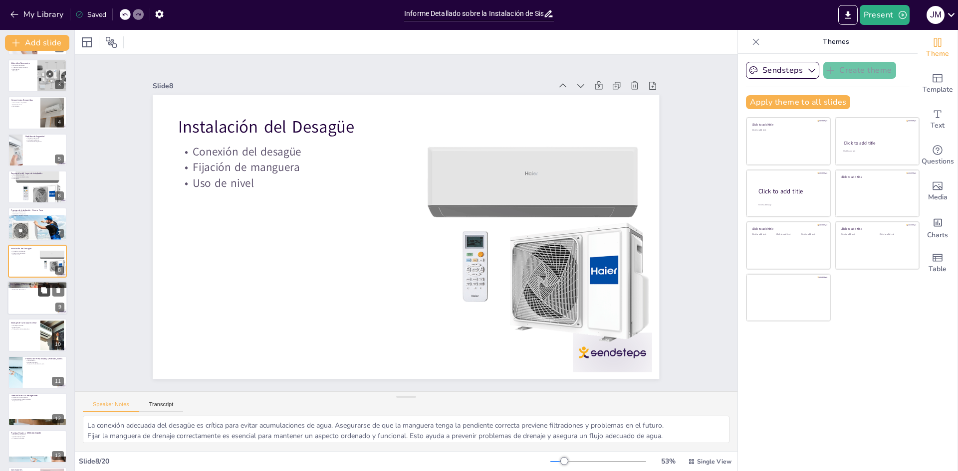
click at [40, 295] on button at bounding box center [44, 290] width 12 height 12
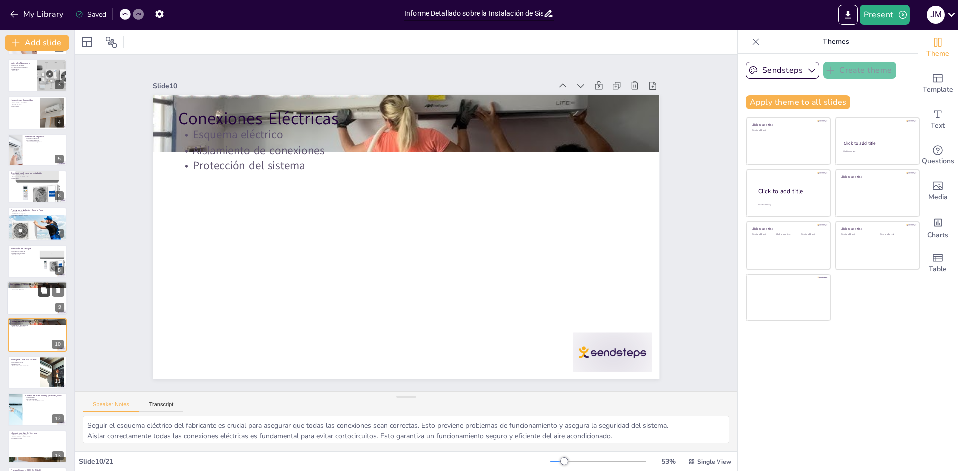
scroll to position [148, 0]
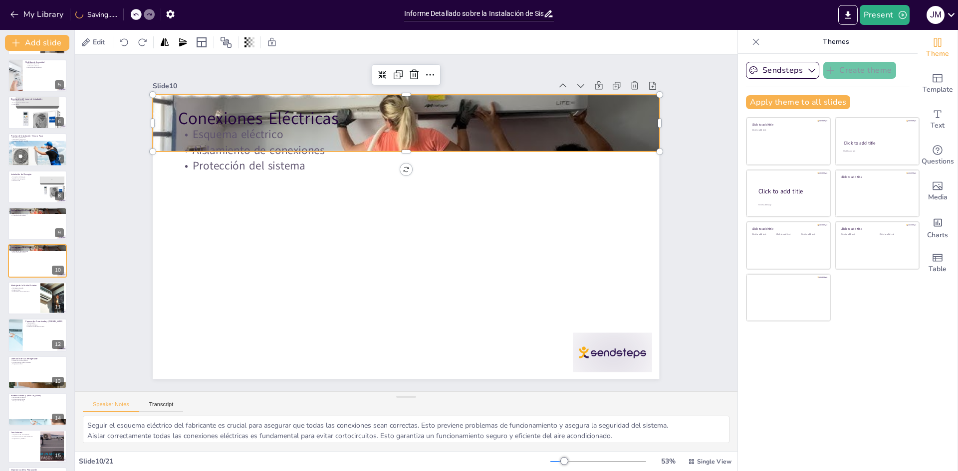
click at [624, 99] on div at bounding box center [456, 137] width 581 height 500
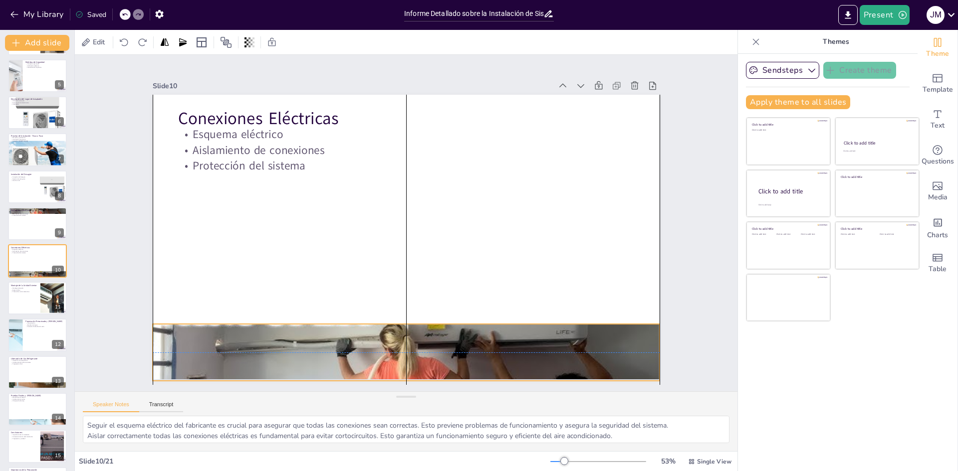
drag, startPoint x: 399, startPoint y: 147, endPoint x: 399, endPoint y: 380, distance: 233.5
click at [399, 380] on div "Slide 1 Informe Detallado sobre la Instalación de Sistemas de Aire Acondicionad…" at bounding box center [405, 223] width 623 height 742
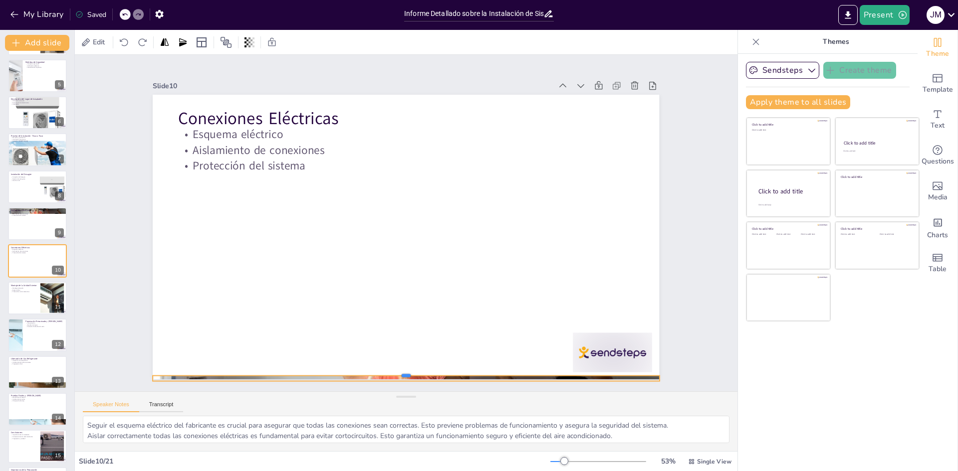
drag, startPoint x: 399, startPoint y: 320, endPoint x: 416, endPoint y: 422, distance: 103.3
click at [416, 422] on div "Slide 1 Informe Detallado sobre la Instalación de Sistemas de Aire Acondicionad…" at bounding box center [406, 253] width 663 height 397
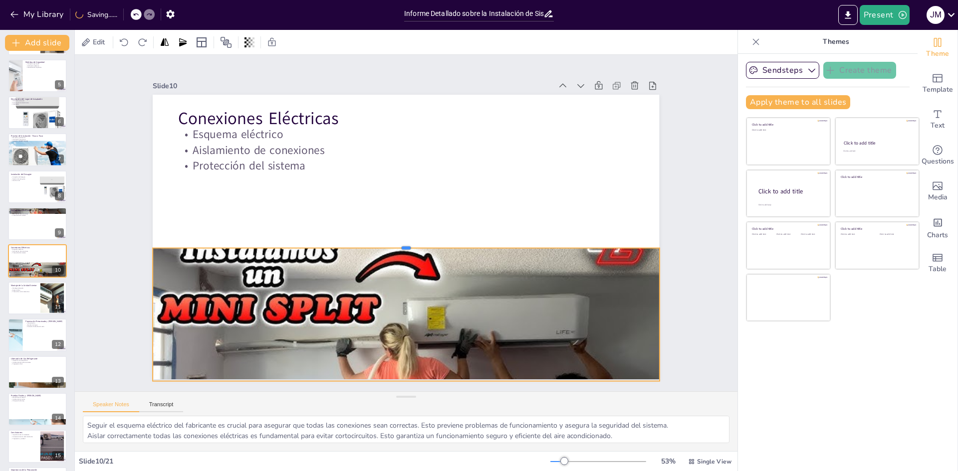
drag, startPoint x: 399, startPoint y: 371, endPoint x: 460, endPoint y: 264, distance: 123.4
click at [460, 263] on div at bounding box center [410, 243] width 497 height 113
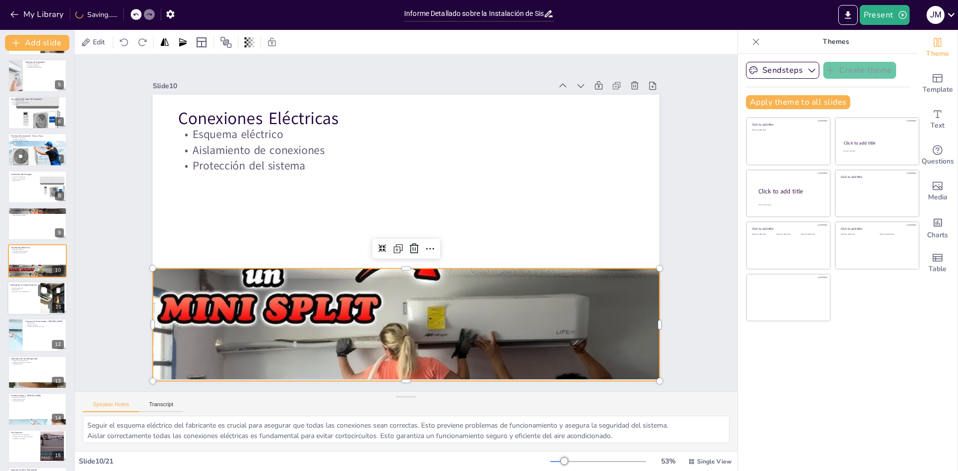
click at [31, 298] on div at bounding box center [37, 298] width 60 height 34
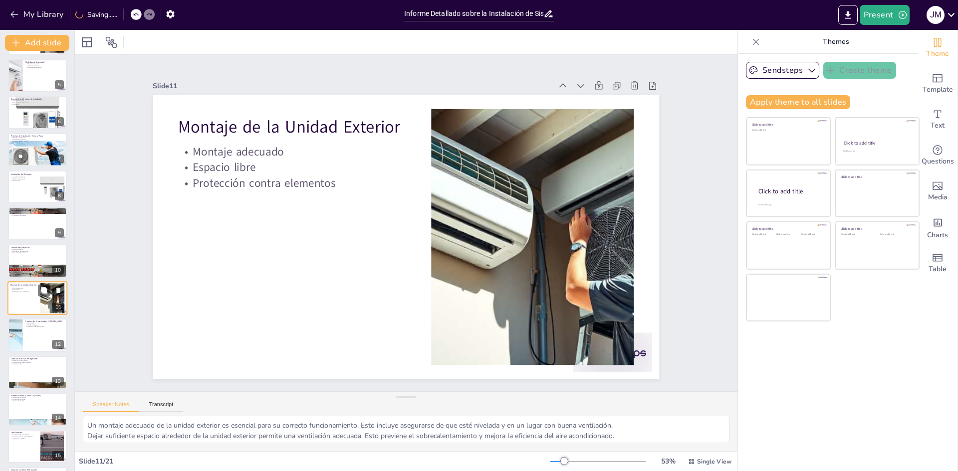
scroll to position [185, 0]
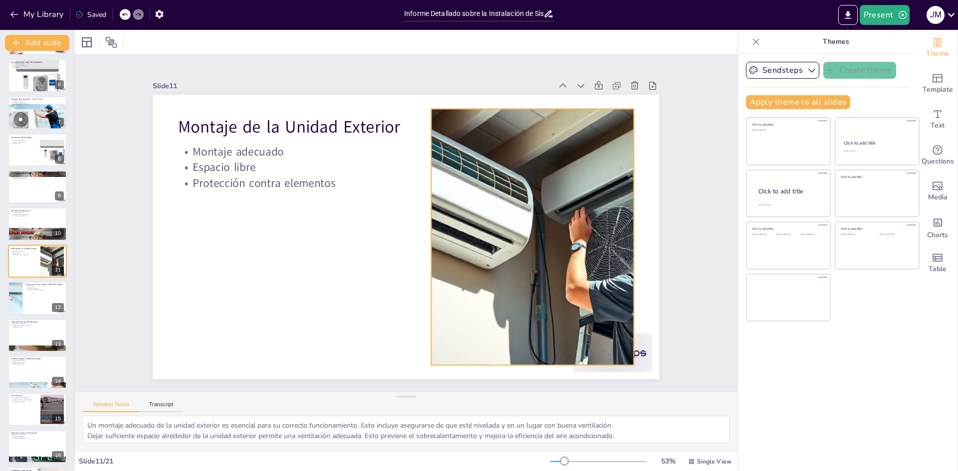
click at [439, 239] on div at bounding box center [457, 339] width 452 height 527
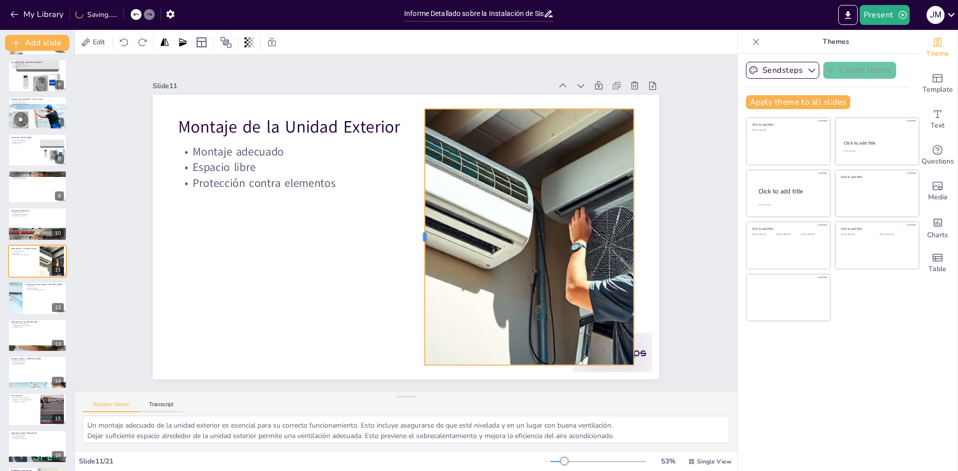
drag, startPoint x: 422, startPoint y: 235, endPoint x: 412, endPoint y: 227, distance: 13.5
click at [412, 227] on div at bounding box center [386, 229] width 226 height 135
click at [21, 289] on div at bounding box center [15, 298] width 60 height 34
type textarea "La presurización del sistema con nitrógeno es esencial para detectar fugas. Est…"
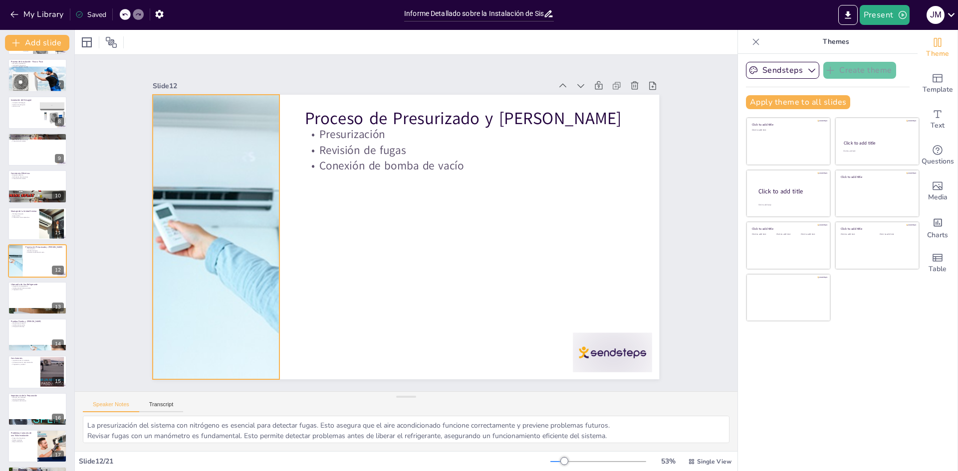
click at [311, 248] on div at bounding box center [588, 170] width 555 height 384
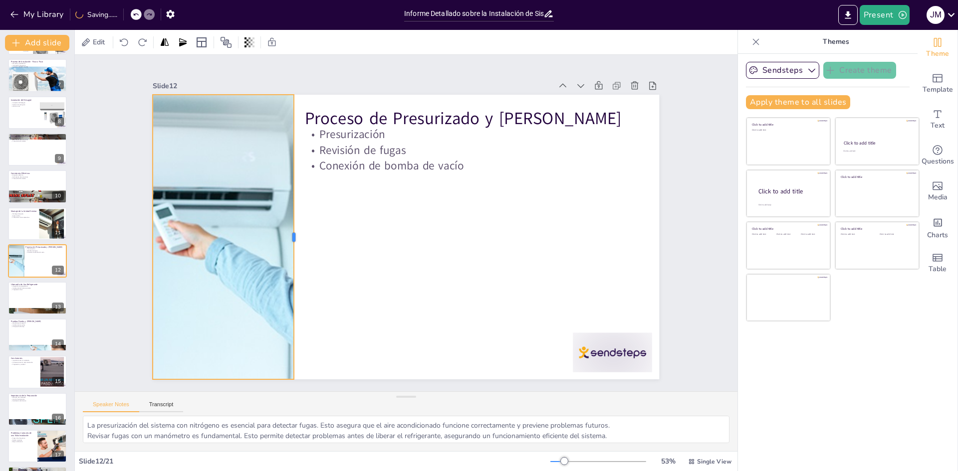
drag, startPoint x: 272, startPoint y: 232, endPoint x: 286, endPoint y: 226, distance: 15.7
click at [286, 226] on div at bounding box center [323, 152] width 217 height 197
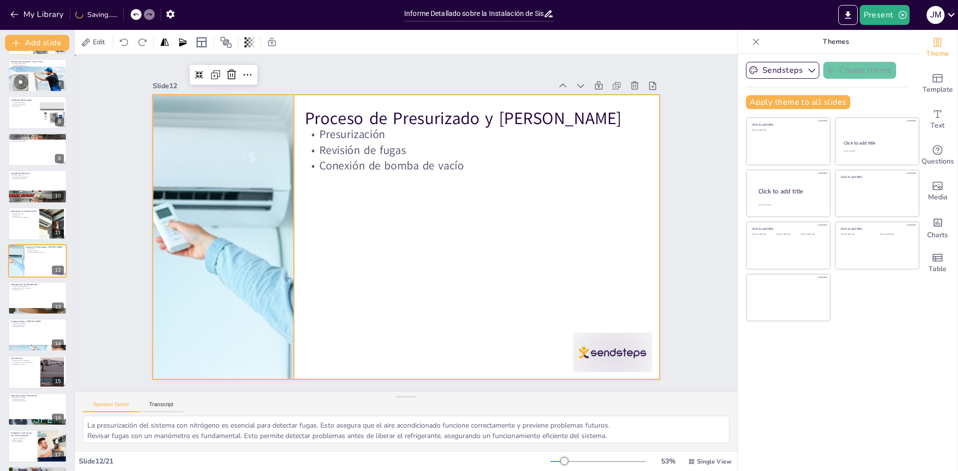
click at [412, 242] on div at bounding box center [393, 229] width 466 height 579
